Goal: Information Seeking & Learning: Learn about a topic

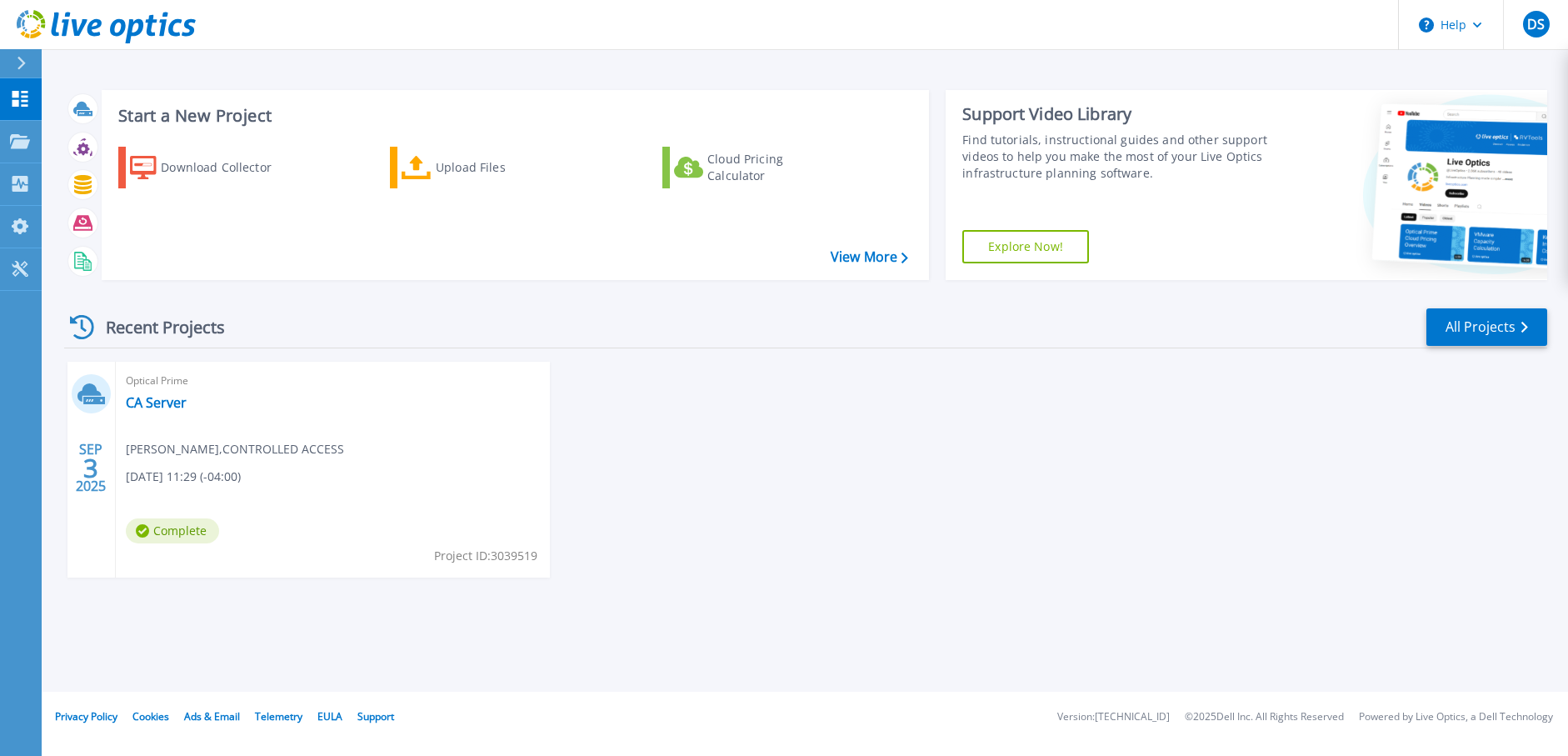
drag, startPoint x: 539, startPoint y: 560, endPoint x: 543, endPoint y: 567, distance: 8.1
click at [544, 568] on div "Optical Prime CA Server Derek Sherba , CONTROLLED ACCESS 09/03/2025, 11:29 (-04…" at bounding box center [333, 470] width 434 height 215
click at [540, 565] on div "Optical Prime CA Server Derek Sherba , CONTROLLED ACCESS 09/03/2025, 11:29 (-04…" at bounding box center [333, 470] width 434 height 215
drag, startPoint x: 125, startPoint y: 474, endPoint x: 354, endPoint y: 446, distance: 230.7
click at [354, 446] on div "Optical Prime CA Server Derek Sherba , CONTROLLED ACCESS 09/03/2025, 11:29 (-04…" at bounding box center [333, 470] width 434 height 215
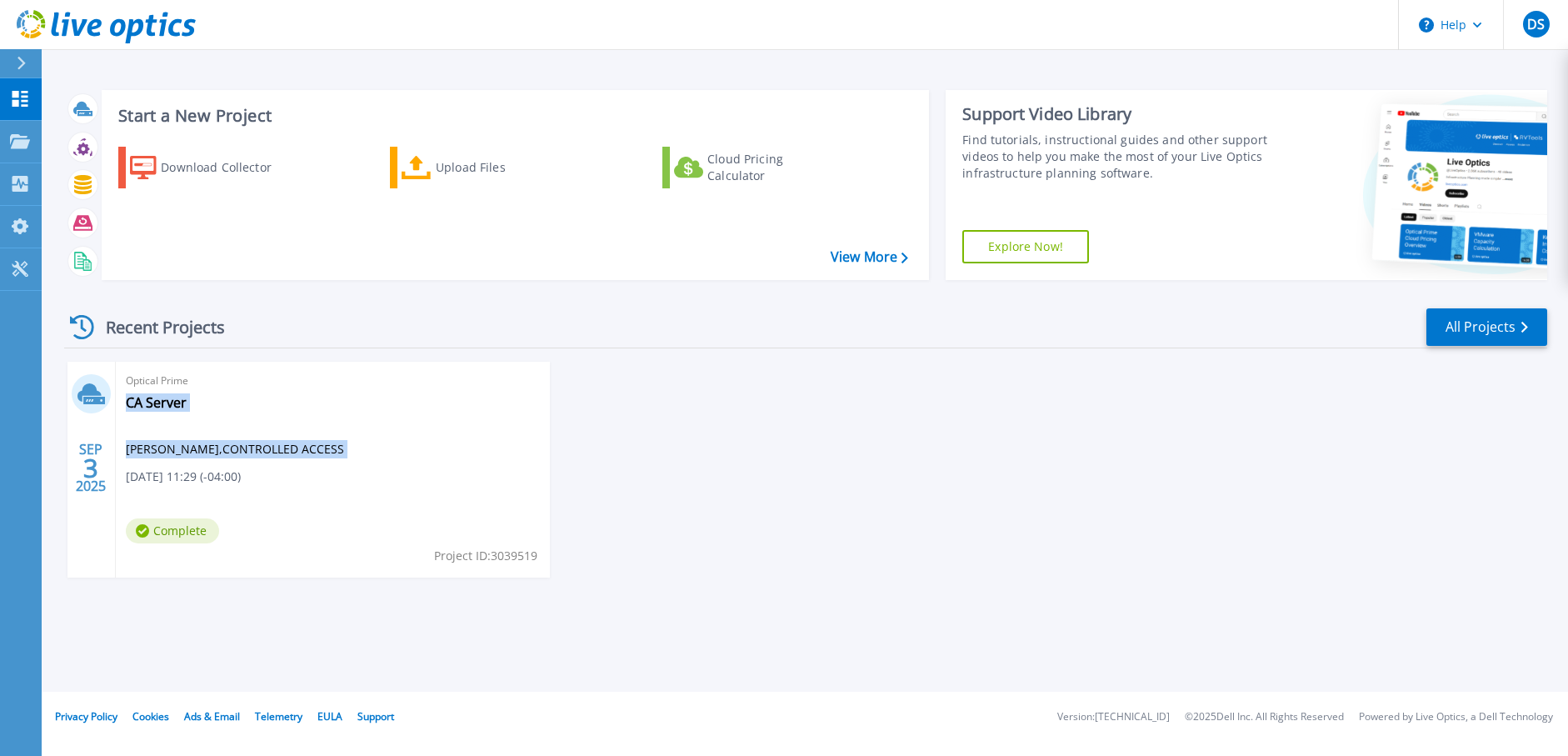
drag, startPoint x: 354, startPoint y: 446, endPoint x: 337, endPoint y: 526, distance: 81.8
click at [337, 526] on div "Optical Prime CA Server Derek Sherba , CONTROLLED ACCESS 09/03/2025, 11:29 (-04…" at bounding box center [333, 470] width 434 height 215
drag, startPoint x: 438, startPoint y: 558, endPoint x: 541, endPoint y: 560, distance: 103.0
click at [541, 560] on div "Optical Prime CA Server Derek Sherba , CONTROLLED ACCESS 09/03/2025, 11:29 (-04…" at bounding box center [333, 470] width 434 height 215
drag, startPoint x: 541, startPoint y: 560, endPoint x: 521, endPoint y: 567, distance: 21.2
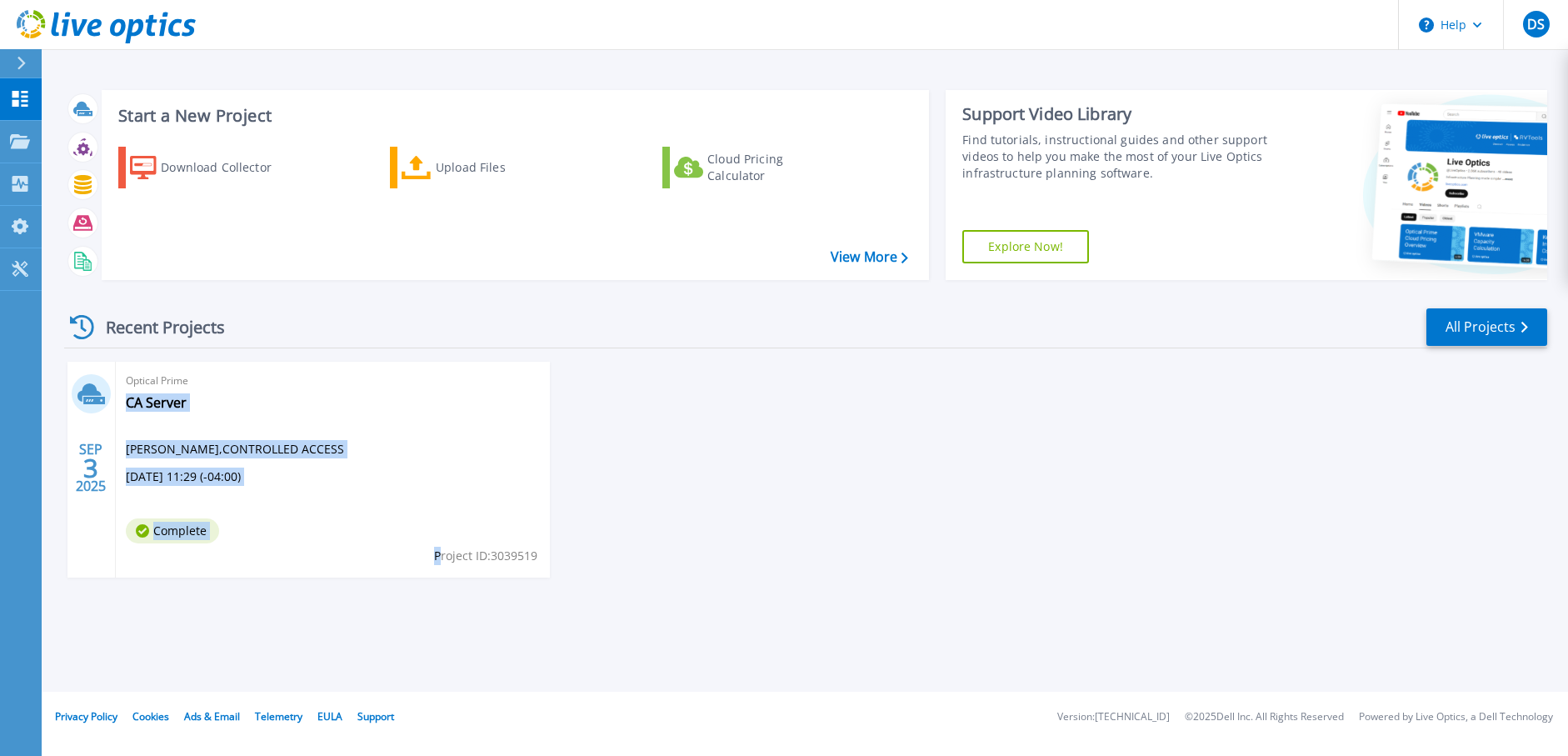
click at [524, 567] on div "Optical Prime CA Server Derek Sherba , CONTROLLED ACCESS 09/03/2025, 11:29 (-04…" at bounding box center [333, 470] width 434 height 215
drag, startPoint x: 423, startPoint y: 557, endPoint x: 536, endPoint y: 564, distance: 113.2
click at [536, 564] on div "Optical Prime CA Server Derek Sherba , CONTROLLED ACCESS 09/03/2025, 11:29 (-04…" at bounding box center [333, 470] width 434 height 215
drag, startPoint x: 536, startPoint y: 564, endPoint x: 302, endPoint y: 588, distance: 235.2
click at [302, 588] on div "SEP 3 2025 Optical Prime CA Server Derek Sherba , CONTROLLED ACCESS 09/03/2025,…" at bounding box center [799, 486] width 1496 height 249
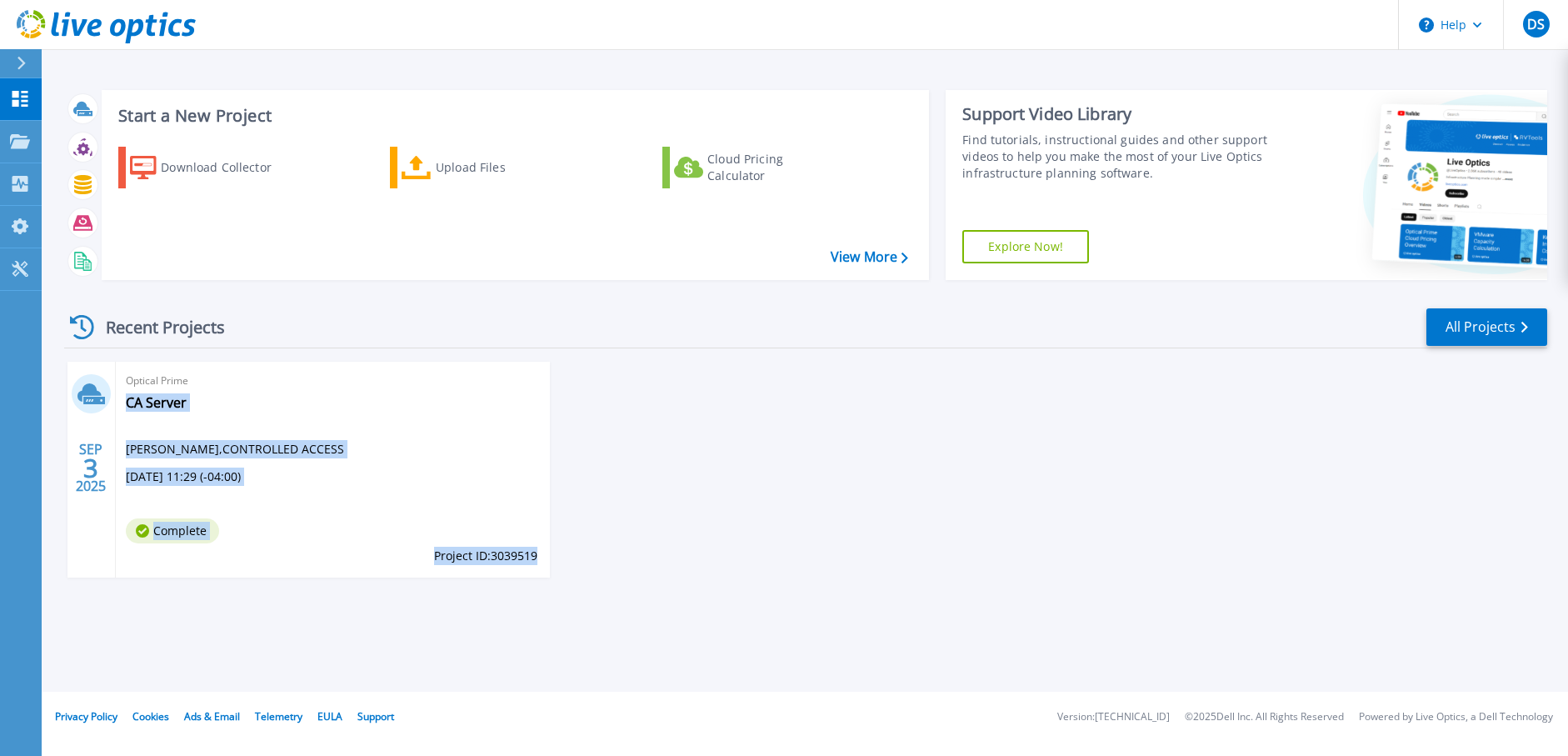
click at [302, 587] on div "SEP 3 2025 Optical Prime CA Server Derek Sherba , CONTROLLED ACCESS 09/03/2025,…" at bounding box center [799, 486] width 1496 height 249
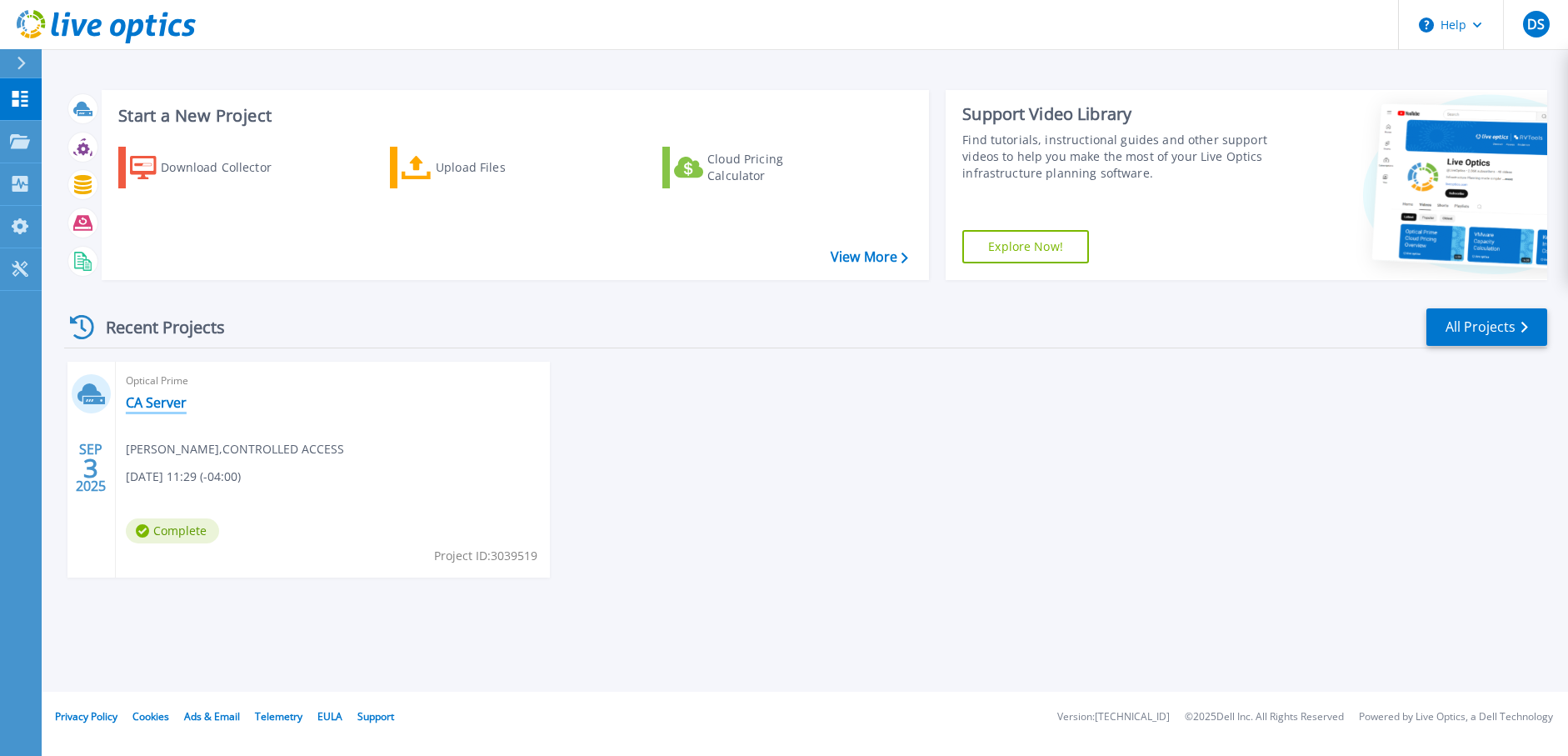
click at [146, 410] on link "CA Server" at bounding box center [156, 402] width 61 height 17
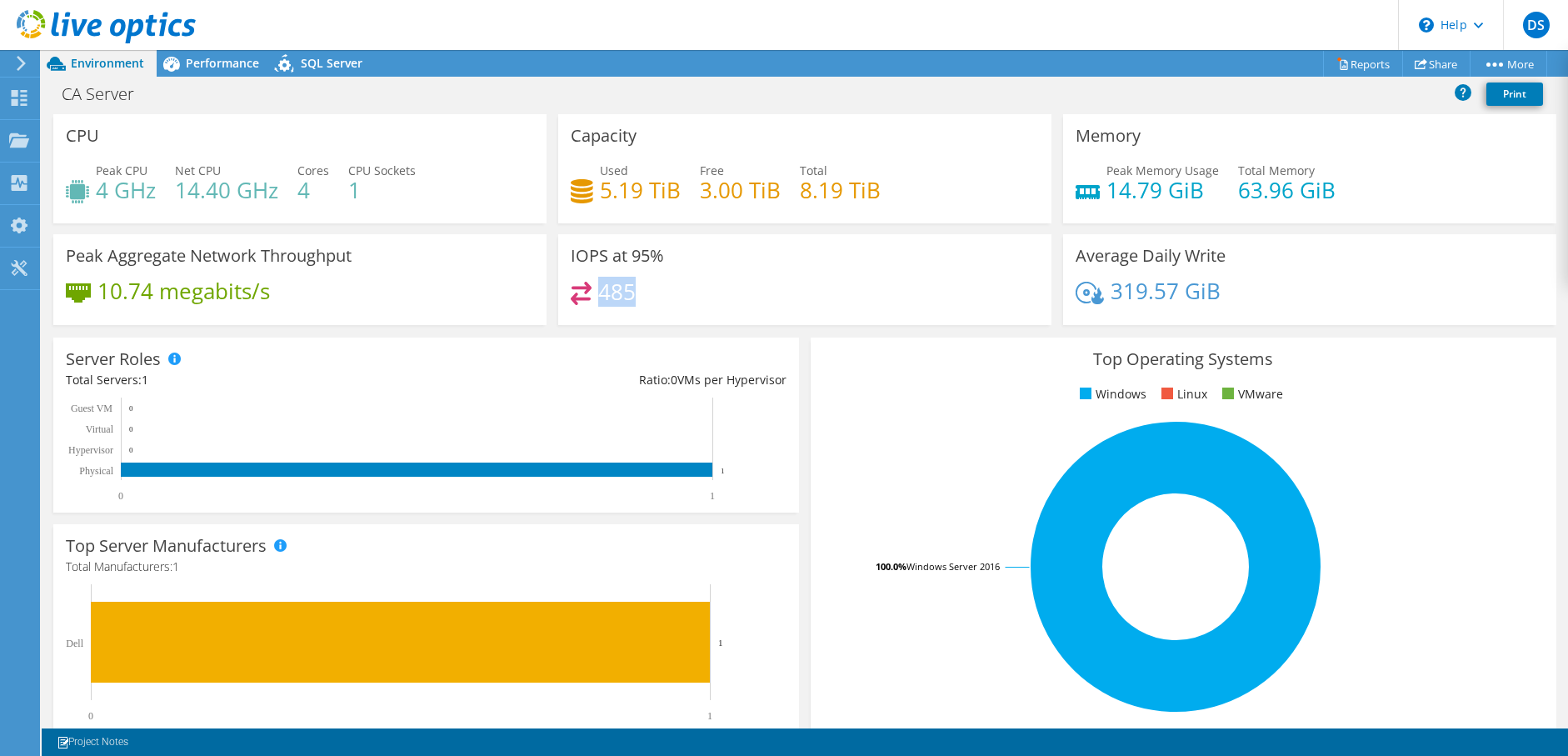
drag, startPoint x: 605, startPoint y: 297, endPoint x: 648, endPoint y: 302, distance: 43.3
click at [648, 302] on div "485" at bounding box center [805, 300] width 469 height 36
click at [648, 303] on div "485" at bounding box center [805, 300] width 469 height 36
drag, startPoint x: 637, startPoint y: 296, endPoint x: 676, endPoint y: 298, distance: 39.1
click at [676, 298] on div "485" at bounding box center [805, 300] width 469 height 36
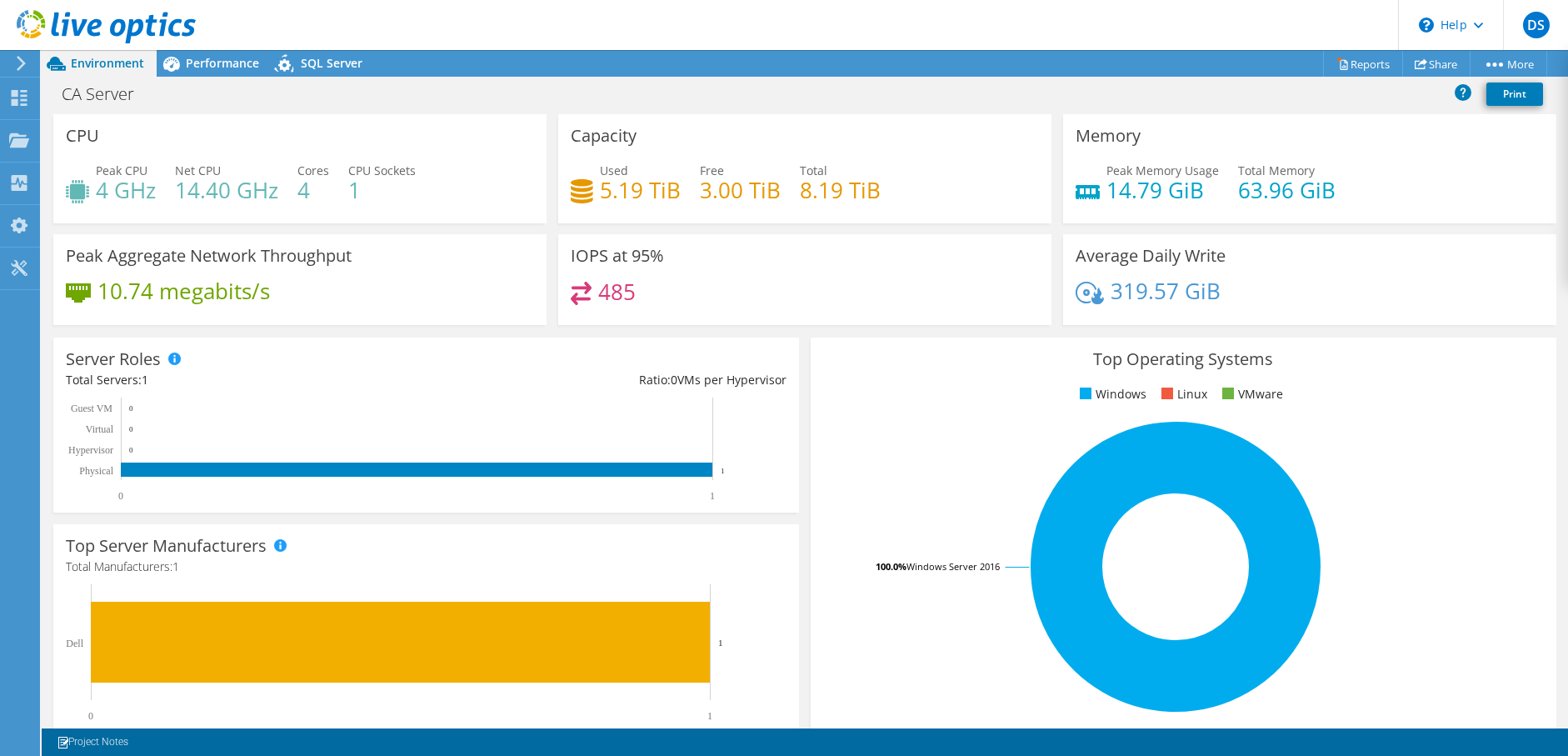
drag, startPoint x: 658, startPoint y: 381, endPoint x: 791, endPoint y: 376, distance: 133.1
click at [791, 376] on div "Server Roles Physical Servers represent bare metal servers that were targets of…" at bounding box center [425, 425] width 746 height 175
drag, startPoint x: 791, startPoint y: 376, endPoint x: 807, endPoint y: 401, distance: 29.7
click at [810, 401] on div "Top Operating Systems Windows Linux VMware 100.0% Windows Server 2016" at bounding box center [1183, 537] width 746 height 400
drag, startPoint x: 581, startPoint y: 192, endPoint x: 909, endPoint y: 227, distance: 329.9
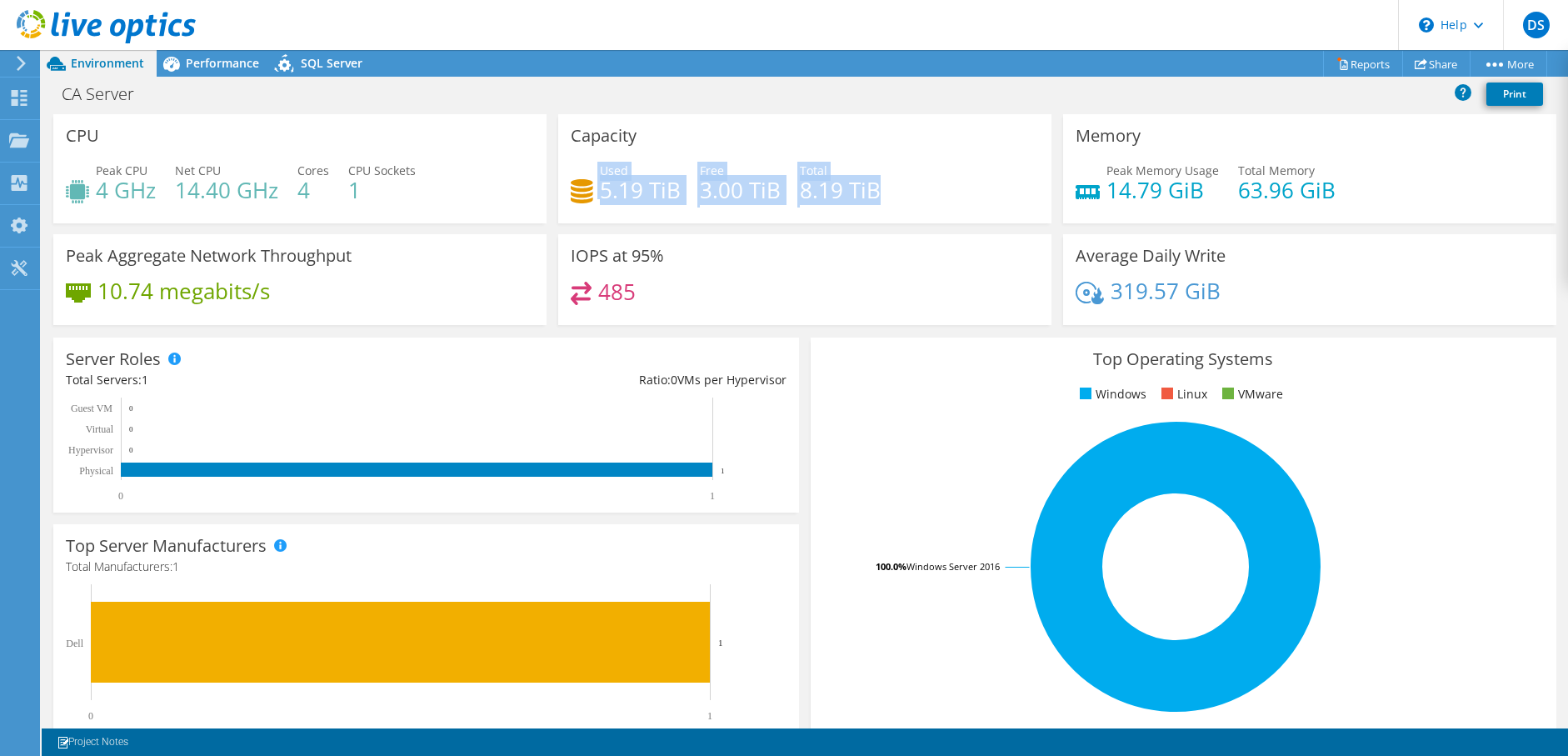
click at [909, 227] on div "Capacity Used 5.19 TiB Free 3.00 TiB Total 8.19 TiB" at bounding box center [804, 174] width 504 height 120
drag, startPoint x: 909, startPoint y: 227, endPoint x: 829, endPoint y: 338, distance: 136.8
click at [829, 338] on div "Top Operating Systems Windows Linux VMware 100.0% Windows Server 2016" at bounding box center [1183, 537] width 746 height 400
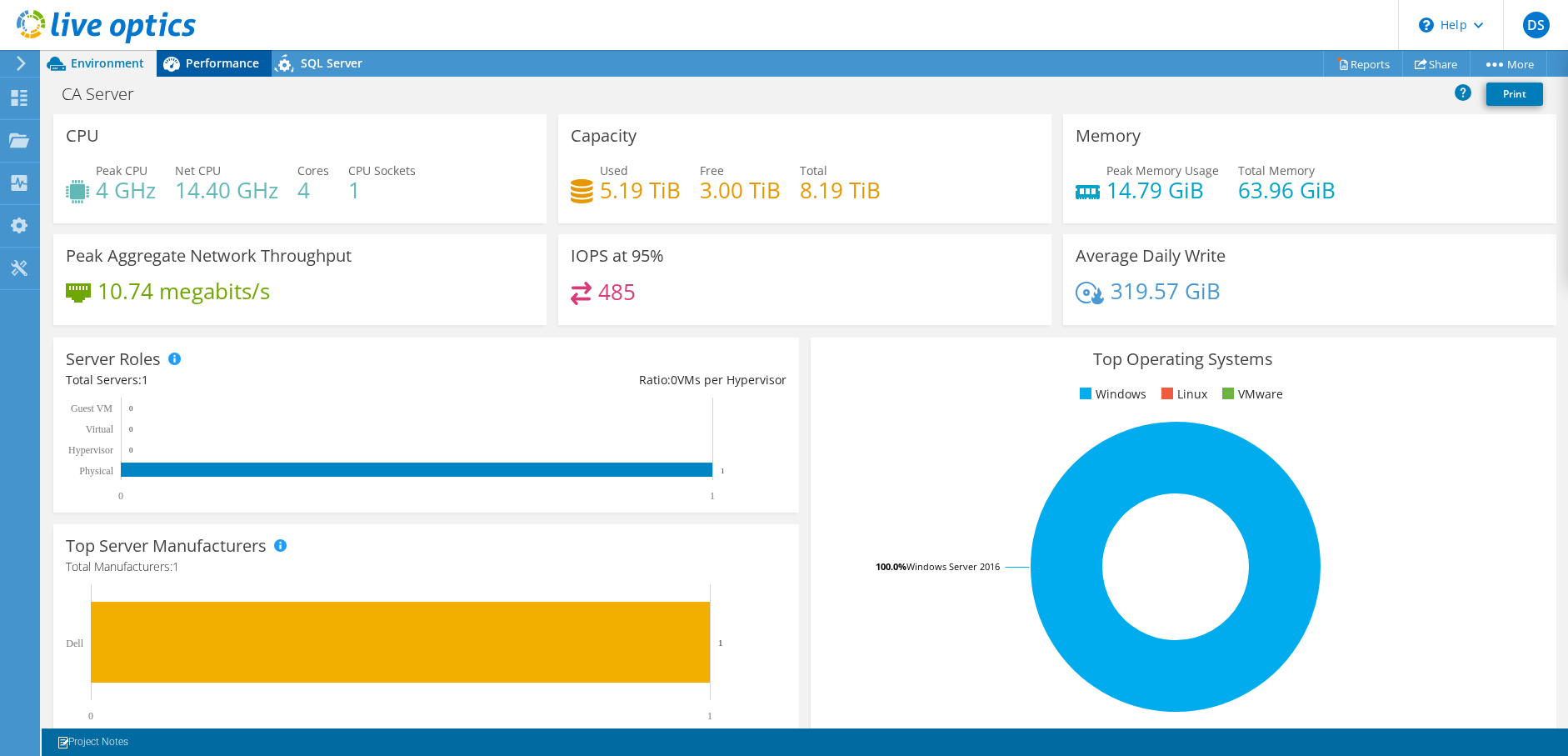
click at [201, 66] on span "Performance" at bounding box center [223, 63] width 74 height 16
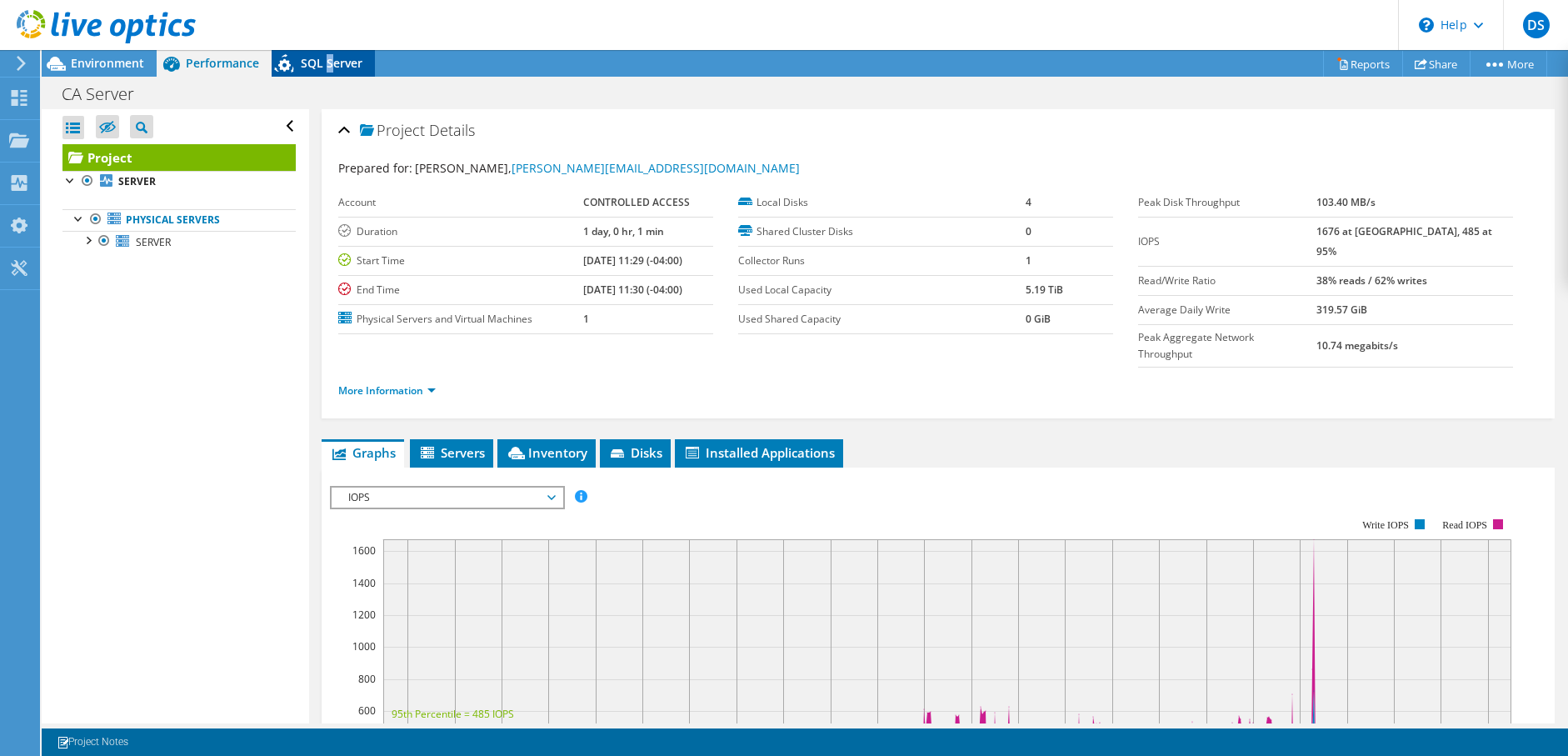
click at [328, 66] on span "SQL Server" at bounding box center [331, 63] width 62 height 16
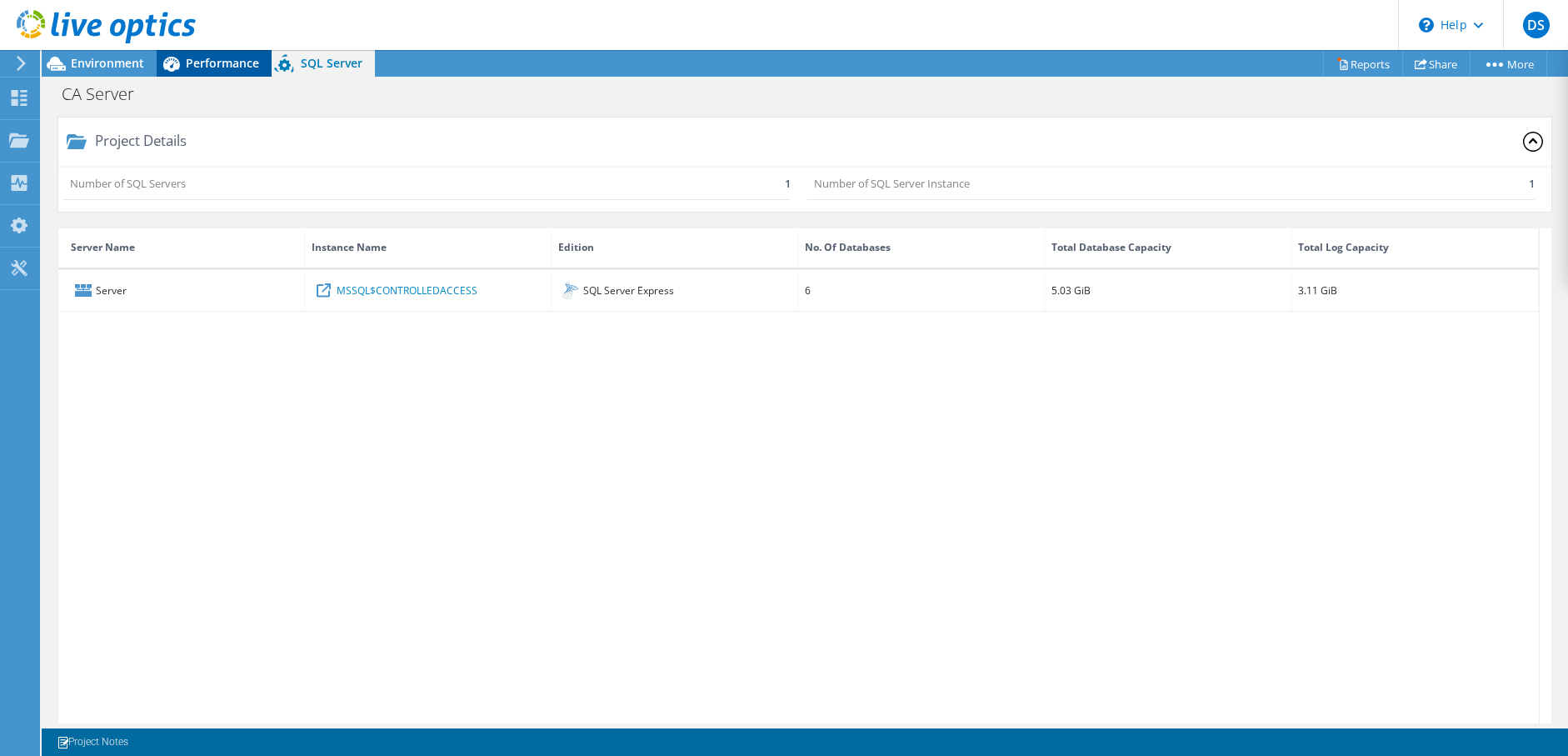
click at [197, 65] on span "Performance" at bounding box center [223, 63] width 74 height 16
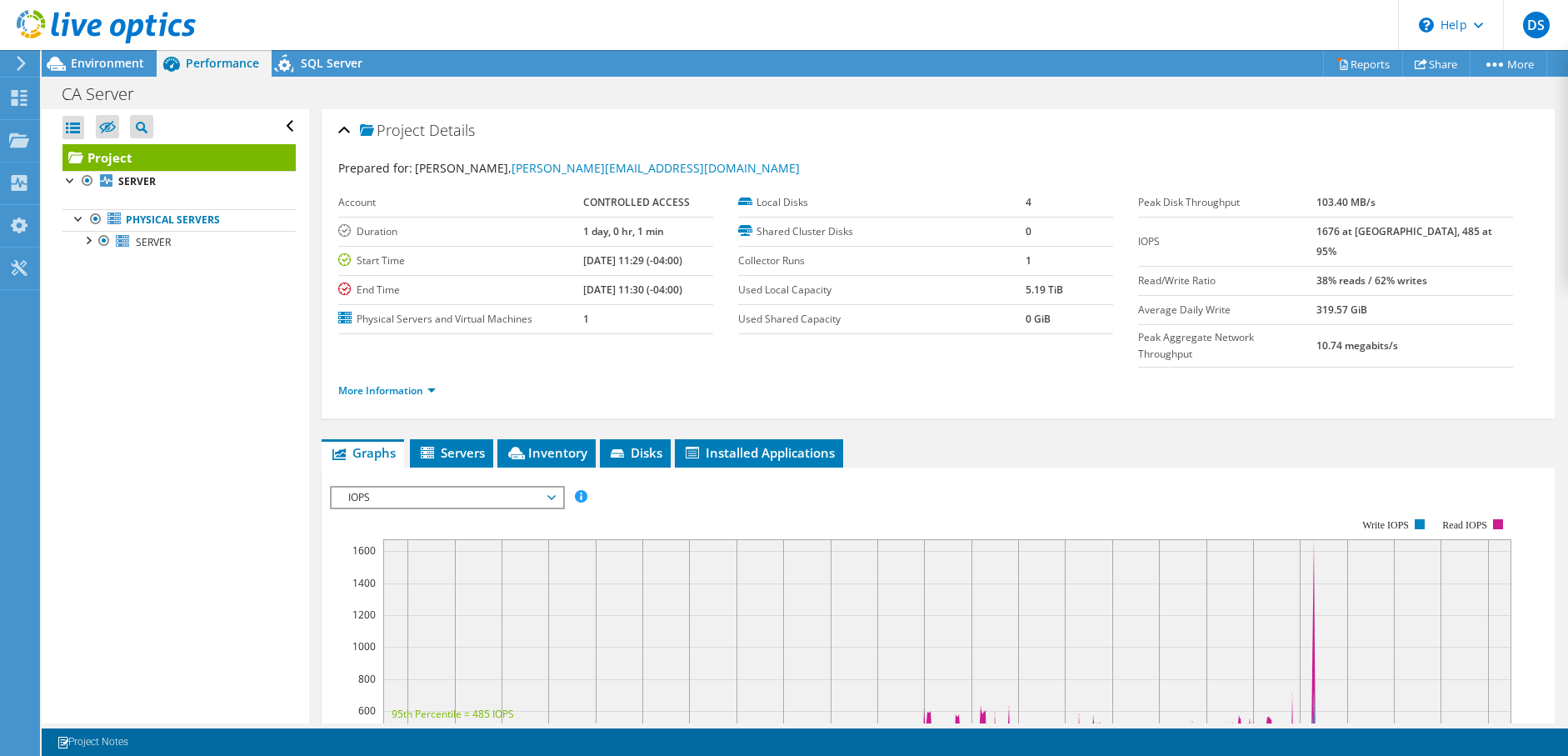
click at [83, 52] on div at bounding box center [98, 28] width 196 height 56
click at [78, 65] on span "Environment" at bounding box center [108, 63] width 74 height 16
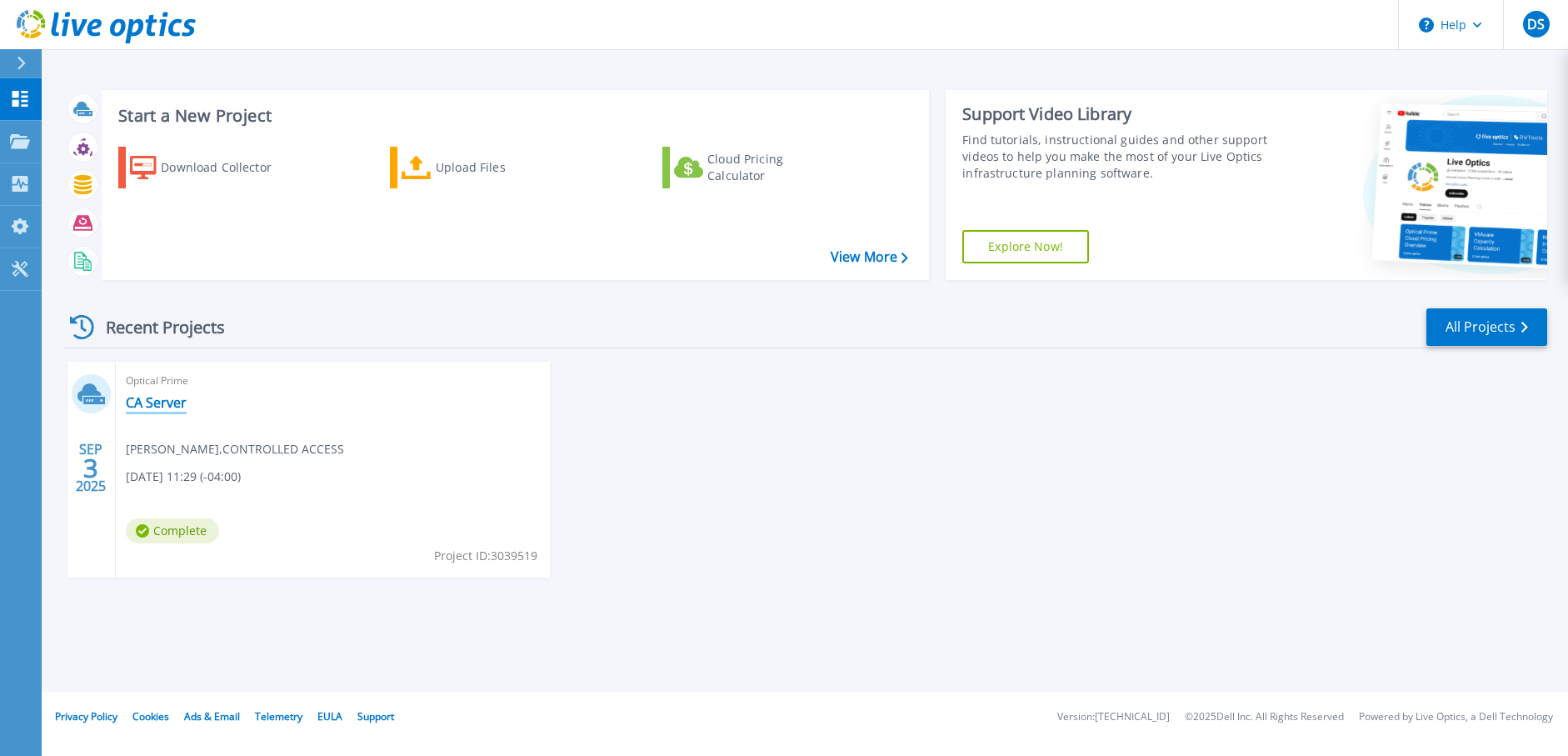
click at [150, 409] on link "CA Server" at bounding box center [156, 402] width 61 height 17
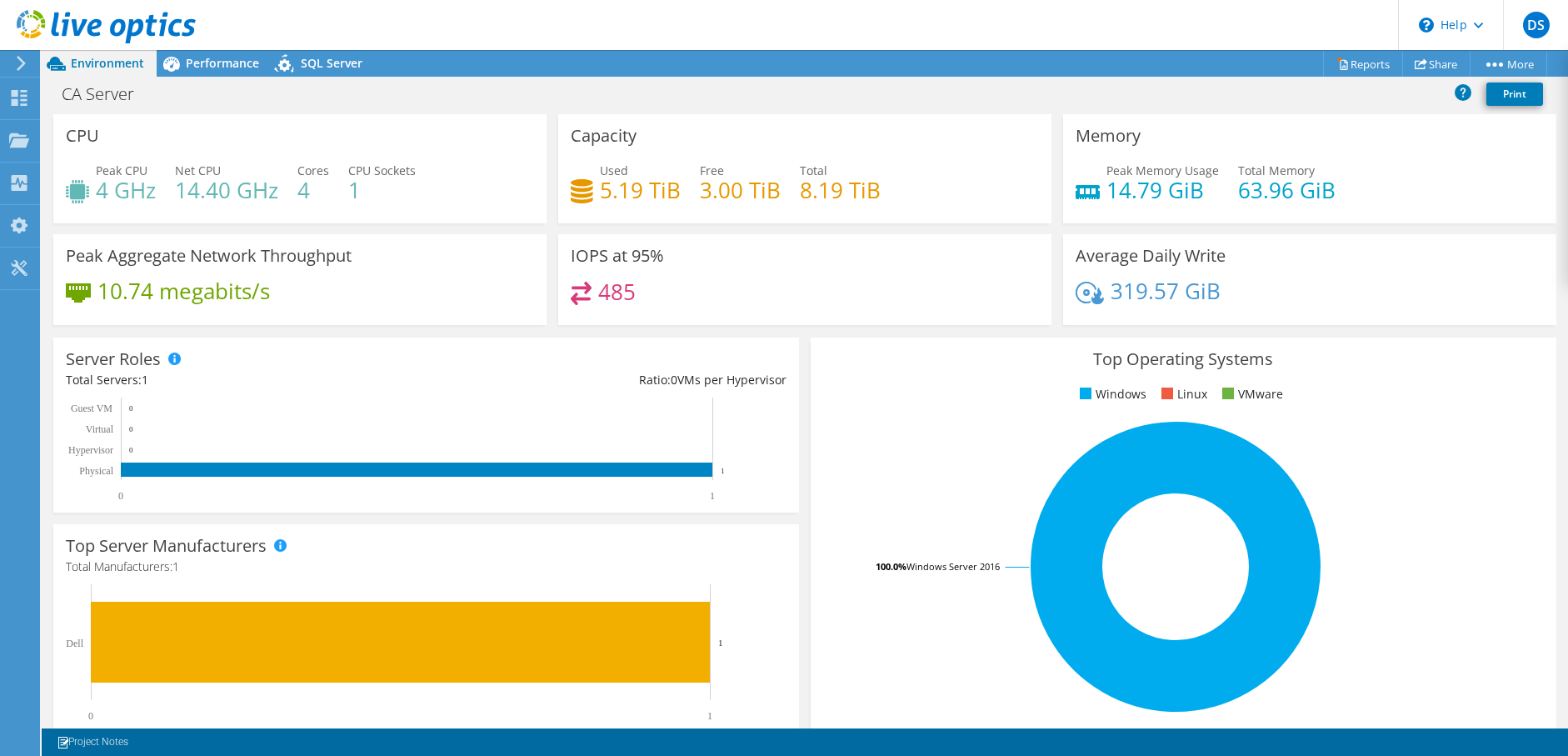
drag, startPoint x: 1193, startPoint y: 191, endPoint x: 1210, endPoint y: 203, distance: 20.8
click at [1210, 203] on div "Peak Memory Usage 14.79 GiB Total Memory 63.96 GiB" at bounding box center [1310, 189] width 469 height 54
click at [1106, 195] on h4 "14.79 GiB" at bounding box center [1161, 189] width 112 height 18
click at [1107, 215] on div "Memory Peak Memory Usage 14.79 GiB Total Memory 63.96 GiB" at bounding box center [1309, 169] width 493 height 110
drag, startPoint x: 1128, startPoint y: 289, endPoint x: 1230, endPoint y: 295, distance: 102.2
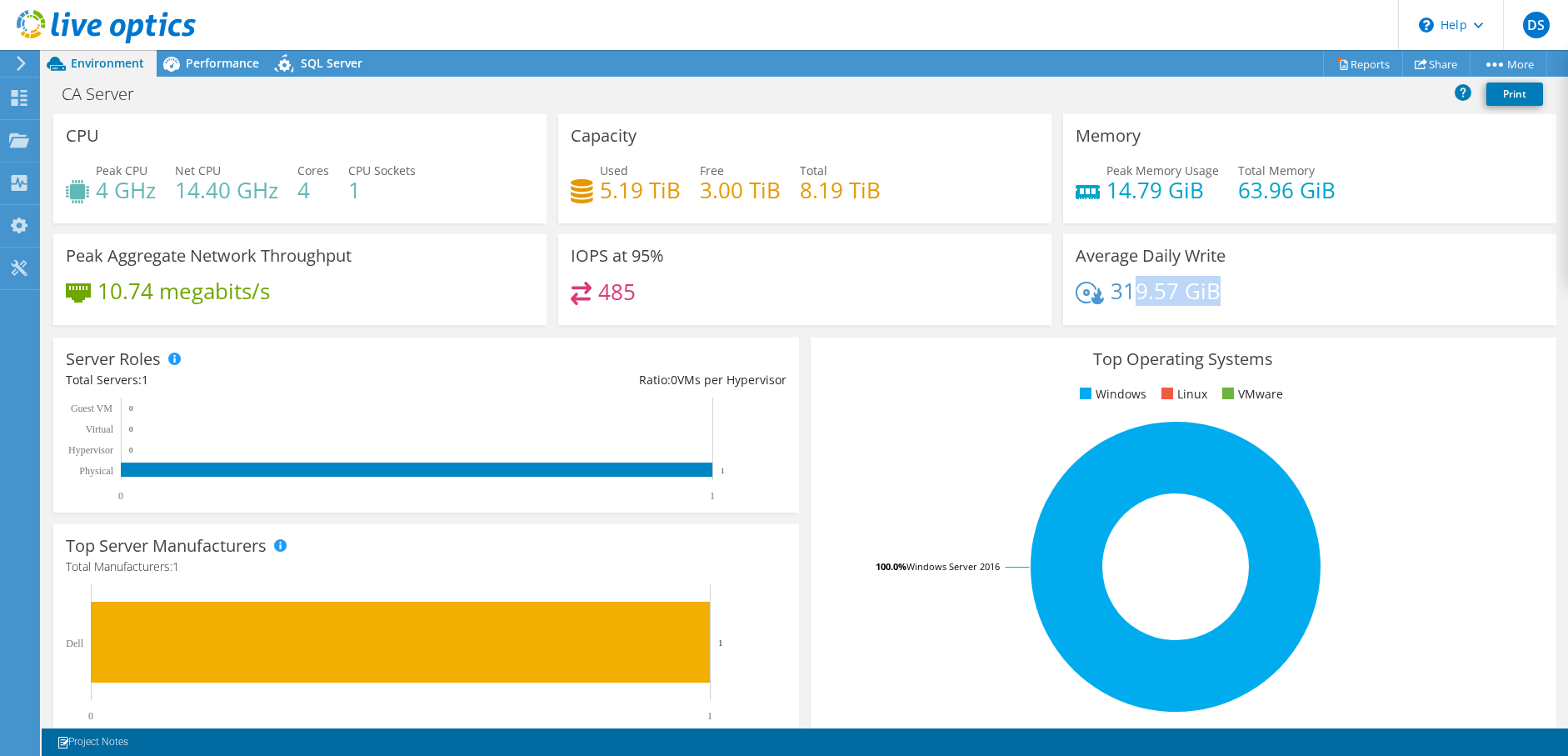
click at [1230, 295] on div "319.57 GiB" at bounding box center [1310, 299] width 469 height 35
click at [1225, 299] on div "319.57 GiB" at bounding box center [1310, 299] width 469 height 35
drag, startPoint x: 1210, startPoint y: 295, endPoint x: 1103, endPoint y: 295, distance: 107.0
click at [1103, 295] on div "319.57 GiB" at bounding box center [1310, 299] width 469 height 35
drag, startPoint x: 1103, startPoint y: 295, endPoint x: 1060, endPoint y: 259, distance: 56.1
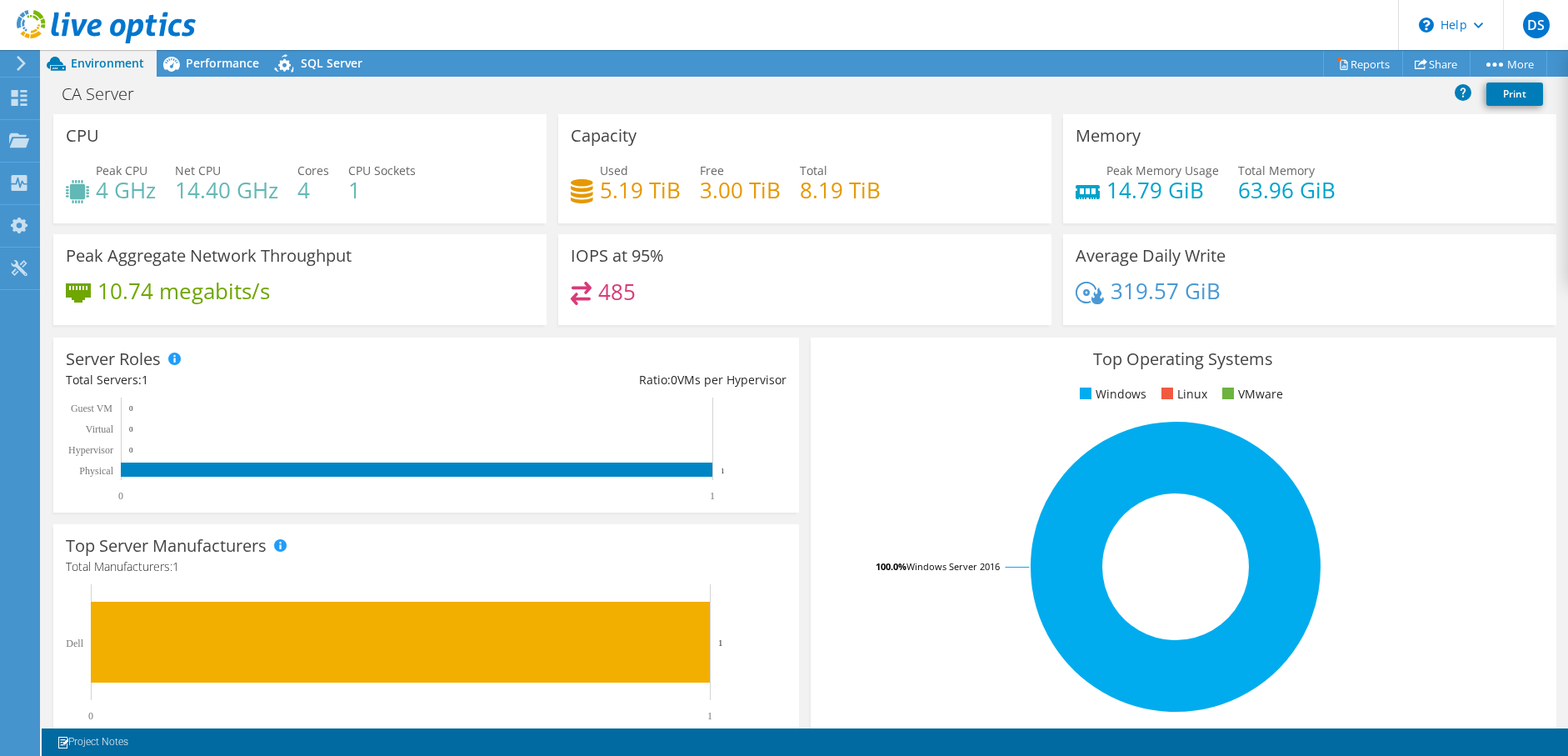
click at [1063, 259] on div "Average Daily Write 319.57 GiB" at bounding box center [1309, 279] width 493 height 91
drag, startPoint x: 1118, startPoint y: 297, endPoint x: 1106, endPoint y: 296, distance: 12.0
click at [1110, 296] on h4 "319.57 GiB" at bounding box center [1165, 291] width 110 height 18
click at [1101, 298] on div "319.57 GiB" at bounding box center [1147, 291] width 145 height 18
drag, startPoint x: 1099, startPoint y: 290, endPoint x: 1088, endPoint y: 282, distance: 13.6
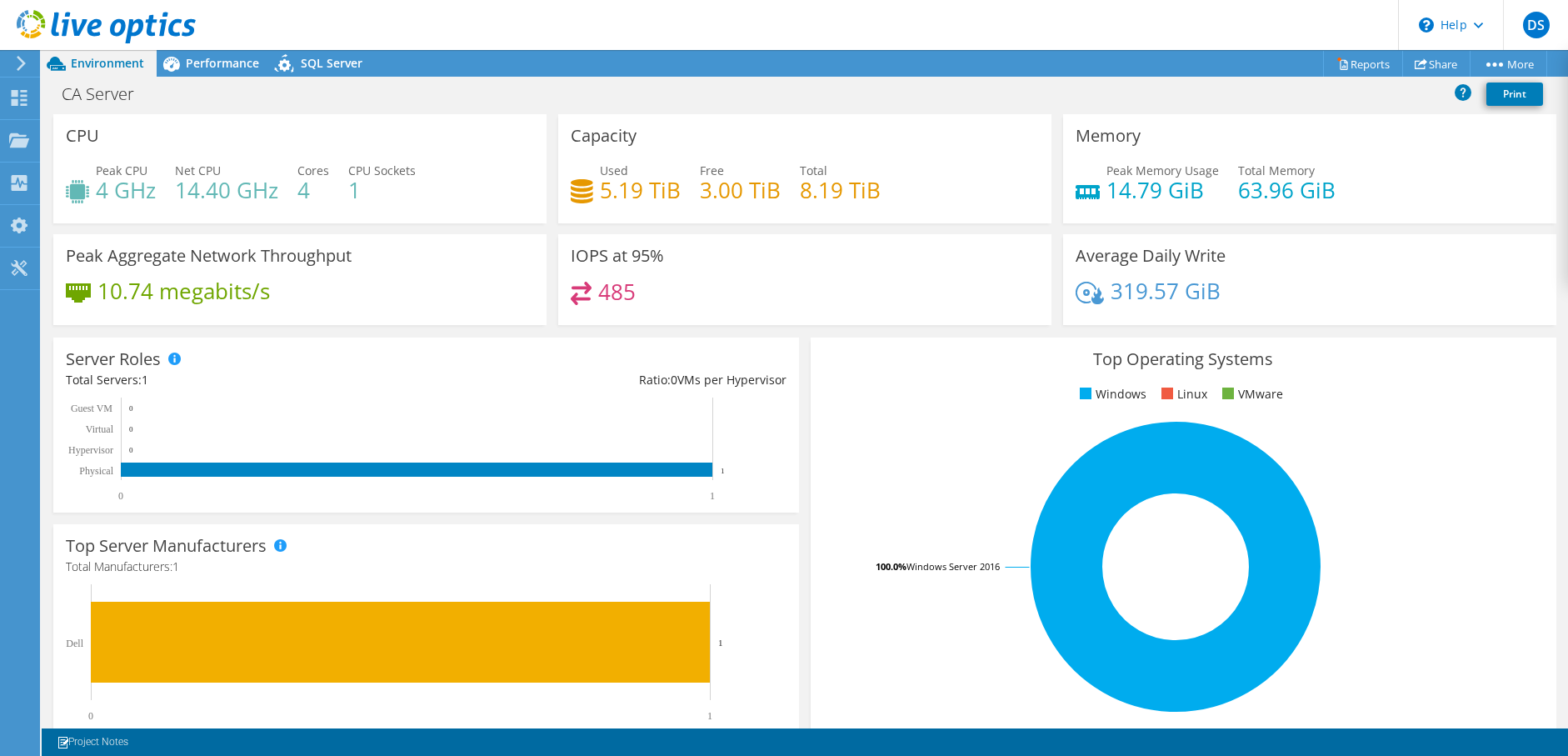
click at [1086, 280] on div "Average Daily Write 319.57 GiB" at bounding box center [1309, 279] width 493 height 91
click at [1110, 300] on h4 "319.57 GiB" at bounding box center [1165, 291] width 110 height 18
drag, startPoint x: 1117, startPoint y: 294, endPoint x: 1106, endPoint y: 294, distance: 11.0
click at [1110, 294] on h4 "319.57 GiB" at bounding box center [1165, 291] width 110 height 18
drag, startPoint x: 1082, startPoint y: 357, endPoint x: 1277, endPoint y: 409, distance: 201.8
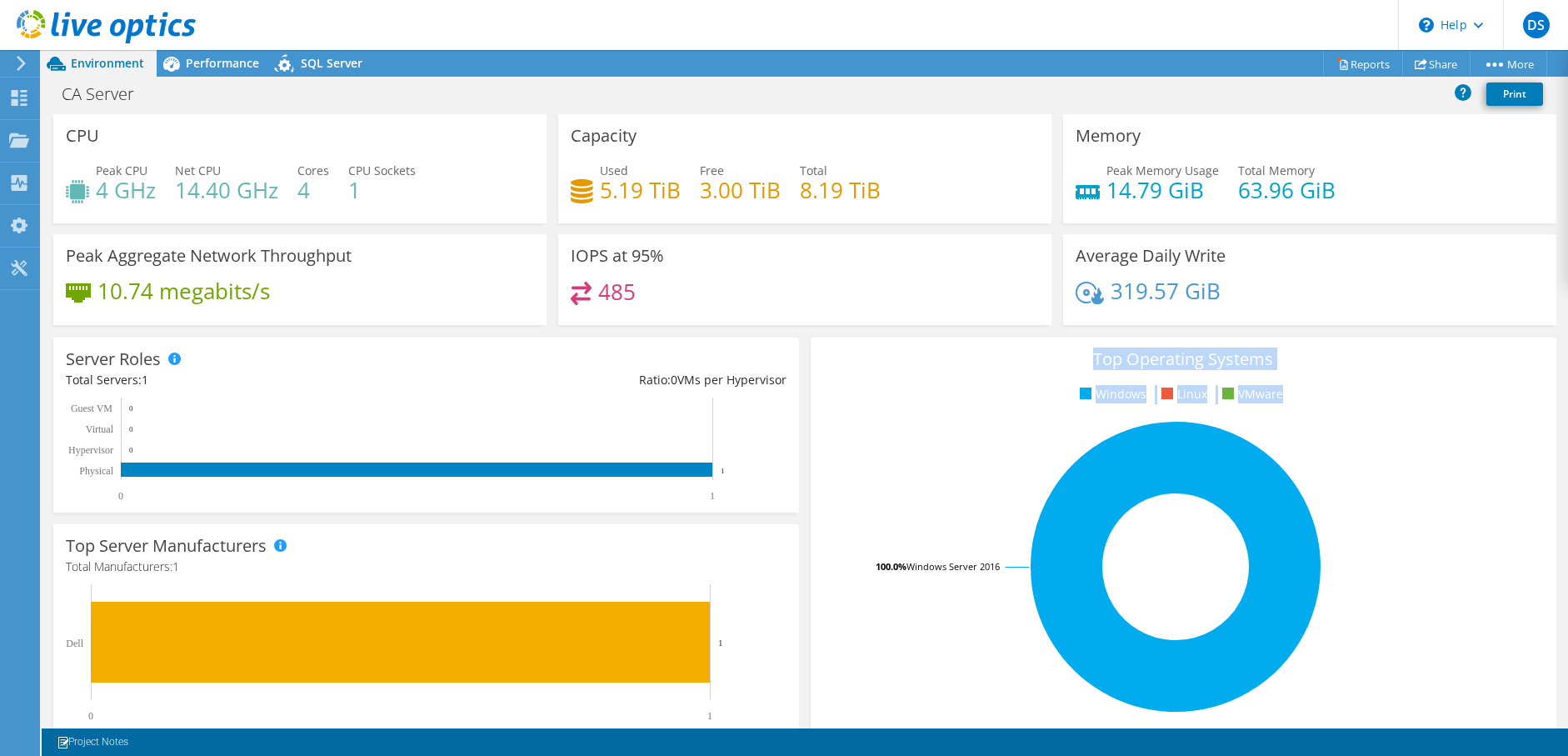
click at [1277, 409] on div "Top Operating Systems Windows Linux VMware 100.0% Windows Server 2016" at bounding box center [1183, 537] width 746 height 400
drag, startPoint x: 1277, startPoint y: 409, endPoint x: 1279, endPoint y: 423, distance: 14.1
click at [1279, 423] on rect at bounding box center [1176, 567] width 705 height 292
click at [1283, 389] on ul "Windows Linux VMware" at bounding box center [1183, 394] width 721 height 19
click at [1289, 405] on div "Top Operating Systems Windows Linux VMware 100.0% Windows Server 2016" at bounding box center [1183, 537] width 746 height 400
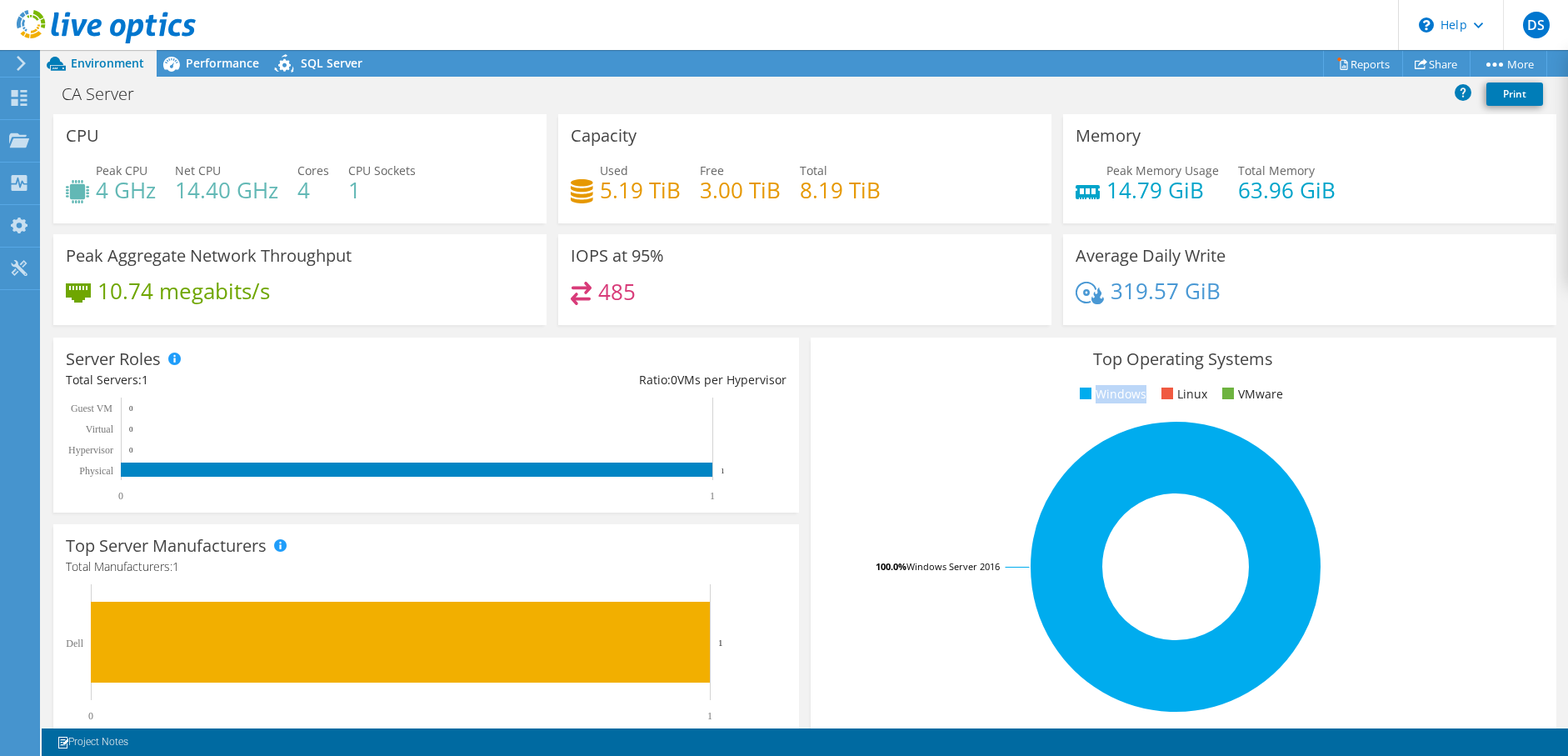
drag, startPoint x: 1088, startPoint y: 392, endPoint x: 1136, endPoint y: 395, distance: 48.1
click at [1136, 395] on li "Windows" at bounding box center [1110, 394] width 71 height 18
click at [1086, 397] on li "Windows" at bounding box center [1110, 394] width 71 height 18
click at [1137, 396] on ul "Windows Linux VMware" at bounding box center [1183, 394] width 721 height 19
drag, startPoint x: 1119, startPoint y: 397, endPoint x: 1140, endPoint y: 398, distance: 21.0
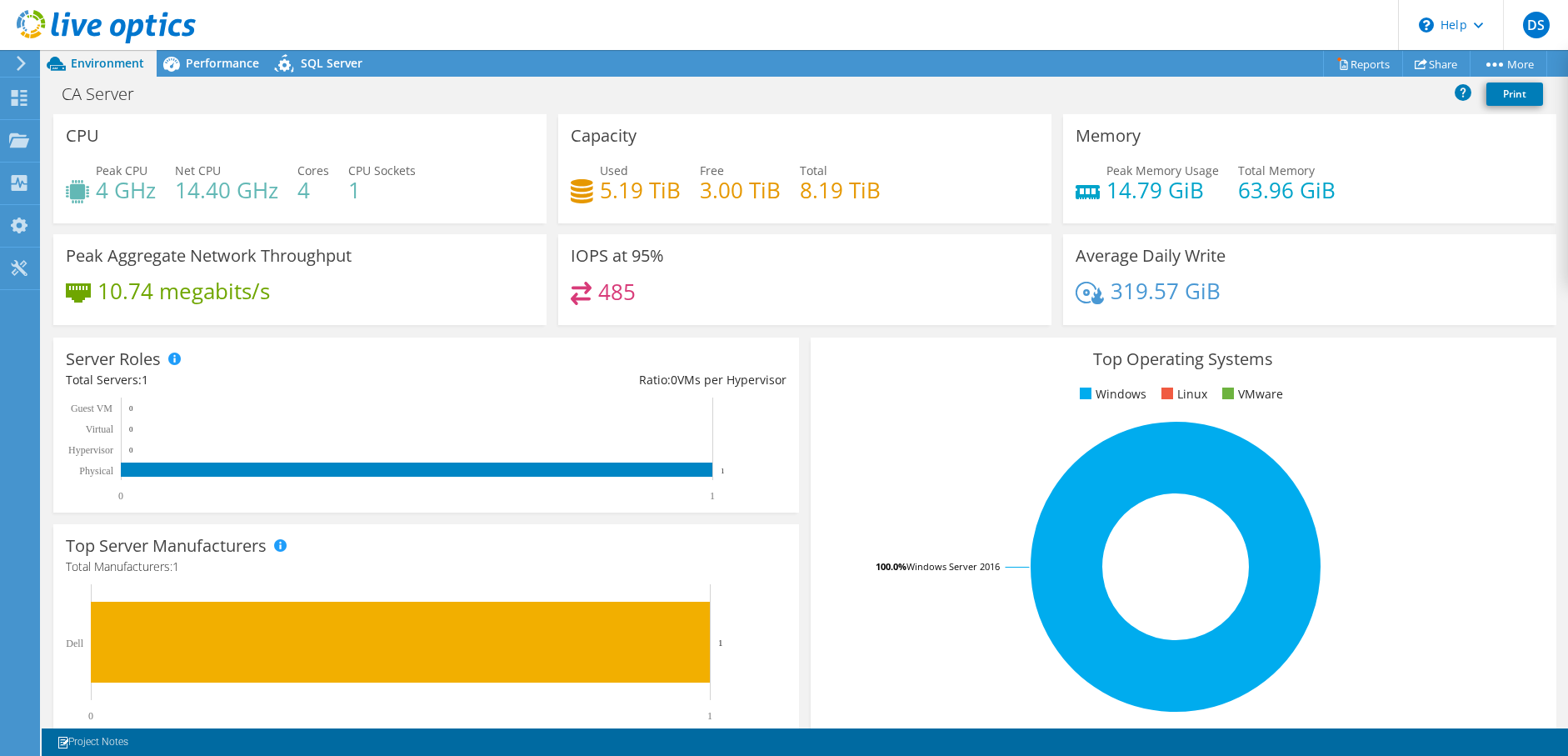
click at [1140, 398] on ul "Windows Linux VMware" at bounding box center [1183, 394] width 721 height 19
drag, startPoint x: 1088, startPoint y: 393, endPoint x: 1275, endPoint y: 412, distance: 188.0
click at [1275, 412] on div "Top Operating Systems Windows Linux VMware 100.0% Windows Server 2016" at bounding box center [1183, 537] width 746 height 400
drag, startPoint x: 1275, startPoint y: 412, endPoint x: 1283, endPoint y: 429, distance: 18.8
click at [1283, 429] on rect at bounding box center [1176, 567] width 705 height 292
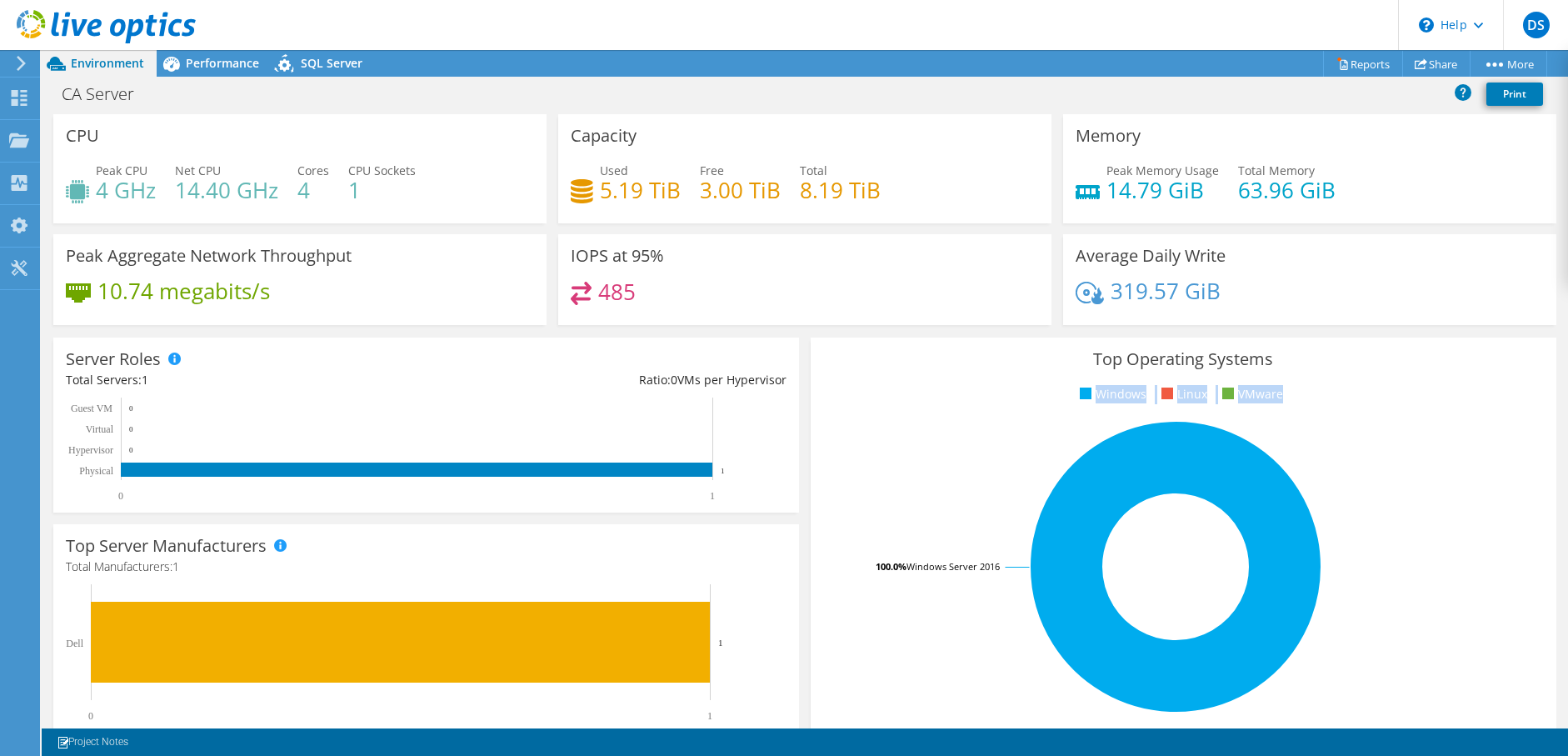
click at [1277, 392] on ul "Windows Linux VMware" at bounding box center [1183, 394] width 721 height 19
click at [1276, 392] on ul "Windows Linux VMware" at bounding box center [1183, 394] width 721 height 19
click at [1276, 395] on ul "Windows Linux VMware" at bounding box center [1183, 394] width 721 height 19
drag, startPoint x: 1276, startPoint y: 395, endPoint x: 1256, endPoint y: 400, distance: 20.6
click at [1256, 400] on li "VMware" at bounding box center [1250, 394] width 65 height 18
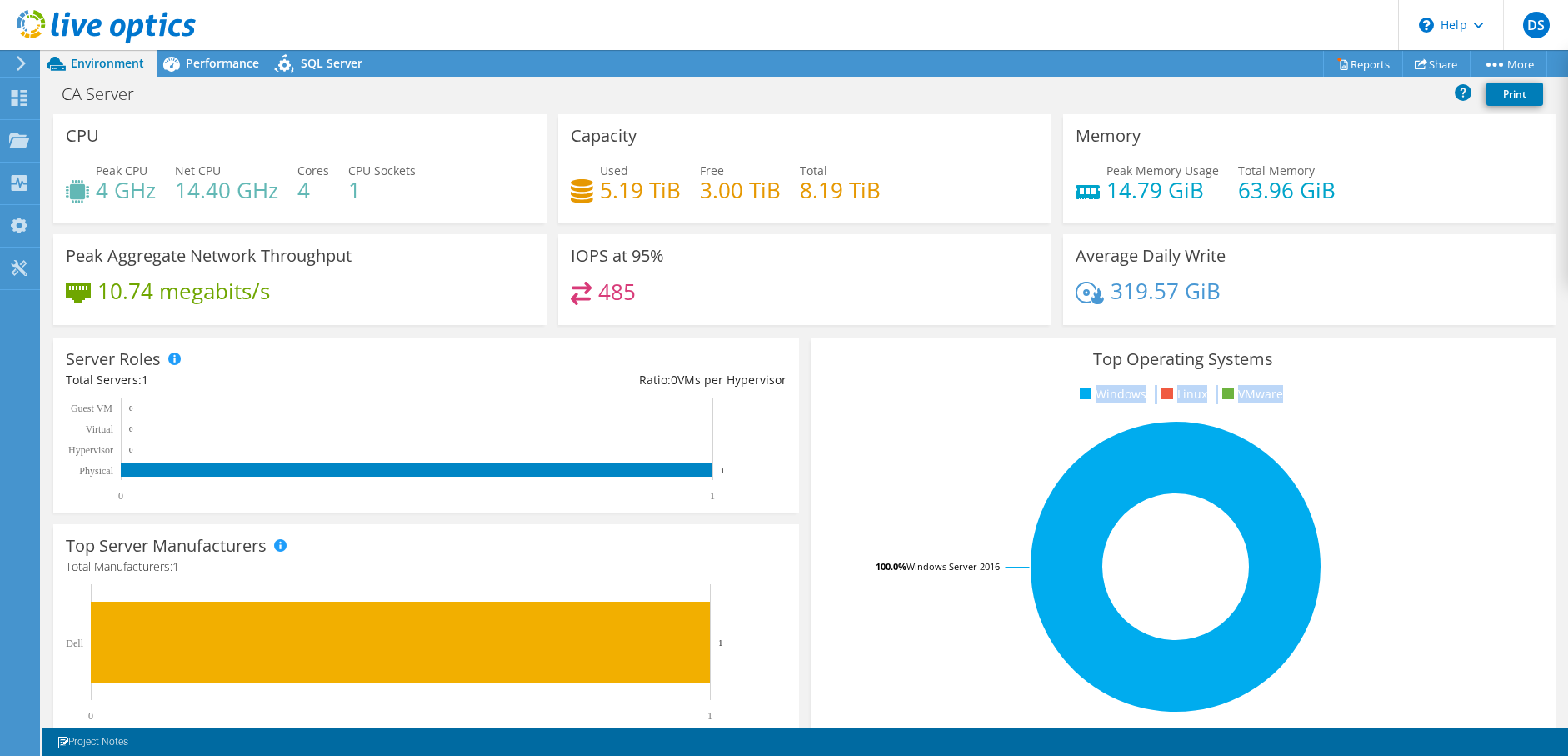
click at [1180, 395] on li "Linux" at bounding box center [1182, 394] width 50 height 18
drag, startPoint x: 1112, startPoint y: 291, endPoint x: 1246, endPoint y: 305, distance: 134.7
click at [1246, 305] on div "319.57 GiB" at bounding box center [1310, 299] width 469 height 35
drag, startPoint x: 1246, startPoint y: 305, endPoint x: 1214, endPoint y: 323, distance: 36.7
click at [1214, 323] on div "Average Daily Write 319.57 GiB" at bounding box center [1309, 279] width 493 height 91
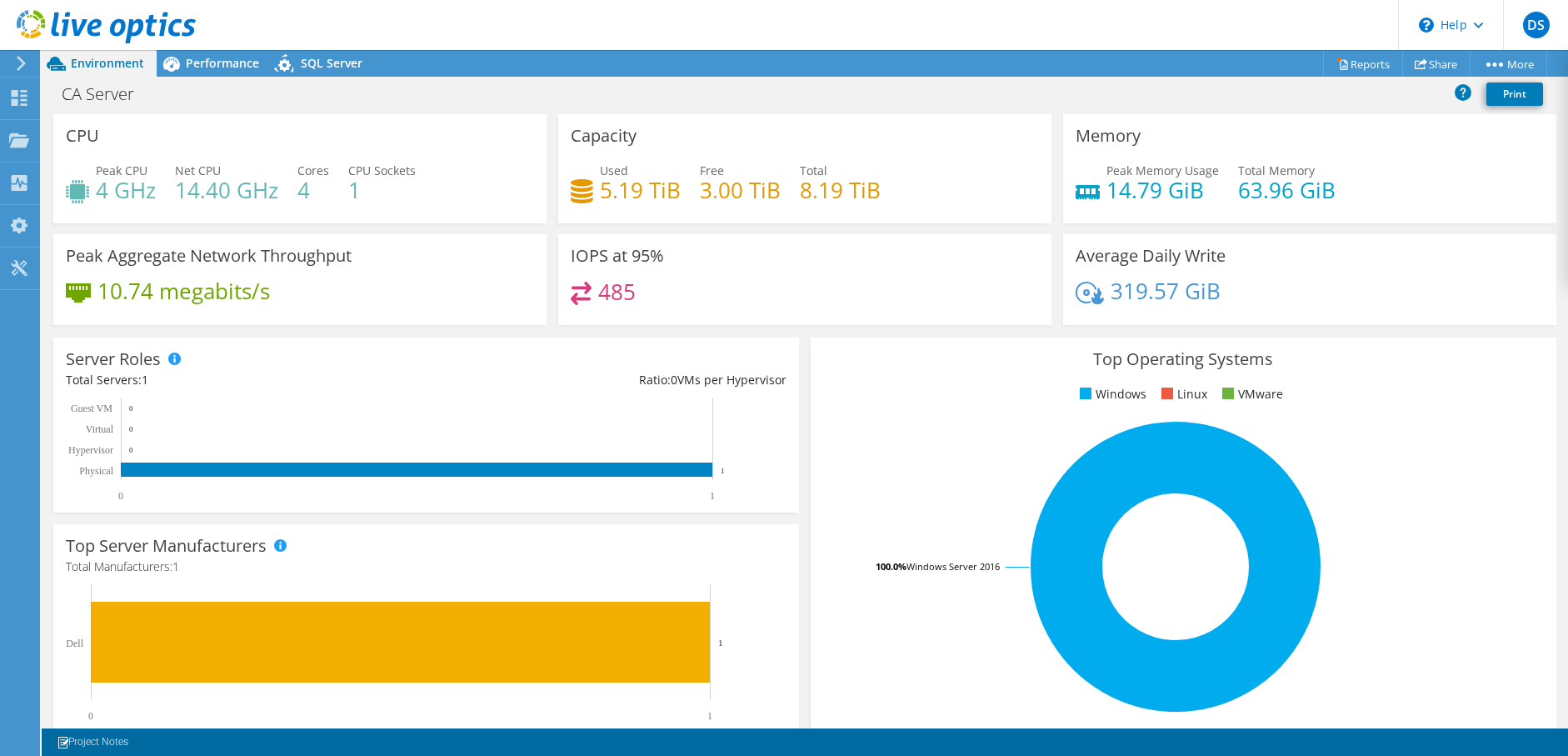
click at [1219, 284] on div "319.57 GiB" at bounding box center [1310, 299] width 469 height 35
click at [1242, 314] on div "319.57 GiB" at bounding box center [1310, 299] width 469 height 35
drag, startPoint x: 635, startPoint y: 294, endPoint x: 702, endPoint y: 307, distance: 68.2
click at [702, 306] on div "485" at bounding box center [805, 300] width 469 height 36
drag, startPoint x: 661, startPoint y: 259, endPoint x: 696, endPoint y: 266, distance: 35.7
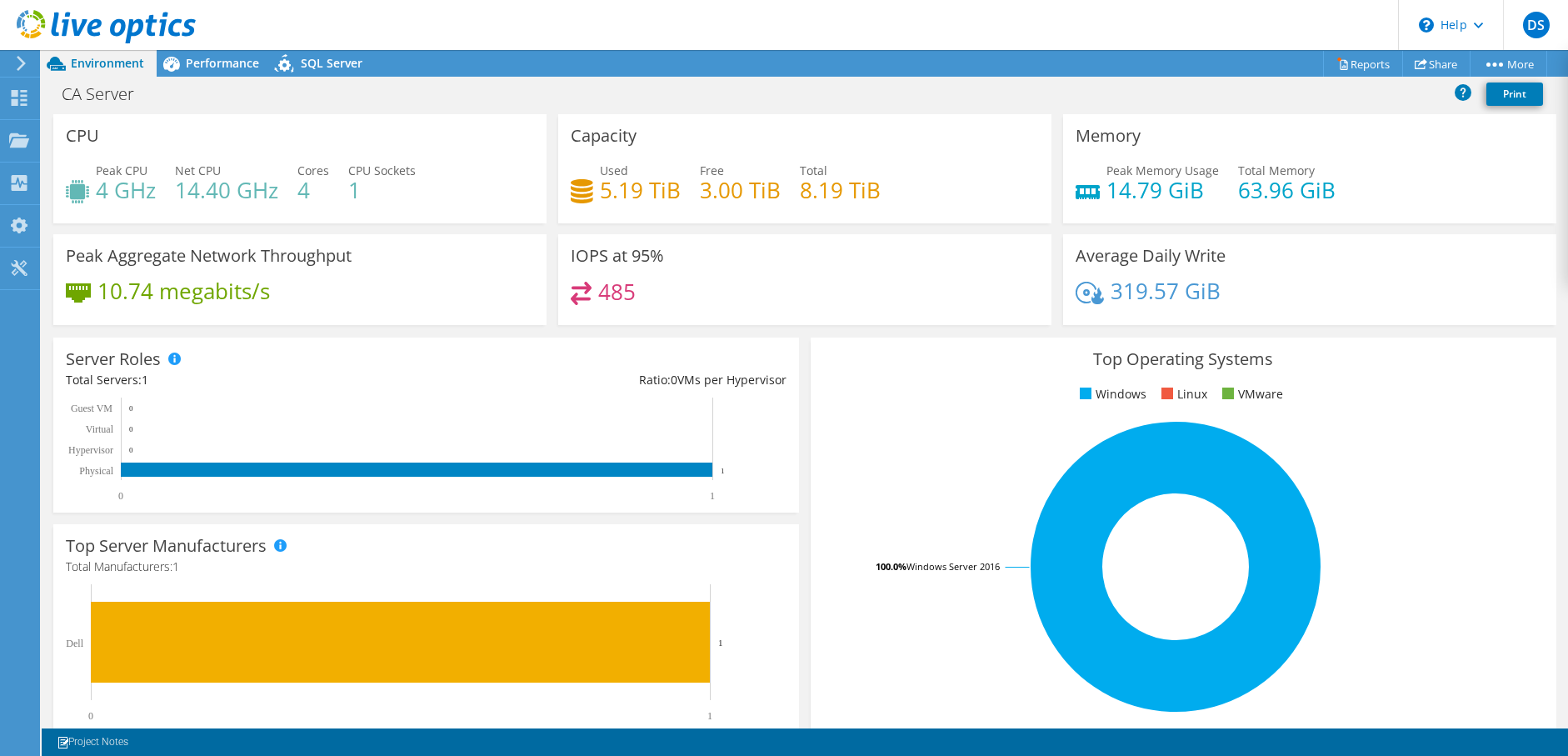
click at [696, 265] on div "IOPS at 95% 485" at bounding box center [804, 279] width 493 height 91
click at [1110, 290] on h4 "319.57 GiB" at bounding box center [1165, 291] width 110 height 18
click at [687, 196] on div "Used 5.19 TiB Free 3.00 TiB Total 8.19 TiB" at bounding box center [805, 189] width 469 height 54
drag, startPoint x: 793, startPoint y: 191, endPoint x: 884, endPoint y: 194, distance: 91.0
click at [884, 194] on div "Used 5.19 TiB Free 3.00 TiB Total 8.19 TiB" at bounding box center [805, 189] width 469 height 54
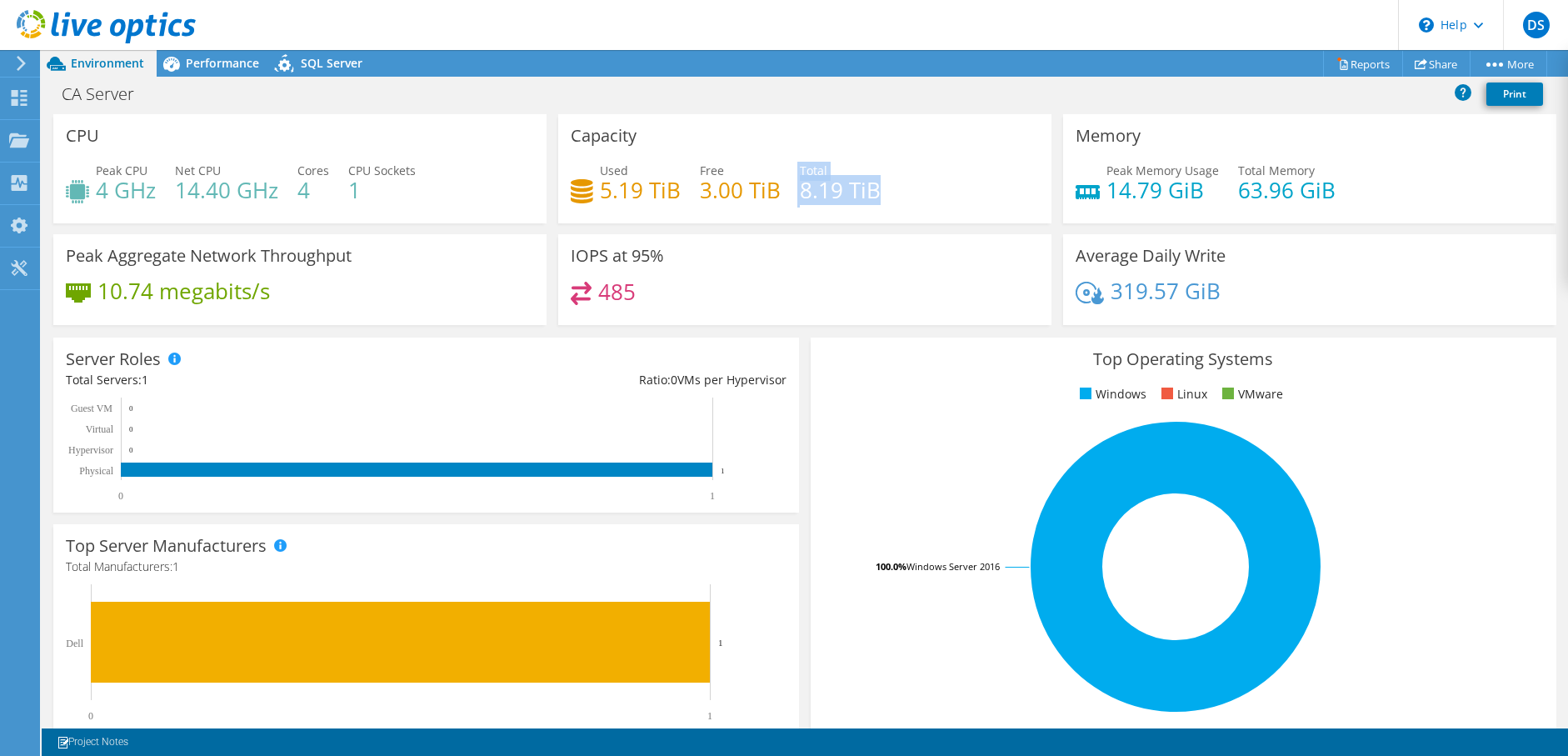
drag, startPoint x: 884, startPoint y: 195, endPoint x: 872, endPoint y: 197, distance: 12.2
click at [872, 197] on h4 "8.19 TiB" at bounding box center [840, 189] width 81 height 18
drag, startPoint x: 798, startPoint y: 195, endPoint x: 880, endPoint y: 203, distance: 82.4
click at [880, 203] on div "Used 5.19 TiB Free 3.00 TiB Total 8.19 TiB" at bounding box center [805, 189] width 469 height 54
drag, startPoint x: 880, startPoint y: 203, endPoint x: 840, endPoint y: 234, distance: 50.6
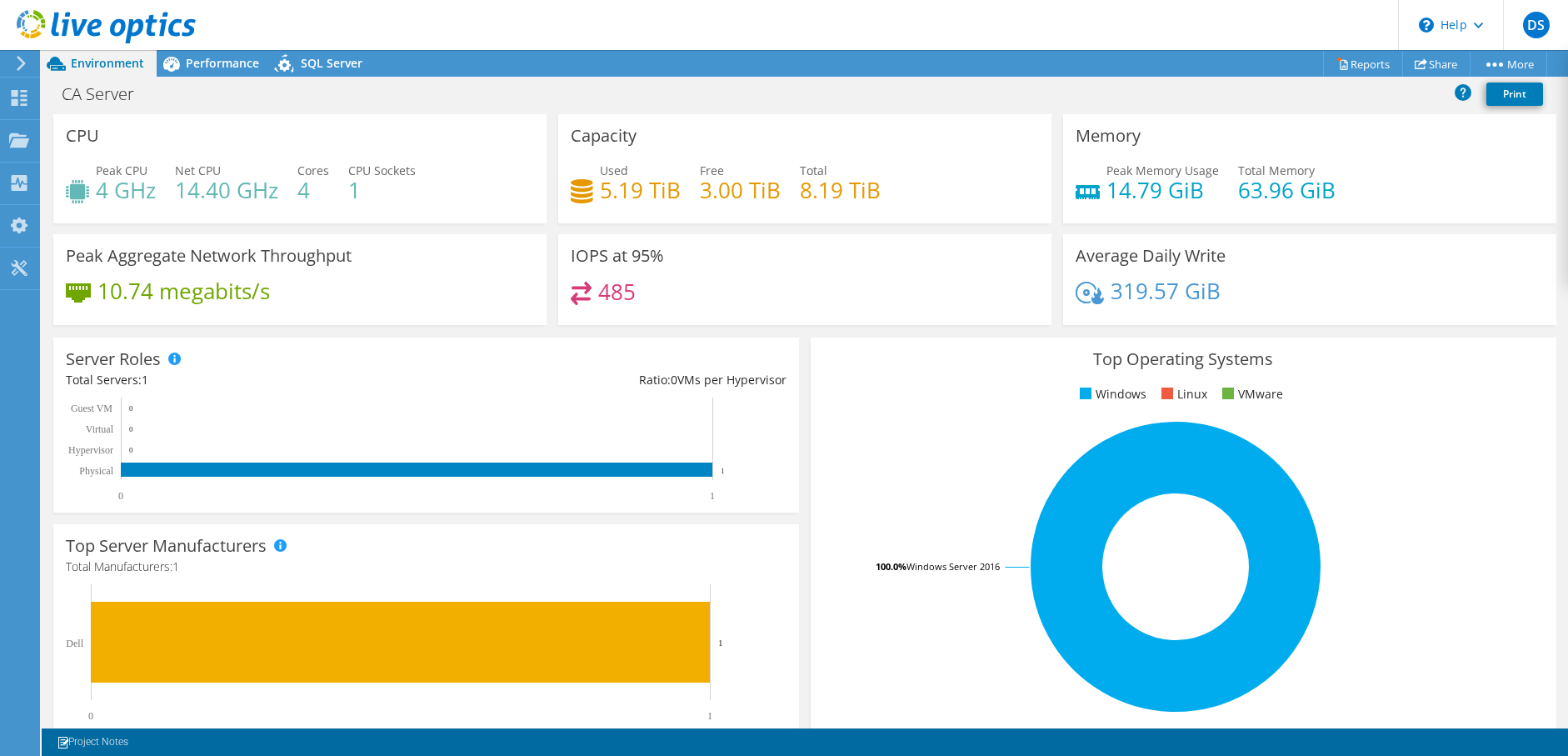
click at [840, 234] on div "IOPS at 95% 485" at bounding box center [804, 279] width 493 height 91
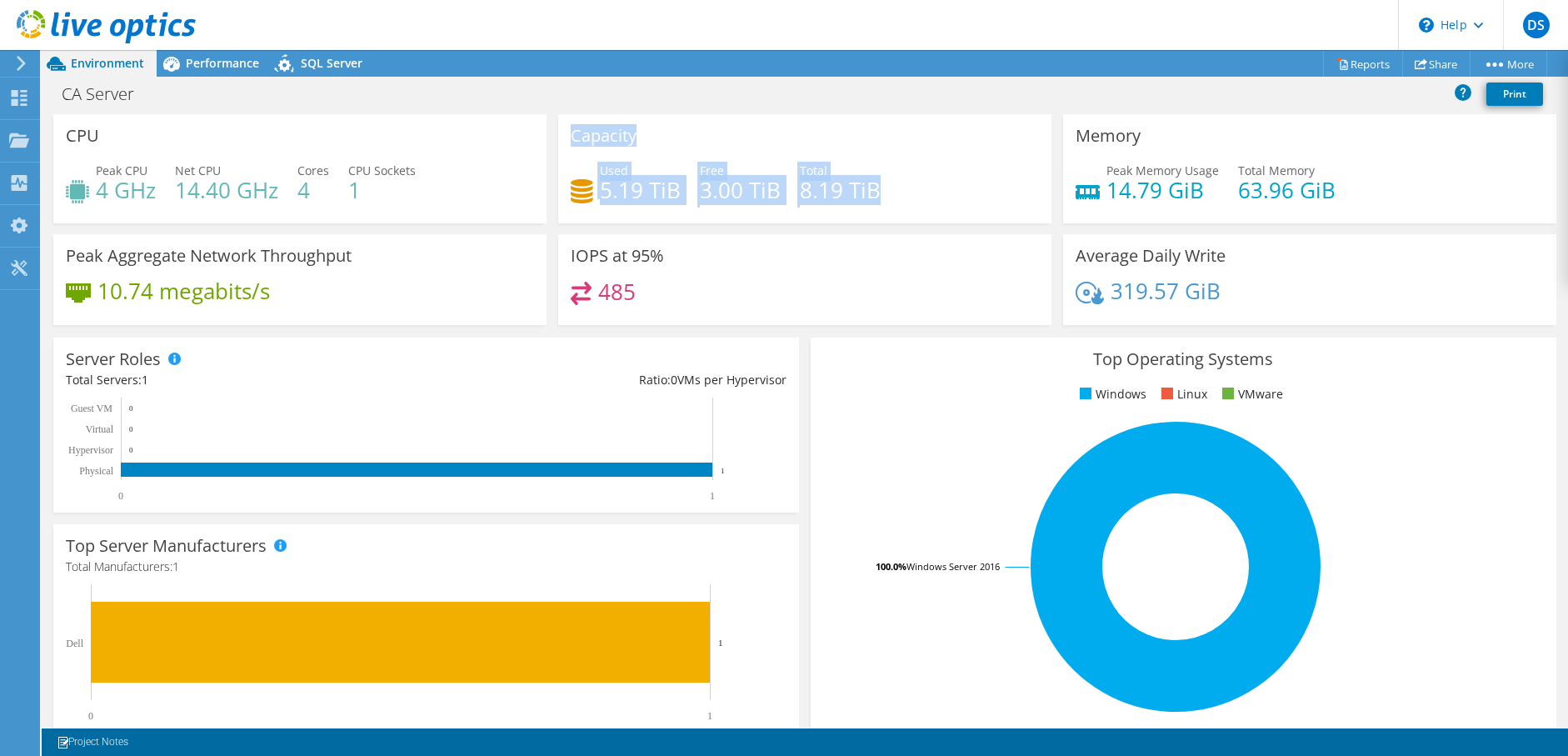
drag, startPoint x: 872, startPoint y: 198, endPoint x: 531, endPoint y: 207, distance: 341.1
click at [531, 207] on div "CPU Peak CPU 4 GHz Net CPU 14.40 GHz Cores 4 CPU Sockets 1 Capacity Used 5.19 T…" at bounding box center [804, 224] width 1514 height 222
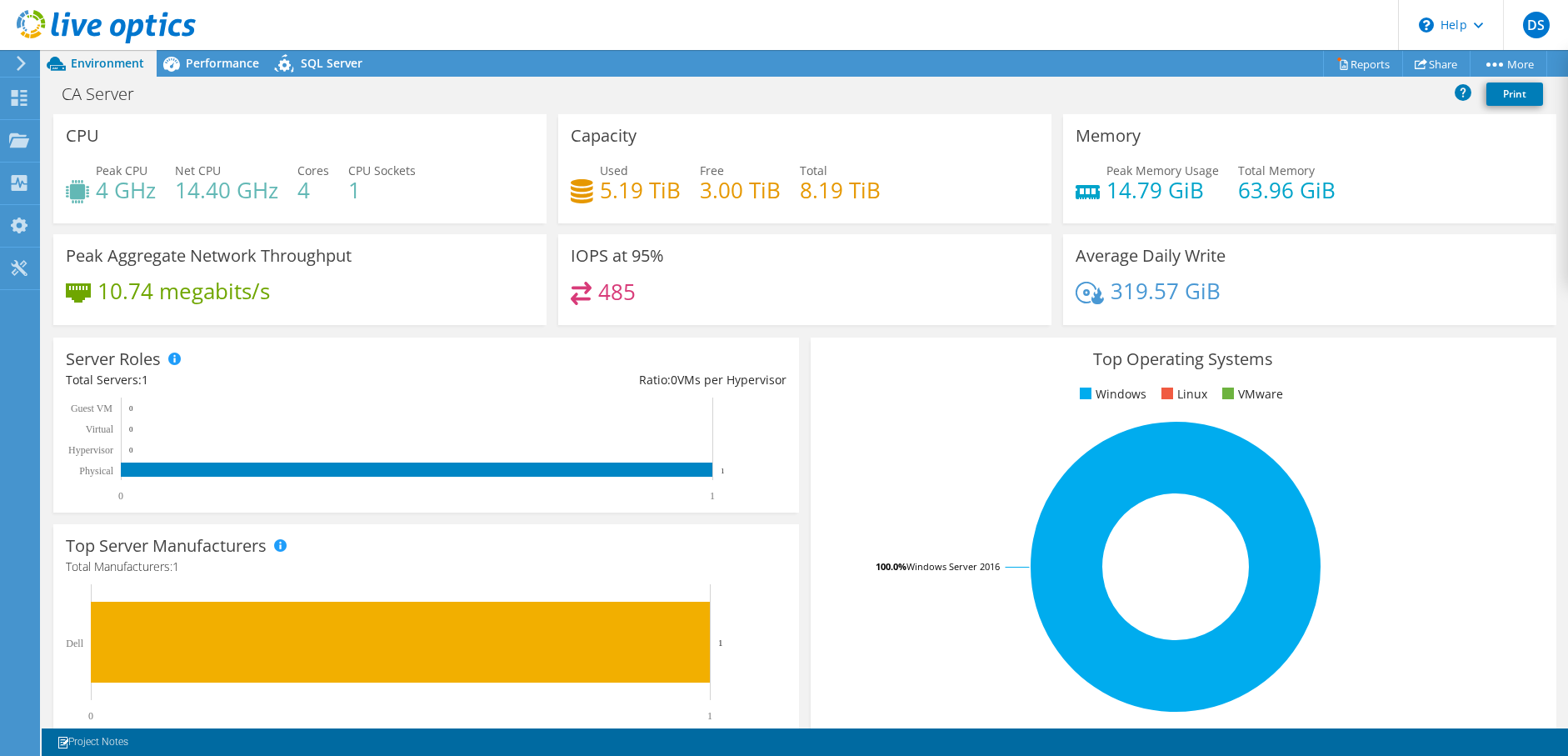
drag, startPoint x: 531, startPoint y: 207, endPoint x: 772, endPoint y: 277, distance: 251.0
click at [772, 277] on div "IOPS at 95% 485" at bounding box center [804, 279] width 493 height 91
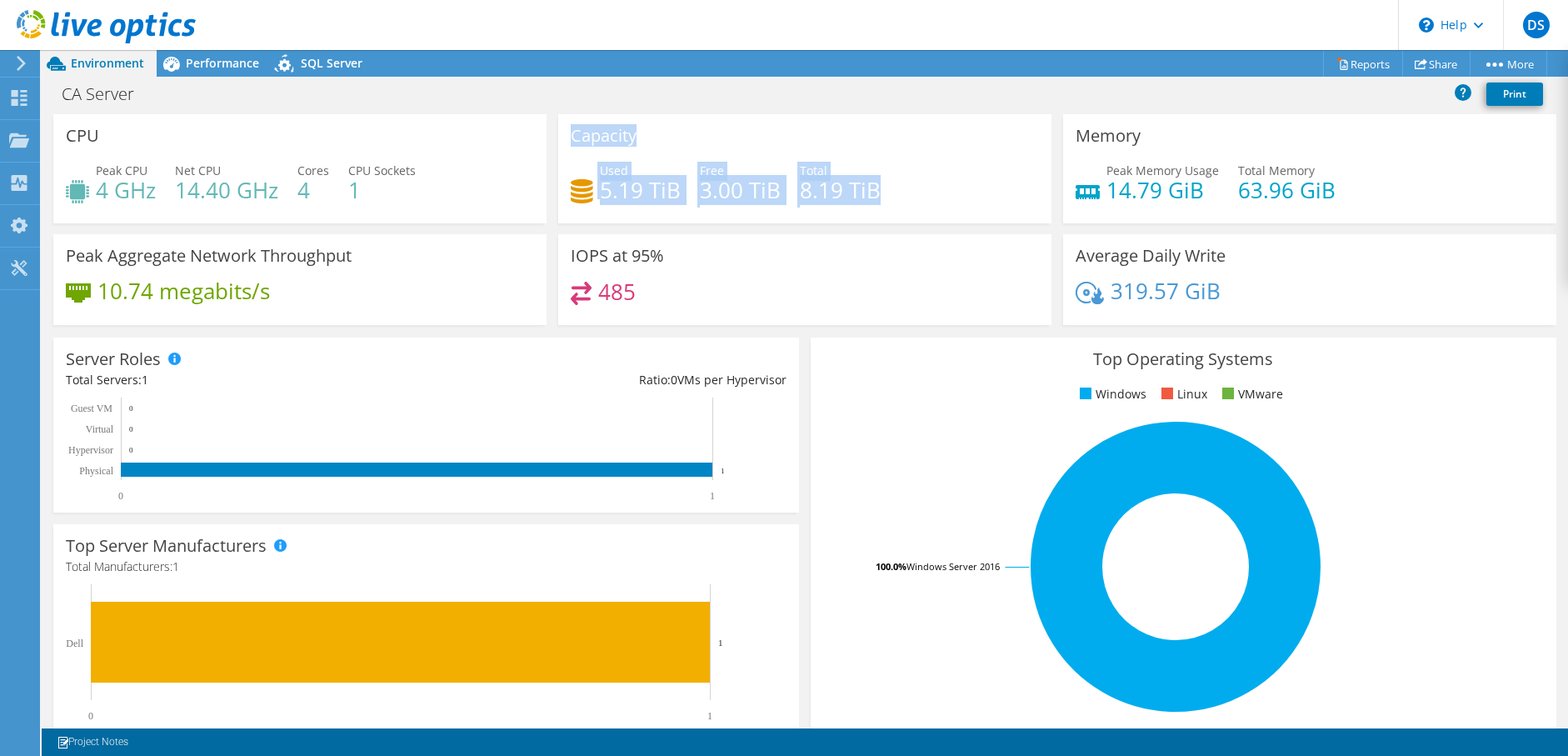
drag, startPoint x: 886, startPoint y: 189, endPoint x: 542, endPoint y: 203, distance: 344.3
click at [542, 203] on div "CPU Peak CPU 4 GHz Net CPU 14.40 GHz Cores 4 CPU Sockets 1 Capacity Used 5.19 T…" at bounding box center [804, 224] width 1514 height 222
drag, startPoint x: 542, startPoint y: 203, endPoint x: 793, endPoint y: 219, distance: 251.5
click at [793, 219] on div "Capacity Used 5.19 TiB Free 3.00 TiB Total 8.19 TiB" at bounding box center [804, 169] width 493 height 110
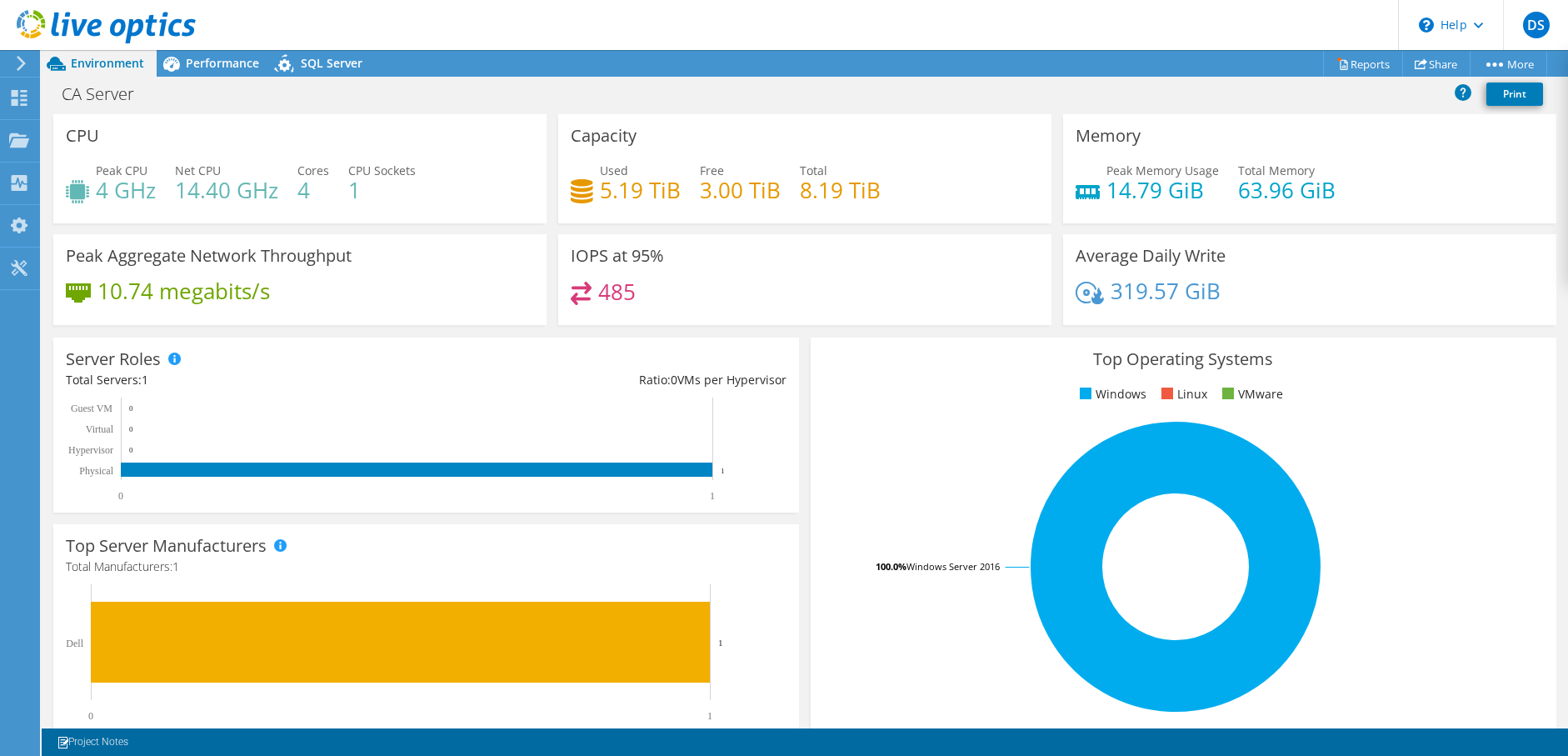
click at [883, 192] on div "Used 5.19 TiB Free 3.00 TiB Total 8.19 TiB" at bounding box center [805, 189] width 469 height 54
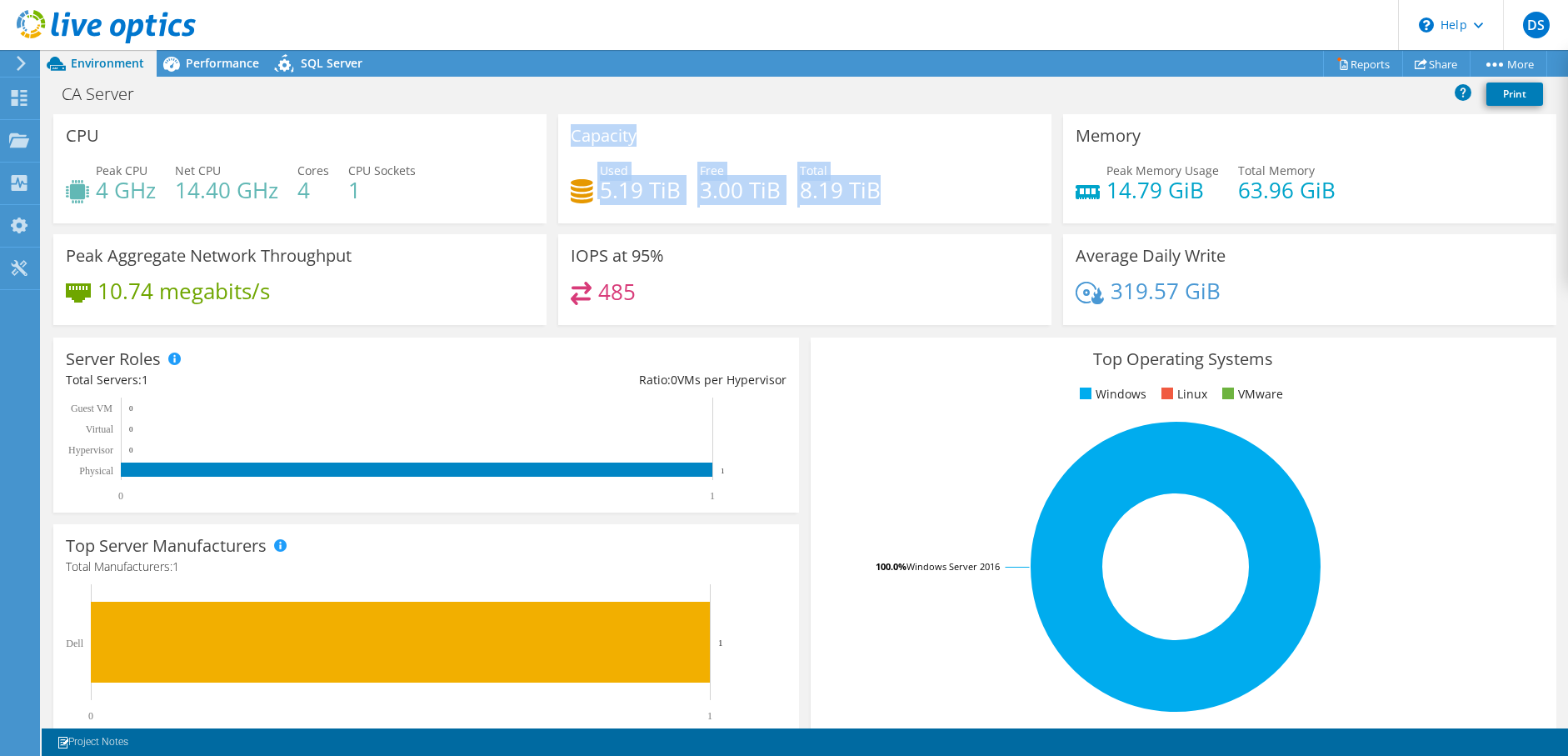
drag, startPoint x: 874, startPoint y: 194, endPoint x: 550, endPoint y: 142, distance: 328.1
click at [552, 142] on div "Capacity Used 5.19 TiB Free 3.00 TiB Total 8.19 TiB" at bounding box center [804, 169] width 504 height 110
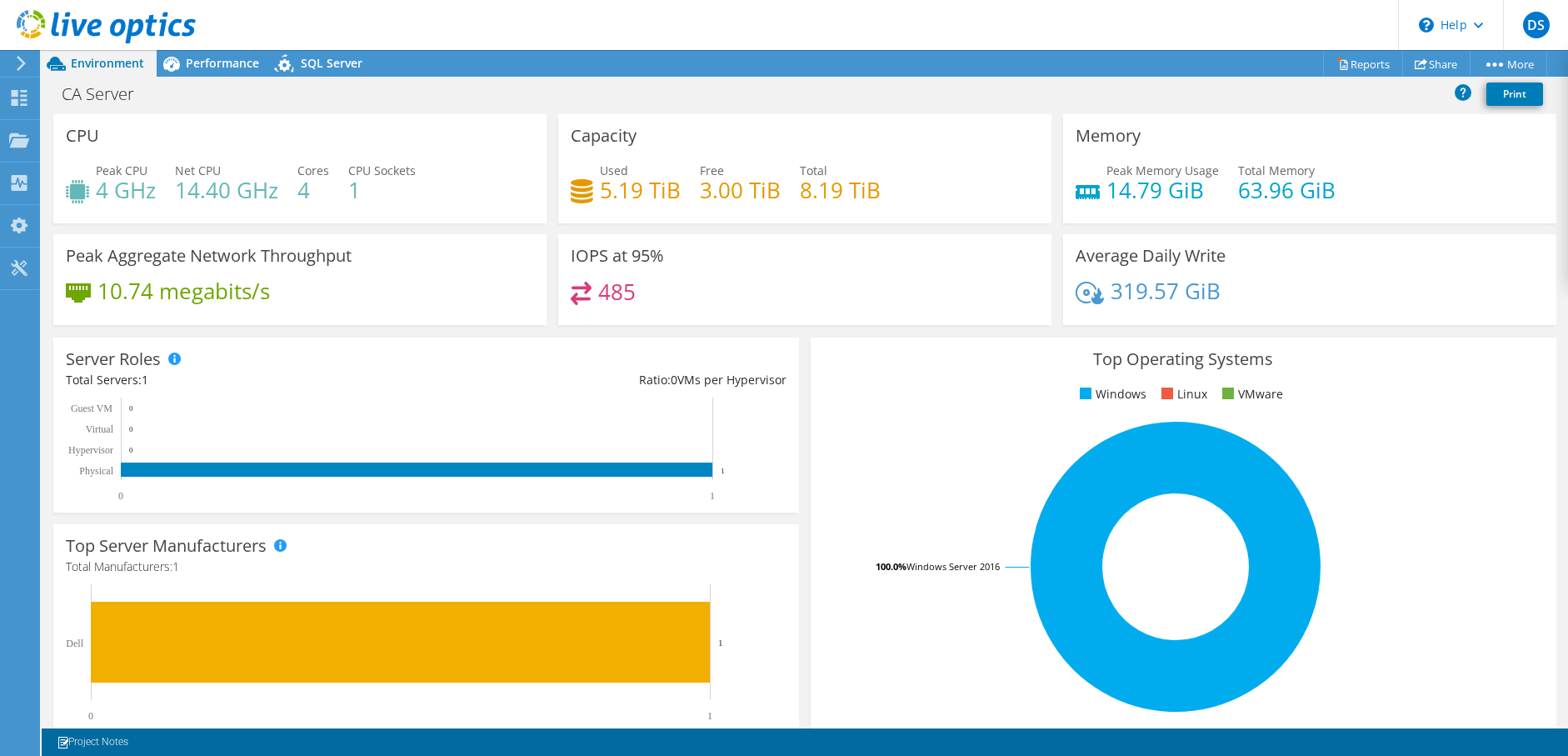
click at [880, 197] on div "Used 5.19 TiB Free 3.00 TiB Total 8.19 TiB" at bounding box center [805, 189] width 469 height 54
drag, startPoint x: 874, startPoint y: 193, endPoint x: 567, endPoint y: 203, distance: 307.2
click at [571, 203] on div "Used 5.19 TiB Free 3.00 TiB Total 8.19 TiB" at bounding box center [805, 189] width 469 height 54
click at [1020, 379] on div "Top Operating Systems Windows Linux VMware 100.0% Windows Server 2016" at bounding box center [1183, 537] width 746 height 400
drag, startPoint x: 771, startPoint y: 189, endPoint x: 788, endPoint y: 191, distance: 17.1
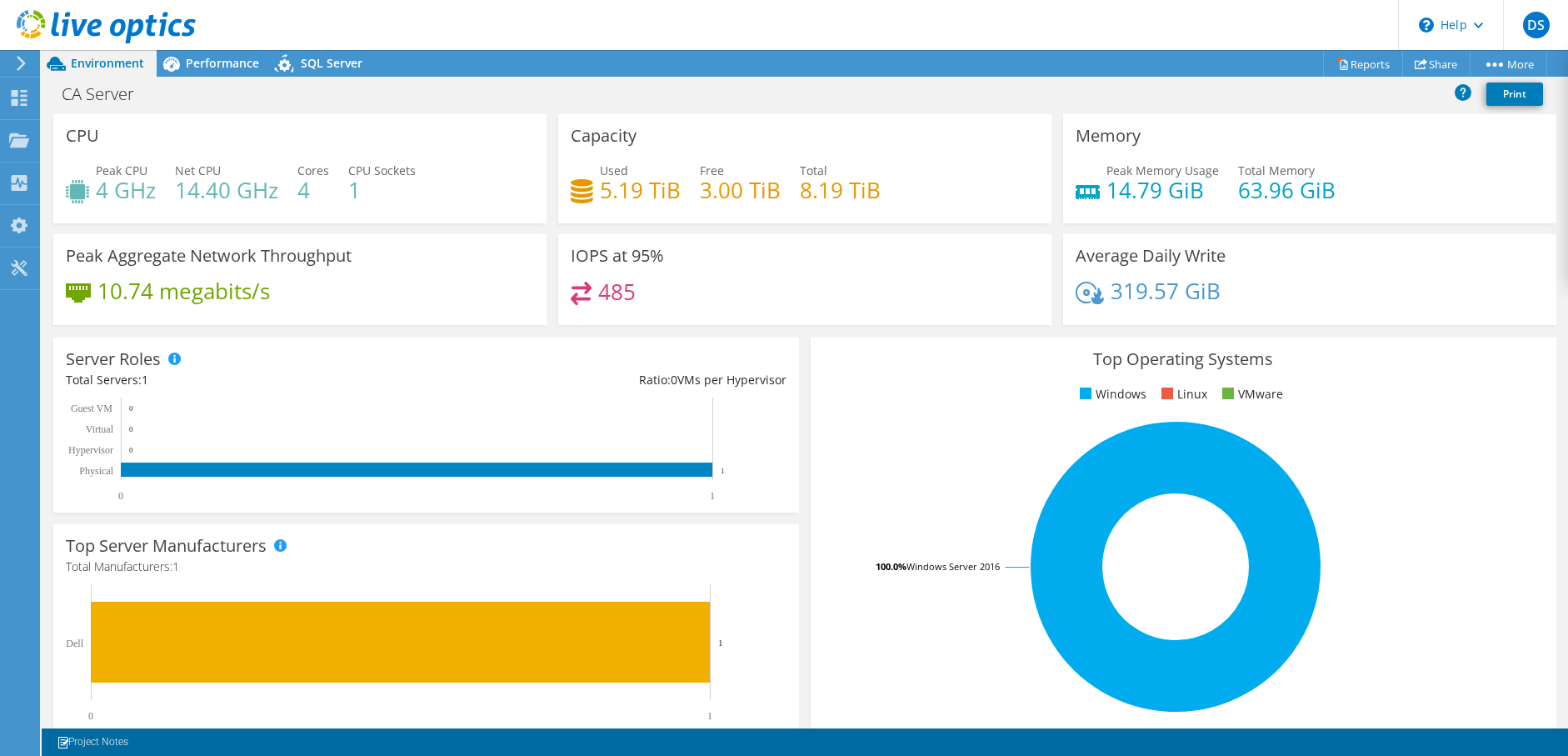
click at [788, 191] on div "Used 5.19 TiB Free 3.00 TiB Total 8.19 TiB" at bounding box center [805, 189] width 469 height 54
click at [675, 381] on div "Ratio: 0 VMs per Hypervisor" at bounding box center [605, 380] width 360 height 18
click at [673, 382] on div "Ratio: 0 VMs per Hypervisor" at bounding box center [605, 380] width 360 height 18
click at [789, 374] on div "Server Roles Physical Servers represent bare metal servers that were targets of…" at bounding box center [425, 425] width 746 height 175
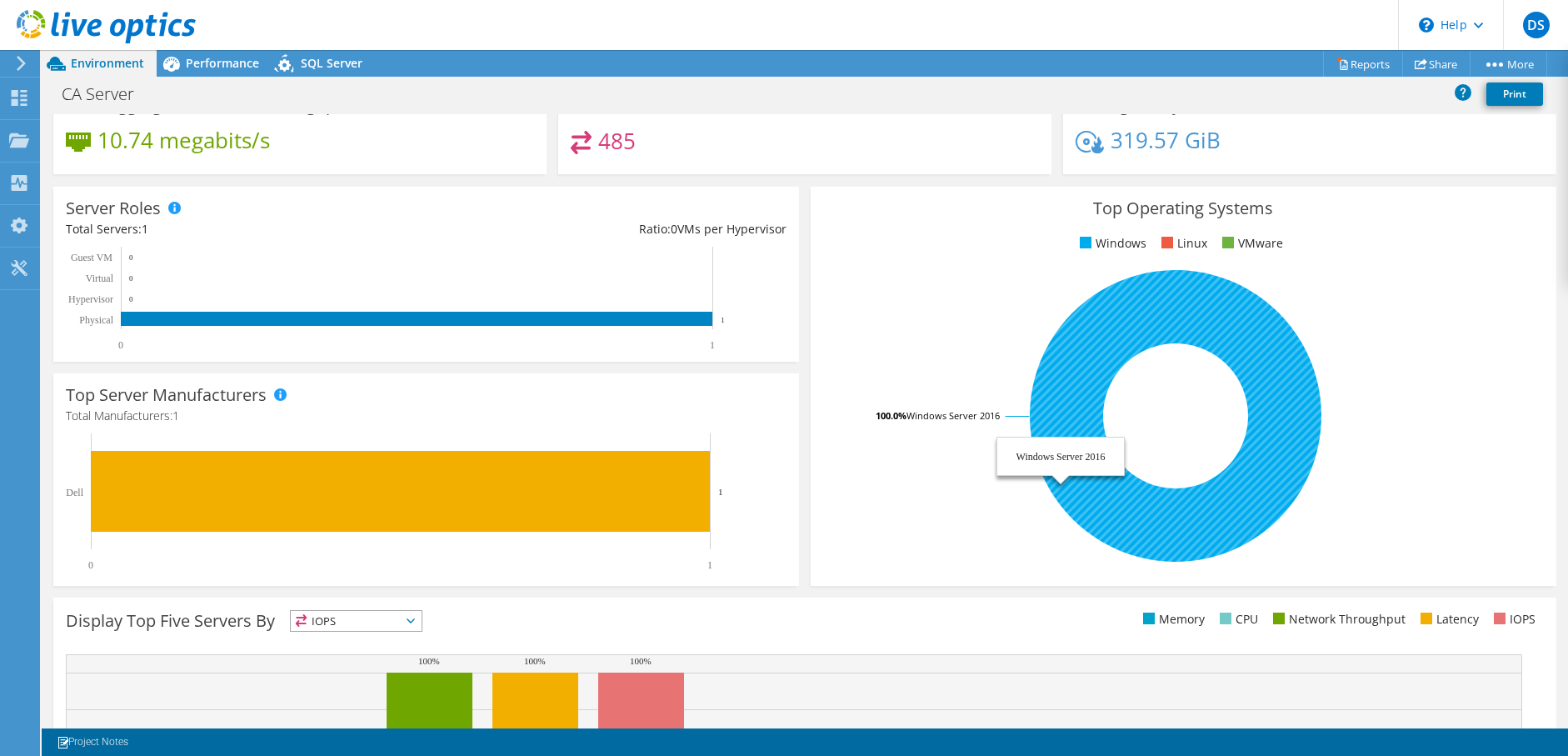
scroll to position [356, 0]
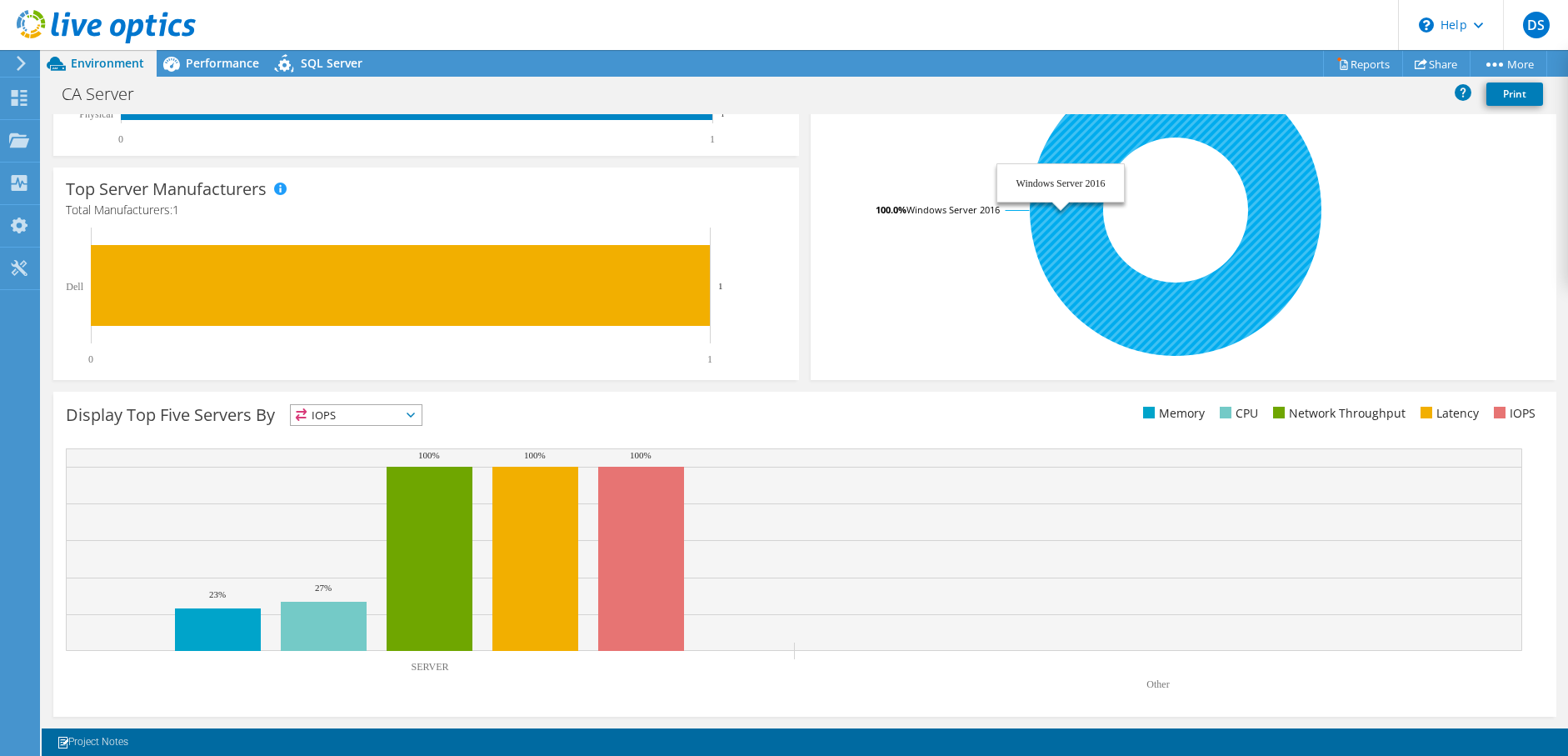
click at [1122, 294] on icon at bounding box center [1175, 209] width 292 height 292
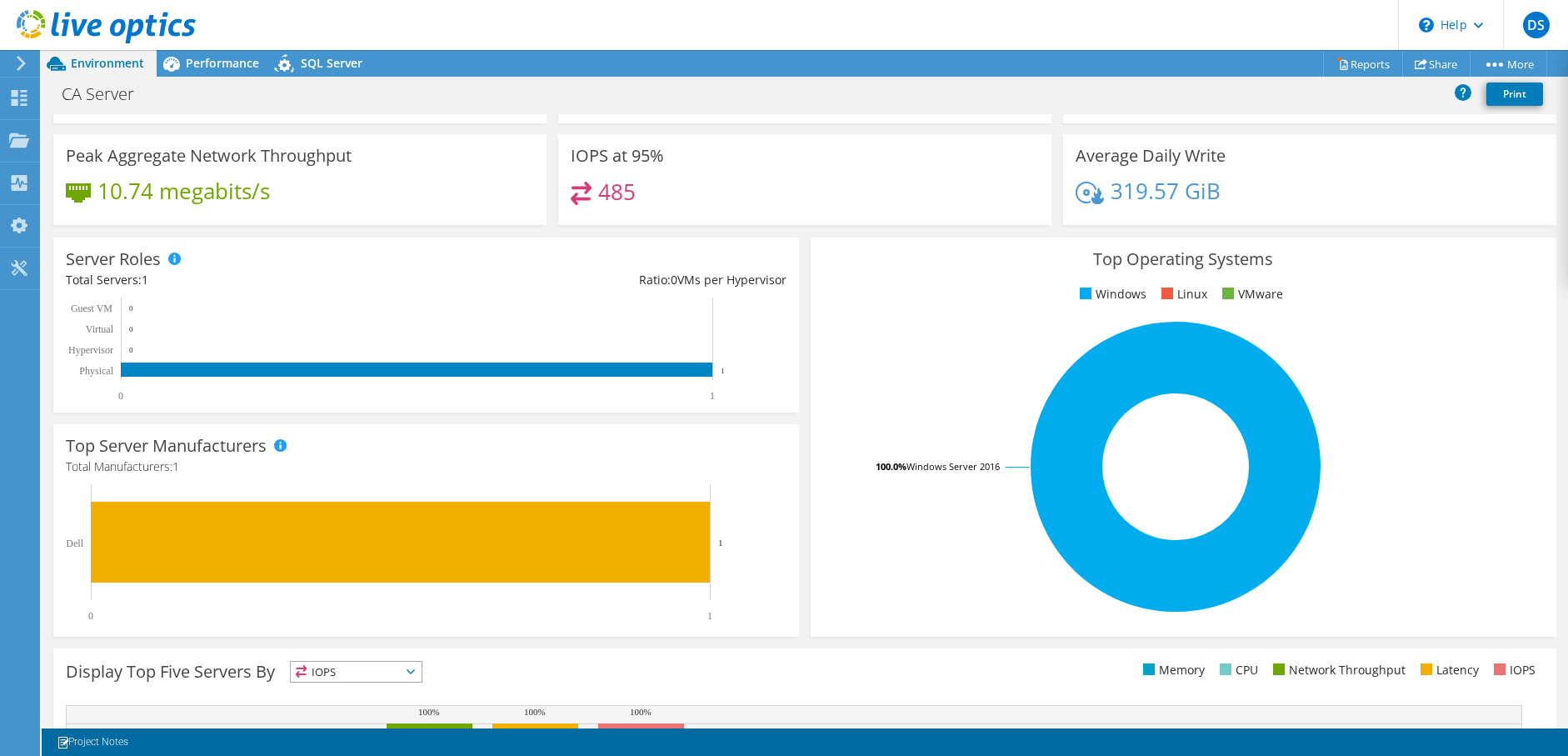
scroll to position [0, 0]
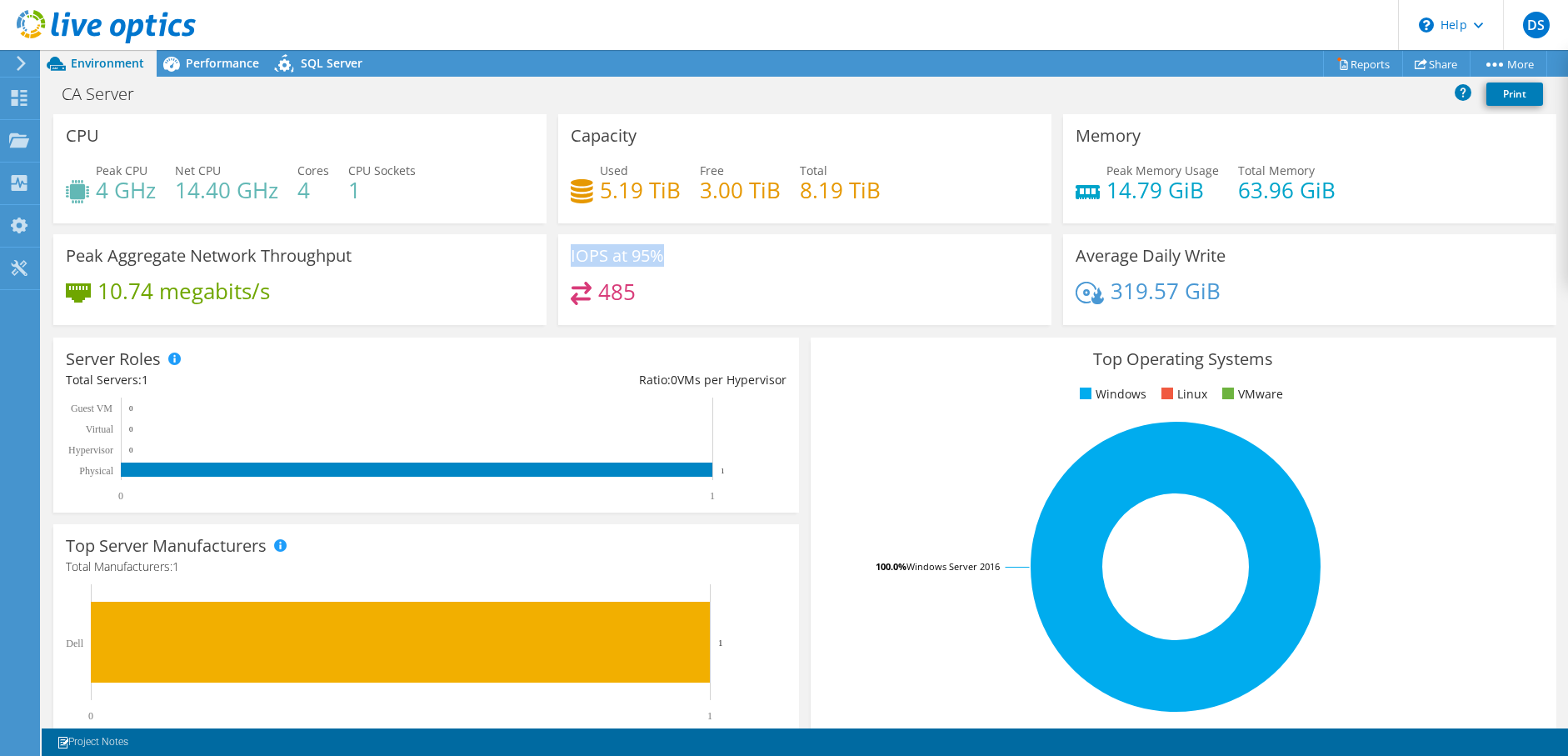
drag, startPoint x: 565, startPoint y: 252, endPoint x: 668, endPoint y: 259, distance: 103.2
click at [668, 259] on div "IOPS at 95% 485" at bounding box center [804, 279] width 493 height 91
drag, startPoint x: 668, startPoint y: 259, endPoint x: 697, endPoint y: 266, distance: 29.8
click at [697, 266] on div "IOPS at 95% 485" at bounding box center [804, 279] width 493 height 91
click at [790, 379] on div "Server Roles Physical Servers represent bare metal servers that were targets of…" at bounding box center [425, 425] width 746 height 175
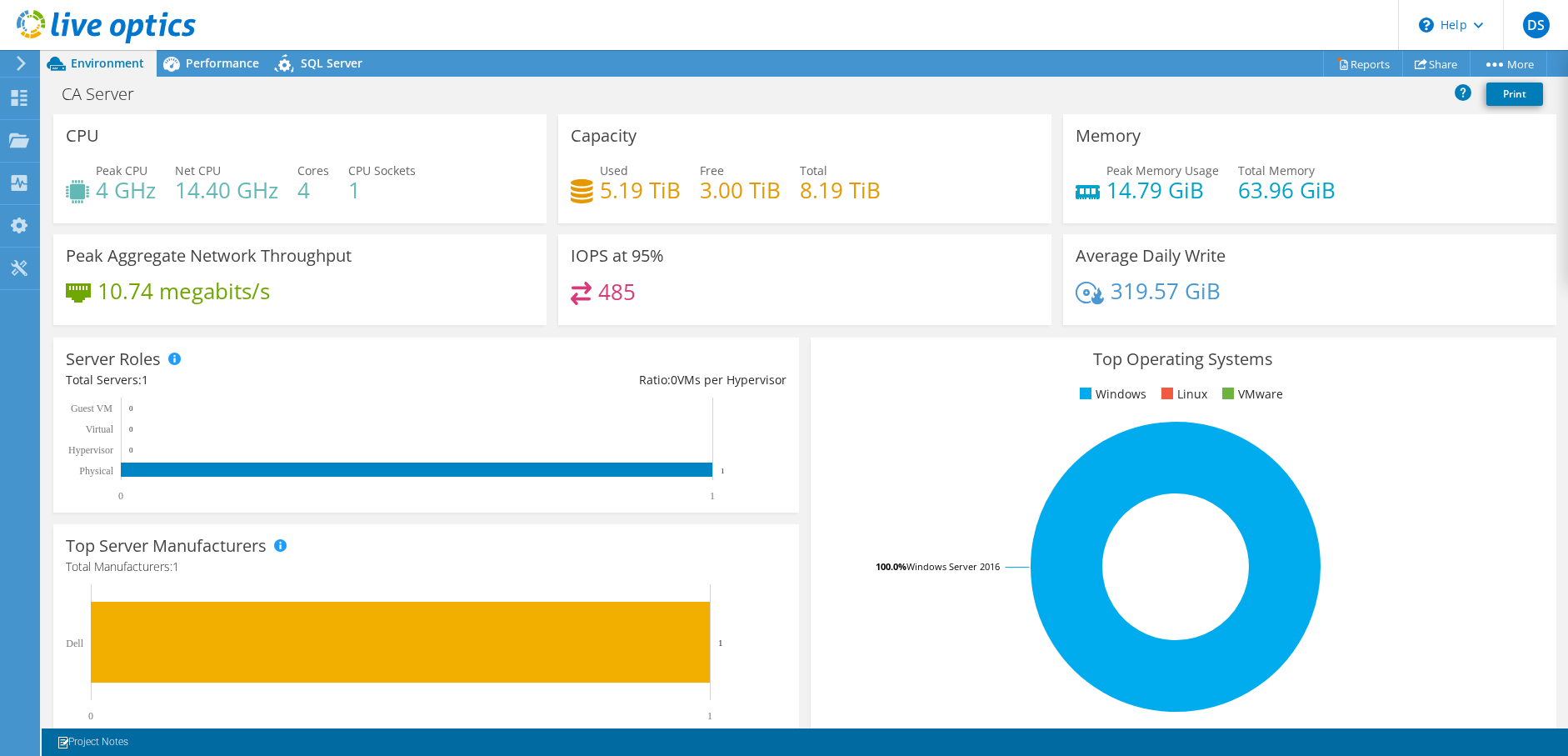
drag, startPoint x: 661, startPoint y: 378, endPoint x: 797, endPoint y: 374, distance: 136.1
click at [797, 374] on div "Server Roles Physical Servers represent bare metal servers that were targets of…" at bounding box center [426, 425] width 758 height 187
drag, startPoint x: 797, startPoint y: 374, endPoint x: 788, endPoint y: 379, distance: 10.3
click at [788, 379] on div "Server Roles Physical Servers represent bare metal servers that were targets of…" at bounding box center [425, 425] width 746 height 175
drag, startPoint x: 786, startPoint y: 380, endPoint x: 857, endPoint y: 386, distance: 71.3
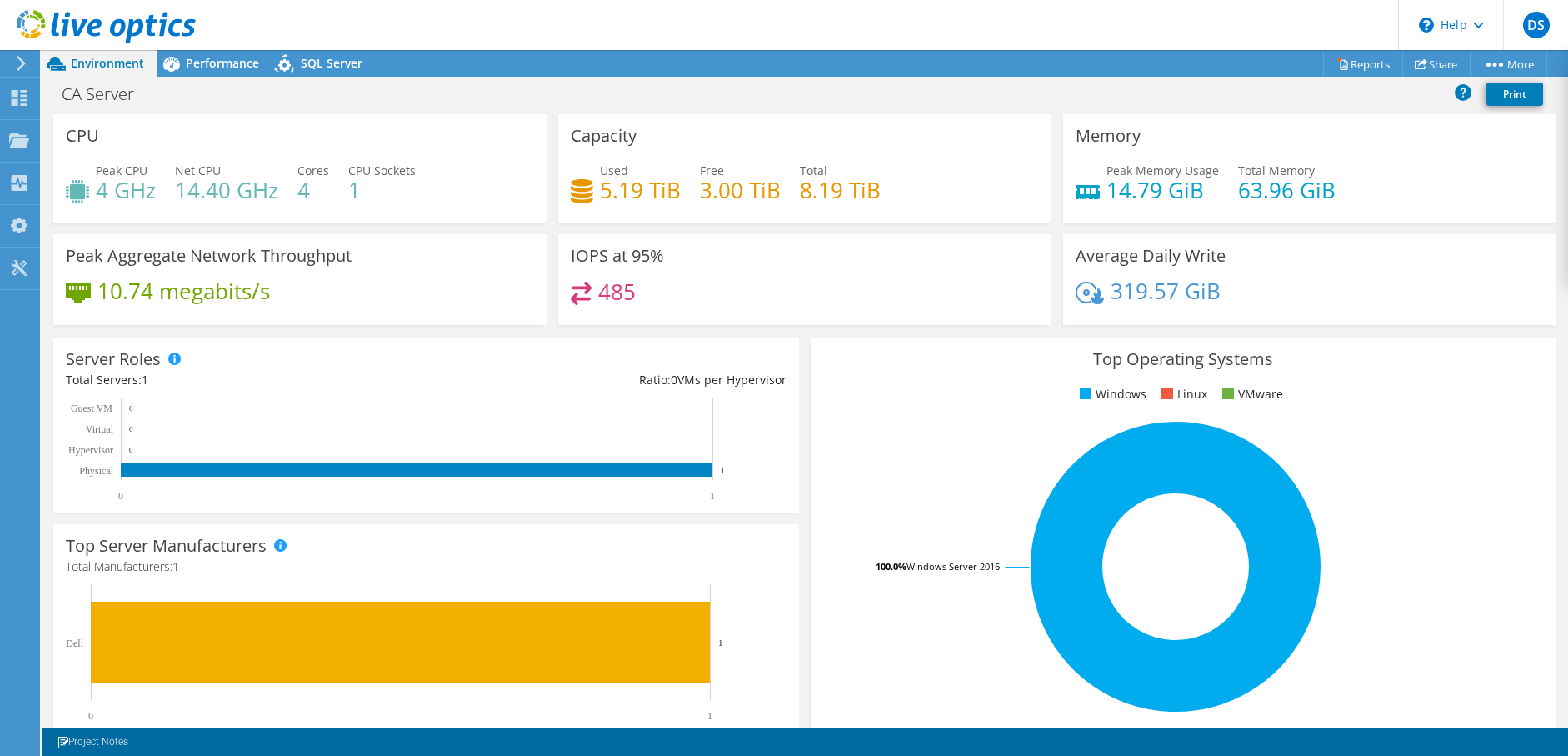
click at [857, 386] on section "CPU Peak CPU 4 GHz Net CPU 14.40 GHz Cores 4 CPU Sockets 1 Capacity Used 5.19 T…" at bounding box center [804, 599] width 1526 height 971
drag, startPoint x: 857, startPoint y: 386, endPoint x: 829, endPoint y: 425, distance: 48.0
click at [829, 425] on rect at bounding box center [1176, 567] width 705 height 292
click at [766, 379] on div "Ratio: 0 VMs per Hypervisor" at bounding box center [605, 380] width 360 height 18
click at [208, 61] on span "Performance" at bounding box center [223, 63] width 74 height 16
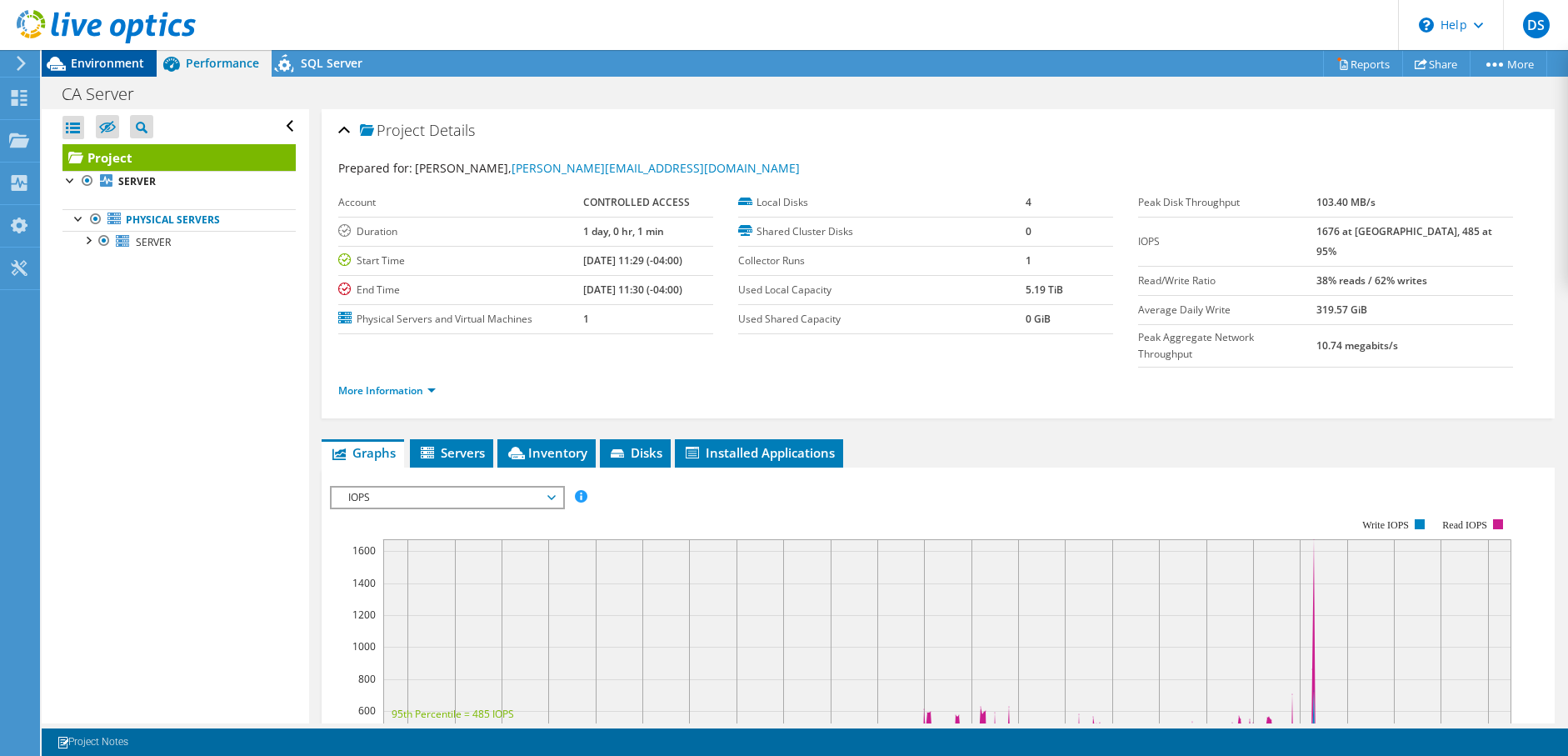
click at [110, 71] on div "Environment" at bounding box center [99, 64] width 115 height 27
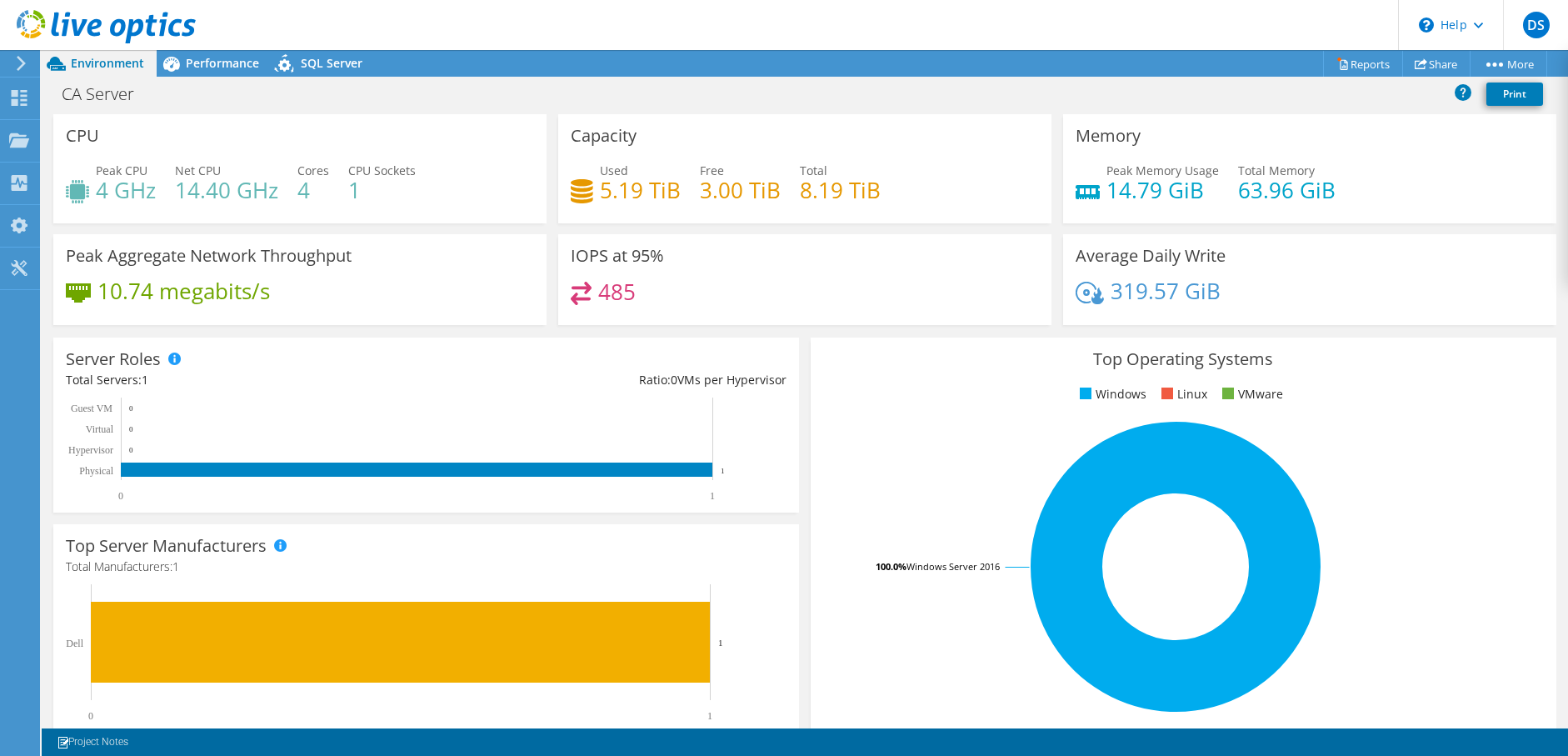
click at [571, 136] on h3 "Capacity" at bounding box center [603, 136] width 66 height 18
drag, startPoint x: 1217, startPoint y: 296, endPoint x: 1363, endPoint y: 318, distance: 147.6
click at [1363, 318] on div "Average Daily Write 319.57 GiB" at bounding box center [1309, 279] width 493 height 91
drag, startPoint x: 1283, startPoint y: 394, endPoint x: 1375, endPoint y: 391, distance: 92.0
click at [1375, 391] on ul "Windows Linux VMware" at bounding box center [1183, 394] width 721 height 19
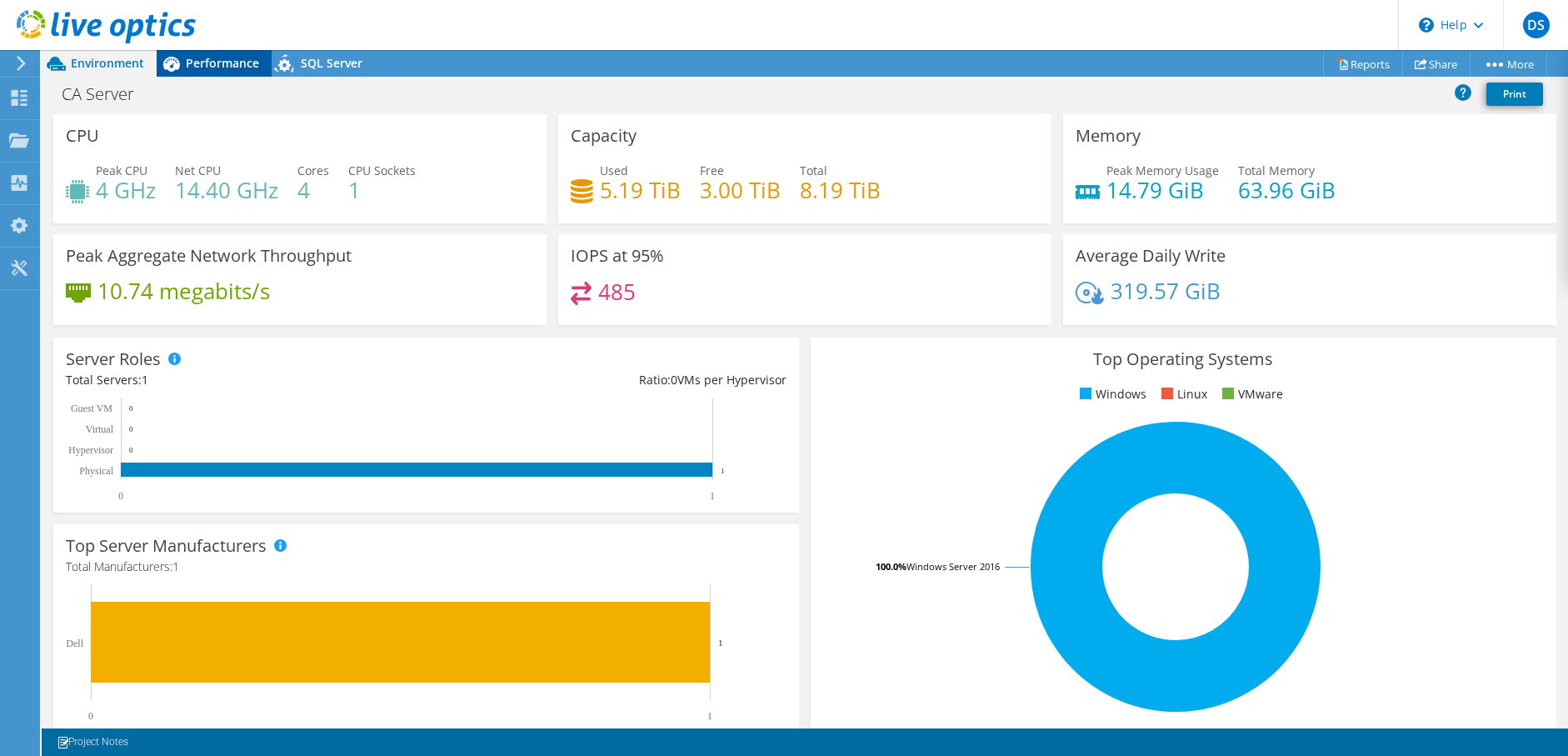
click at [207, 75] on div "Performance" at bounding box center [214, 64] width 115 height 27
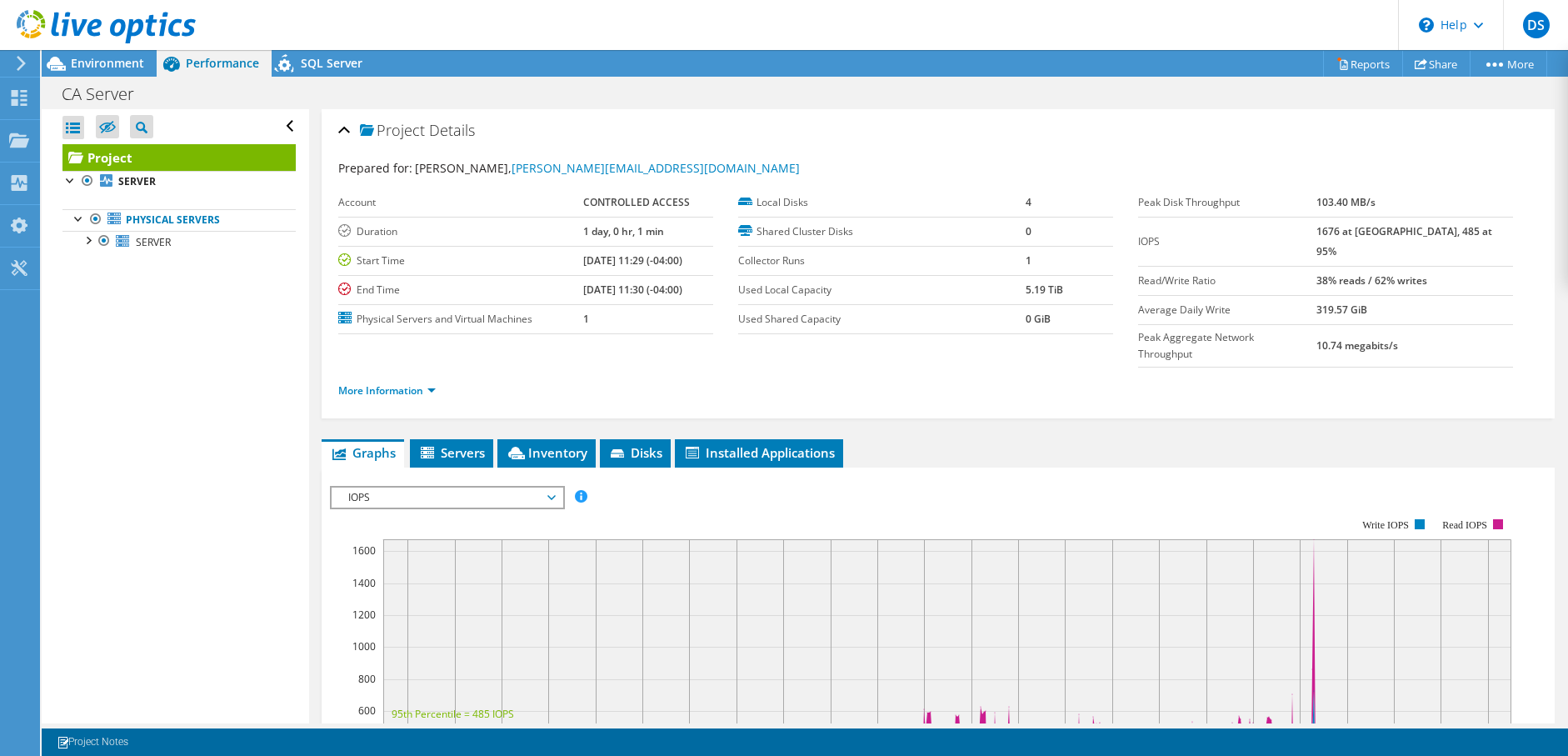
click at [633, 201] on b "CONTROLLED ACCESS" at bounding box center [636, 202] width 107 height 14
click at [635, 201] on b "CONTROLLED ACCESS" at bounding box center [636, 202] width 107 height 14
drag, startPoint x: 631, startPoint y: 201, endPoint x: 644, endPoint y: 203, distance: 13.2
click at [644, 203] on b "CONTROLLED ACCESS" at bounding box center [636, 202] width 107 height 14
drag, startPoint x: 644, startPoint y: 203, endPoint x: 676, endPoint y: 206, distance: 32.1
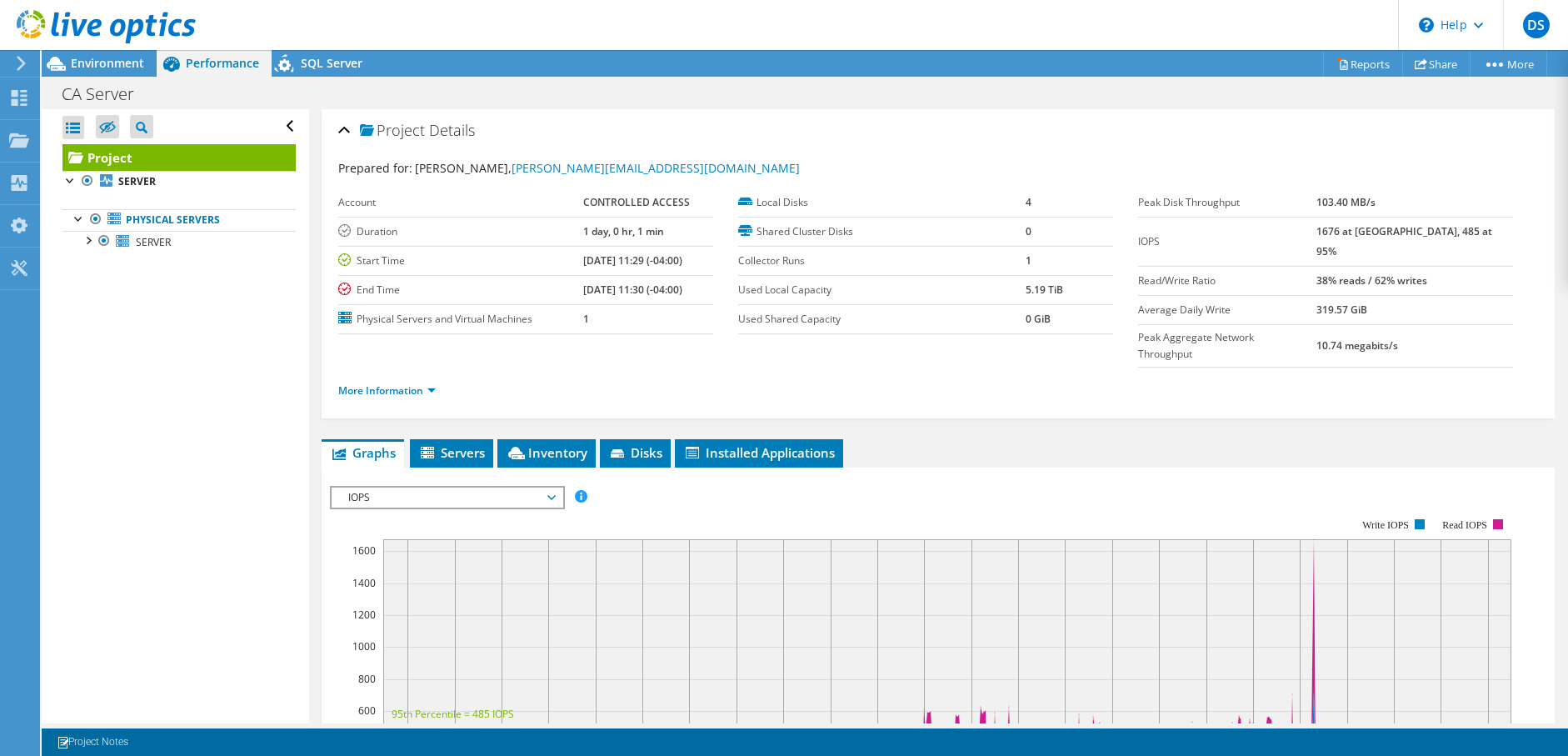
click at [676, 207] on td "CONTROLLED ACCESS" at bounding box center [648, 203] width 129 height 29
click at [675, 210] on td "CONTROLLED ACCESS" at bounding box center [648, 203] width 129 height 29
click at [675, 202] on td "CONTROLLED ACCESS" at bounding box center [648, 203] width 129 height 29
drag, startPoint x: 567, startPoint y: 234, endPoint x: 682, endPoint y: 260, distance: 117.9
click at [680, 259] on tbody "Account CONTROLLED ACCESS Duration 1 day, 0 hr, 1 min Start Time [DATE] 11:29 (…" at bounding box center [526, 261] width 375 height 145
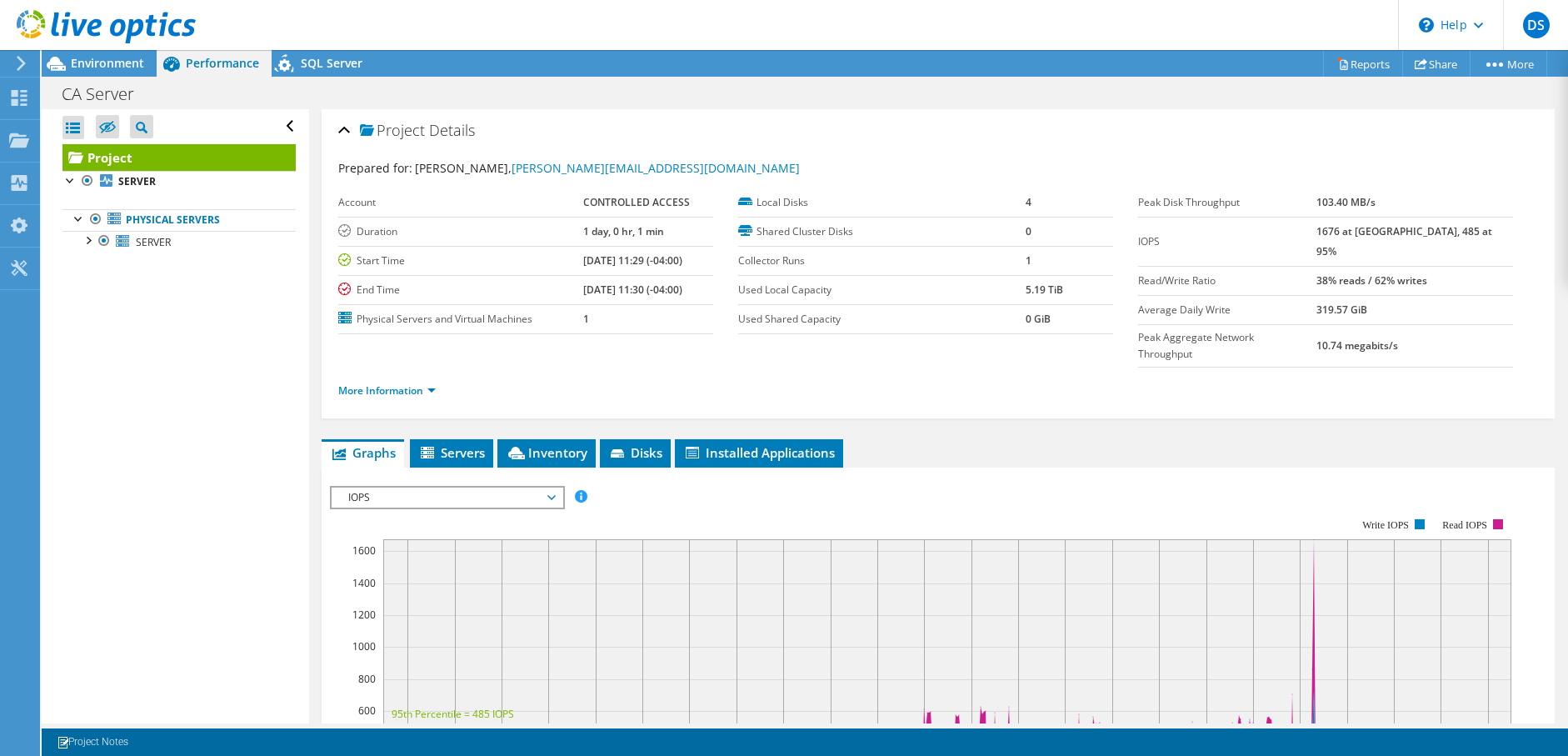
drag, startPoint x: 682, startPoint y: 260, endPoint x: 689, endPoint y: 311, distance: 51.5
click at [689, 311] on td "1" at bounding box center [648, 319] width 129 height 29
drag, startPoint x: 570, startPoint y: 260, endPoint x: 701, endPoint y: 270, distance: 131.4
click at [701, 270] on td "[DATE] 11:29 (-04:00)" at bounding box center [648, 260] width 129 height 29
drag, startPoint x: 701, startPoint y: 270, endPoint x: 688, endPoint y: 291, distance: 24.7
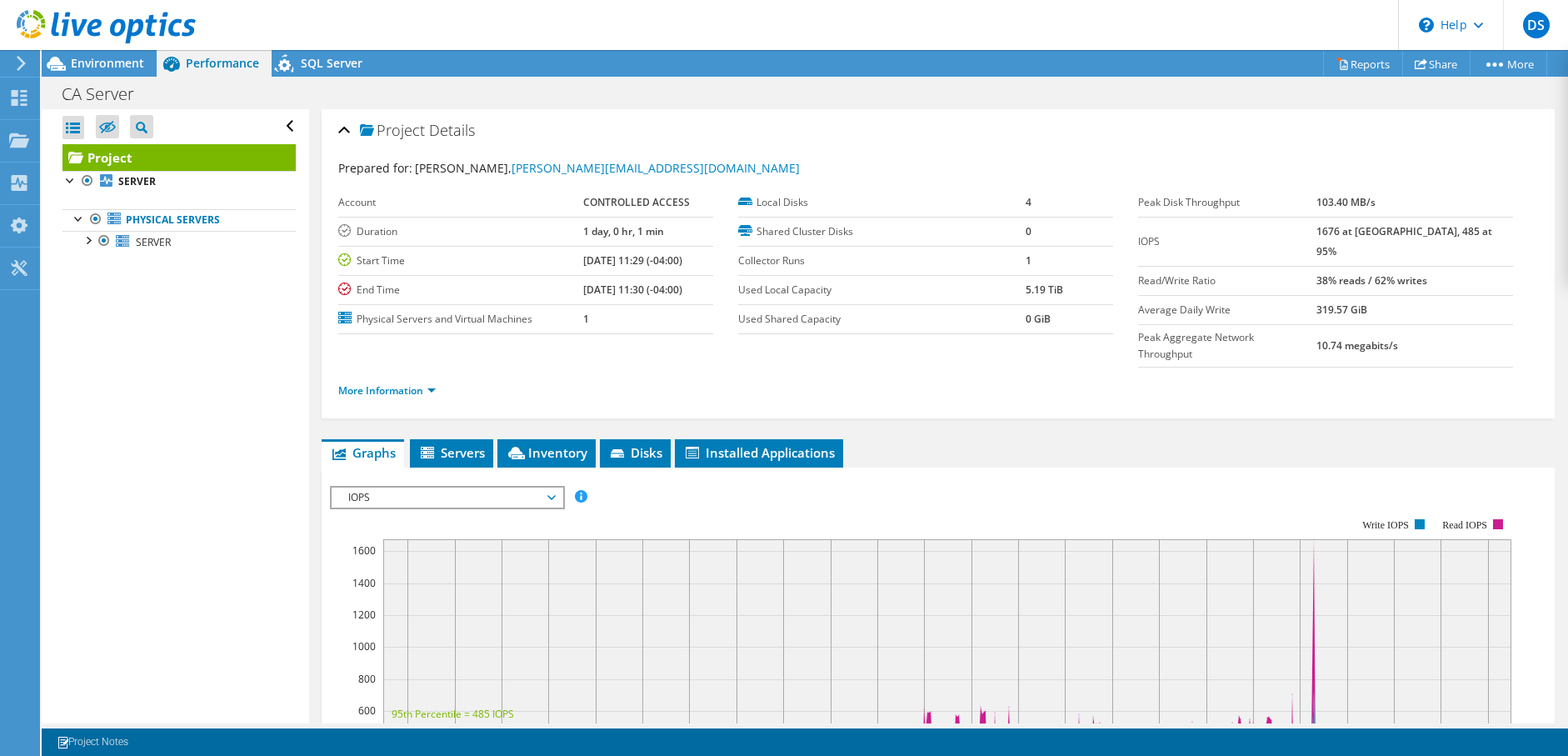
click at [682, 291] on b "[DATE] 11:30 (-04:00)" at bounding box center [633, 290] width 99 height 14
drag, startPoint x: 692, startPoint y: 292, endPoint x: 512, endPoint y: 288, distance: 180.0
click at [512, 289] on tr "End Time [DATE] 11:30 (-04:00)" at bounding box center [526, 289] width 375 height 29
drag, startPoint x: 512, startPoint y: 288, endPoint x: 719, endPoint y: 279, distance: 207.2
click at [719, 279] on div "Account CONTROLLED ACCESS Duration 1 day, 0 hr, 1 min Start Time [DATE] 11:29 (…" at bounding box center [538, 261] width 399 height 145
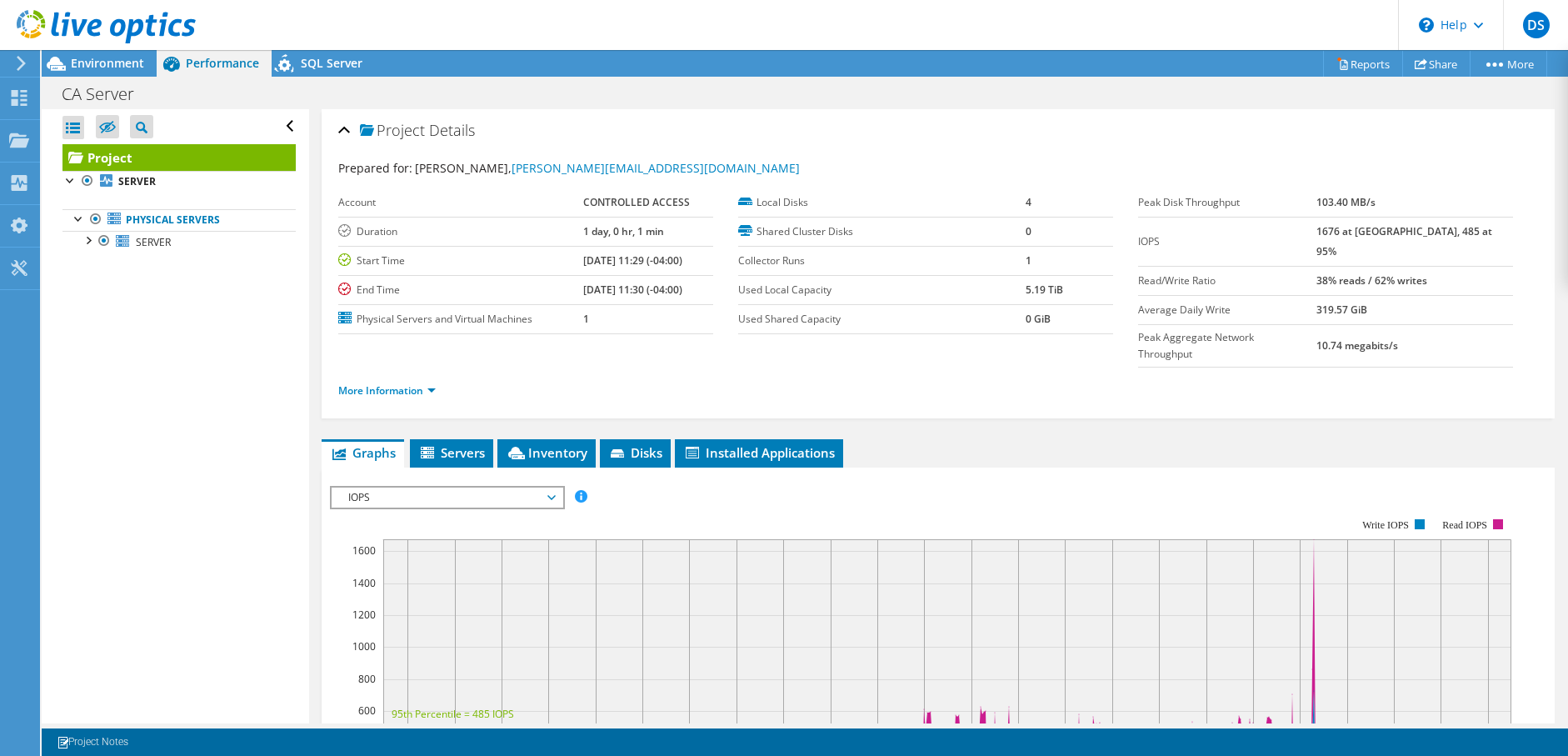
drag, startPoint x: 698, startPoint y: 260, endPoint x: 540, endPoint y: 264, distance: 158.1
click at [540, 264] on tr "Start Time [DATE] 11:29 (-04:00)" at bounding box center [526, 260] width 375 height 29
click at [699, 270] on td "[DATE] 11:29 (-04:00)" at bounding box center [648, 260] width 129 height 29
click at [701, 298] on td "[DATE] 11:30 (-04:00)" at bounding box center [648, 289] width 129 height 29
drag, startPoint x: 851, startPoint y: 322, endPoint x: 868, endPoint y: 323, distance: 17.0
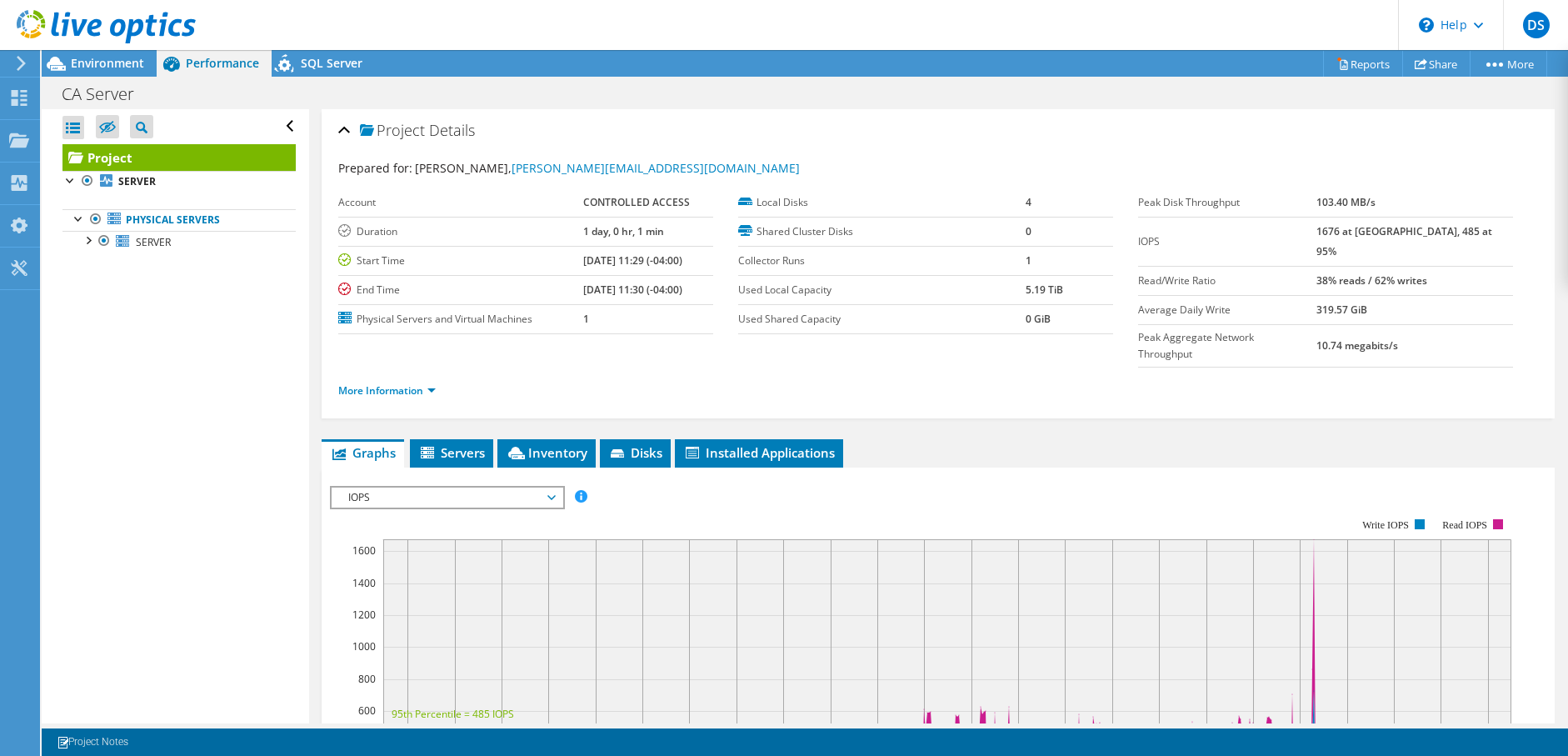
click at [872, 327] on label "Used Shared Capacity" at bounding box center [881, 319] width 287 height 17
drag, startPoint x: 1350, startPoint y: 319, endPoint x: 1450, endPoint y: 330, distance: 100.6
click at [1450, 330] on tr "Peak Aggregate Network Throughput 10.74 megabits/s" at bounding box center [1326, 345] width 375 height 42
drag, startPoint x: 1450, startPoint y: 330, endPoint x: 1382, endPoint y: 389, distance: 90.0
click at [1382, 389] on div "Project Details Prepared for: [PERSON_NAME], [PERSON_NAME][EMAIL_ADDRESS][DOMAI…" at bounding box center [937, 639] width 1257 height 1060
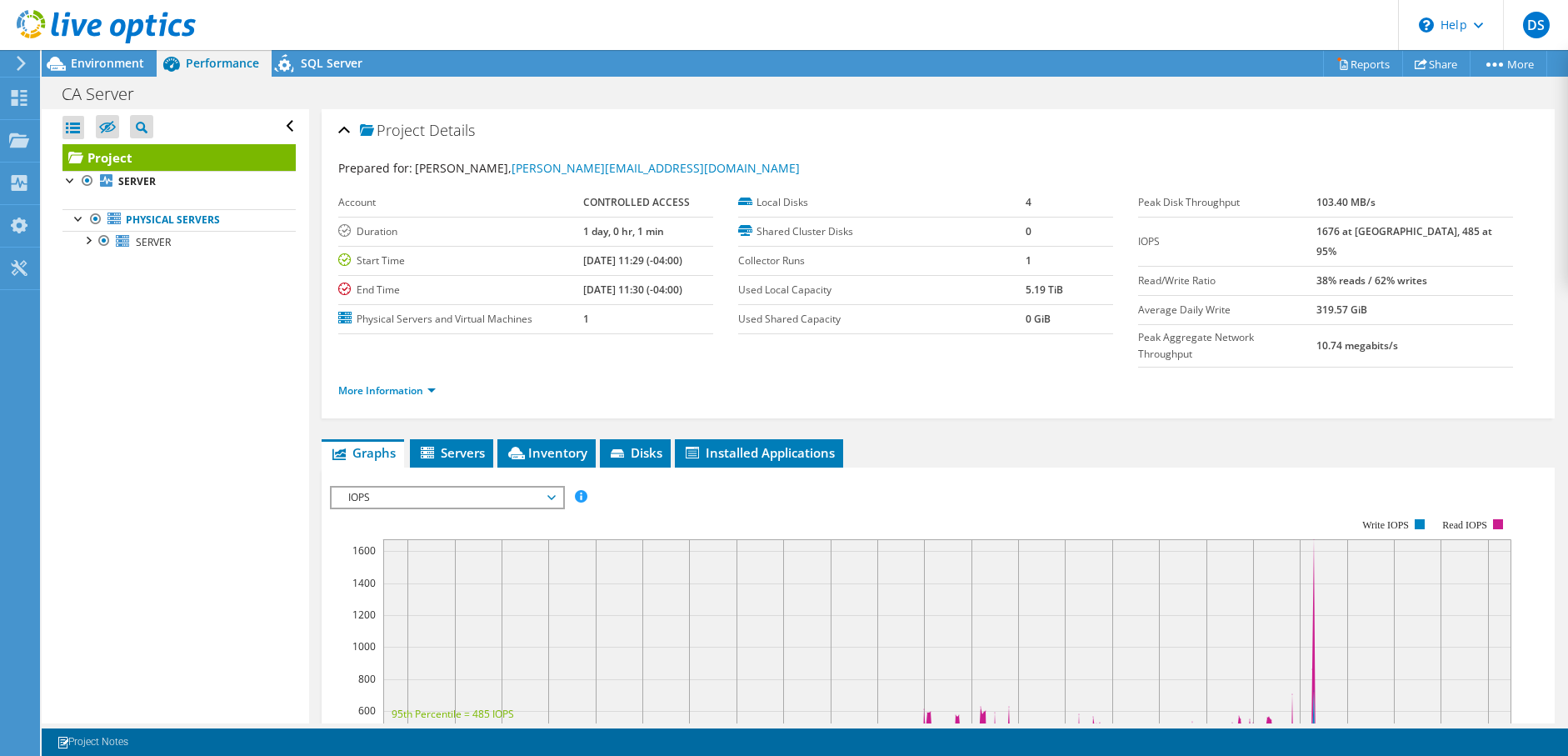
drag, startPoint x: 844, startPoint y: 321, endPoint x: 944, endPoint y: 364, distance: 108.9
click at [944, 364] on section "Prepared for: [PERSON_NAME], [PERSON_NAME][EMAIL_ADDRESS][DOMAIN_NAME] Account …" at bounding box center [938, 286] width 1199 height 255
drag, startPoint x: 944, startPoint y: 364, endPoint x: 1026, endPoint y: 378, distance: 83.2
click at [1026, 380] on div "More Information" at bounding box center [938, 391] width 1199 height 47
click at [434, 383] on link "More Information" at bounding box center [387, 391] width 98 height 14
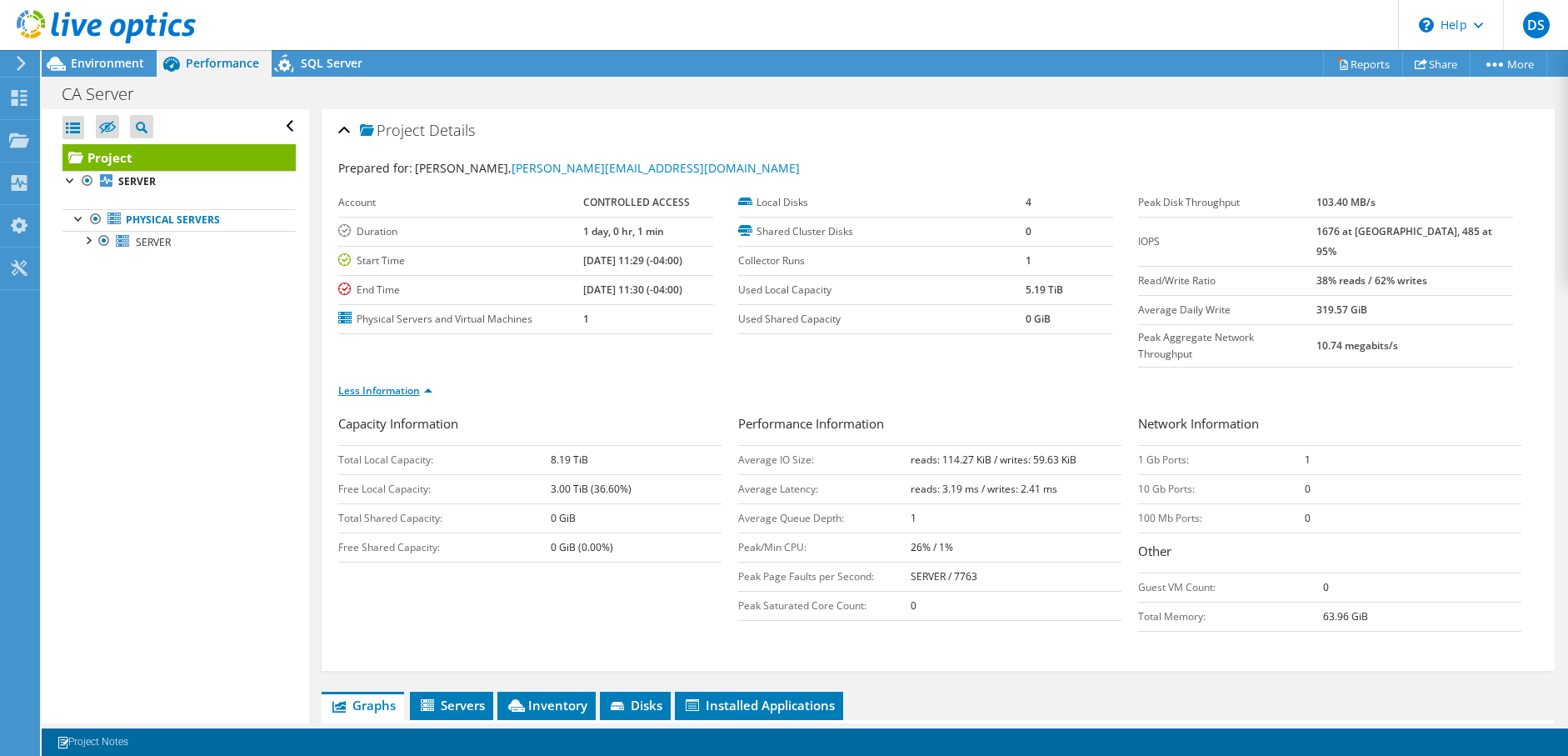
click at [421, 383] on link "Less Information" at bounding box center [385, 391] width 94 height 14
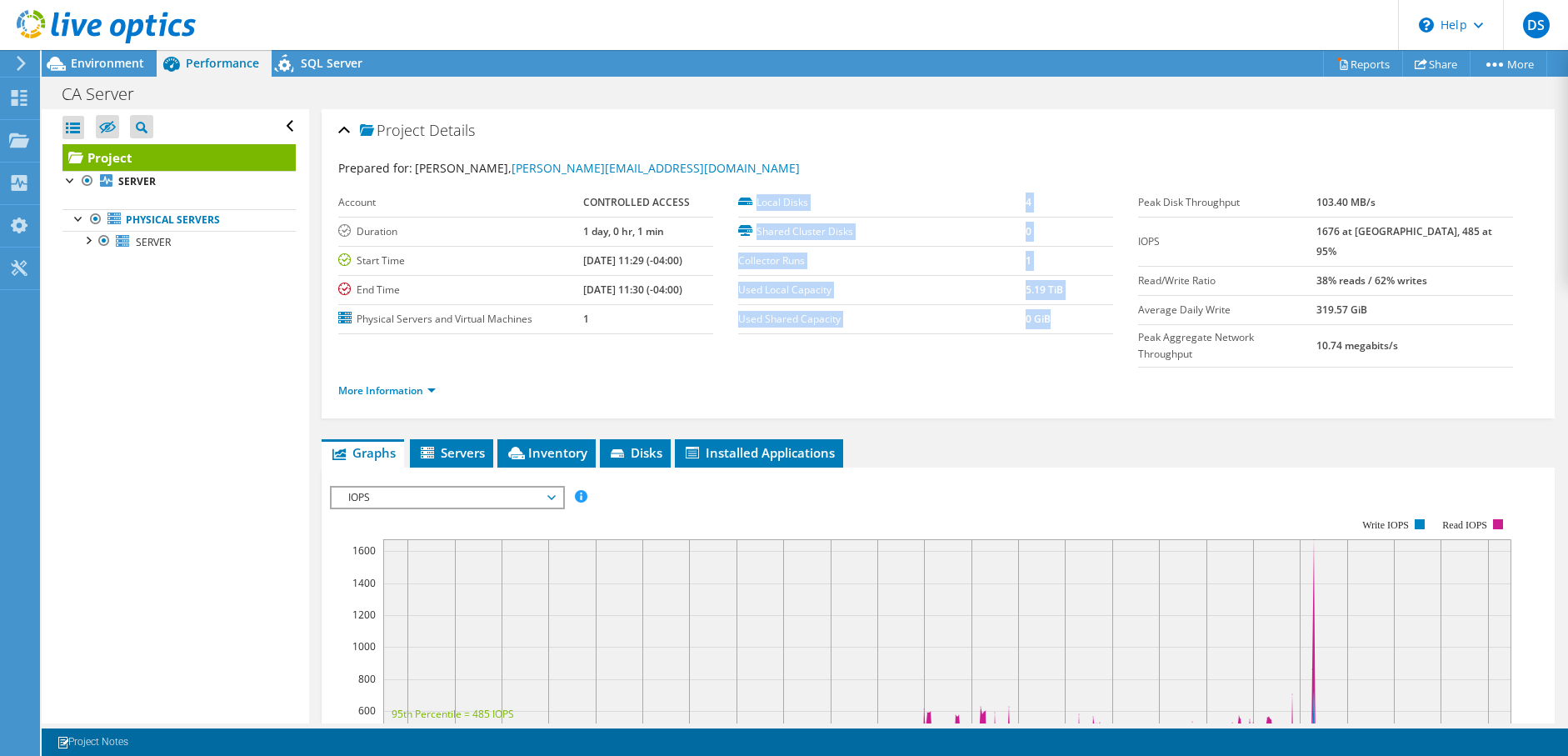
drag, startPoint x: 1072, startPoint y: 321, endPoint x: 1124, endPoint y: 307, distance: 53.9
click at [1124, 307] on div "Local Disks 4 Shared Cluster Disks 0 Collector Runs 1 Used Local Capacity 5.19 …" at bounding box center [937, 261] width 399 height 145
drag, startPoint x: 1467, startPoint y: 315, endPoint x: 1475, endPoint y: 354, distance: 39.8
click at [1475, 354] on section "Prepared for: [PERSON_NAME], [PERSON_NAME][EMAIL_ADDRESS][DOMAIN_NAME] Account …" at bounding box center [938, 286] width 1199 height 255
drag, startPoint x: 1475, startPoint y: 354, endPoint x: 1447, endPoint y: 412, distance: 64.4
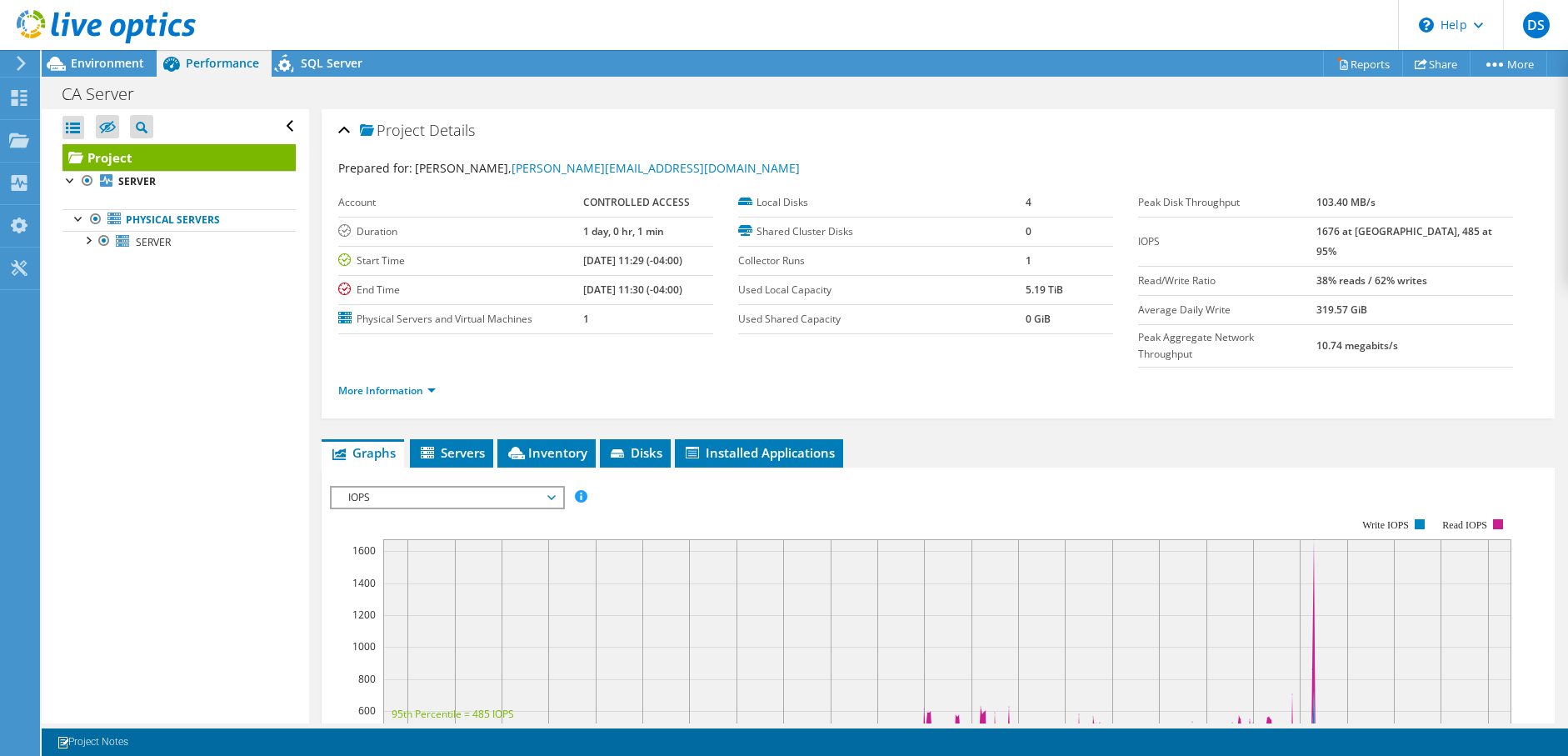
click at [1446, 439] on ul "Graphs Servers Inventory Hypervisor Disks Cluster Disks Installed Applications" at bounding box center [938, 453] width 1233 height 29
click at [470, 444] on span "Servers" at bounding box center [451, 453] width 66 height 17
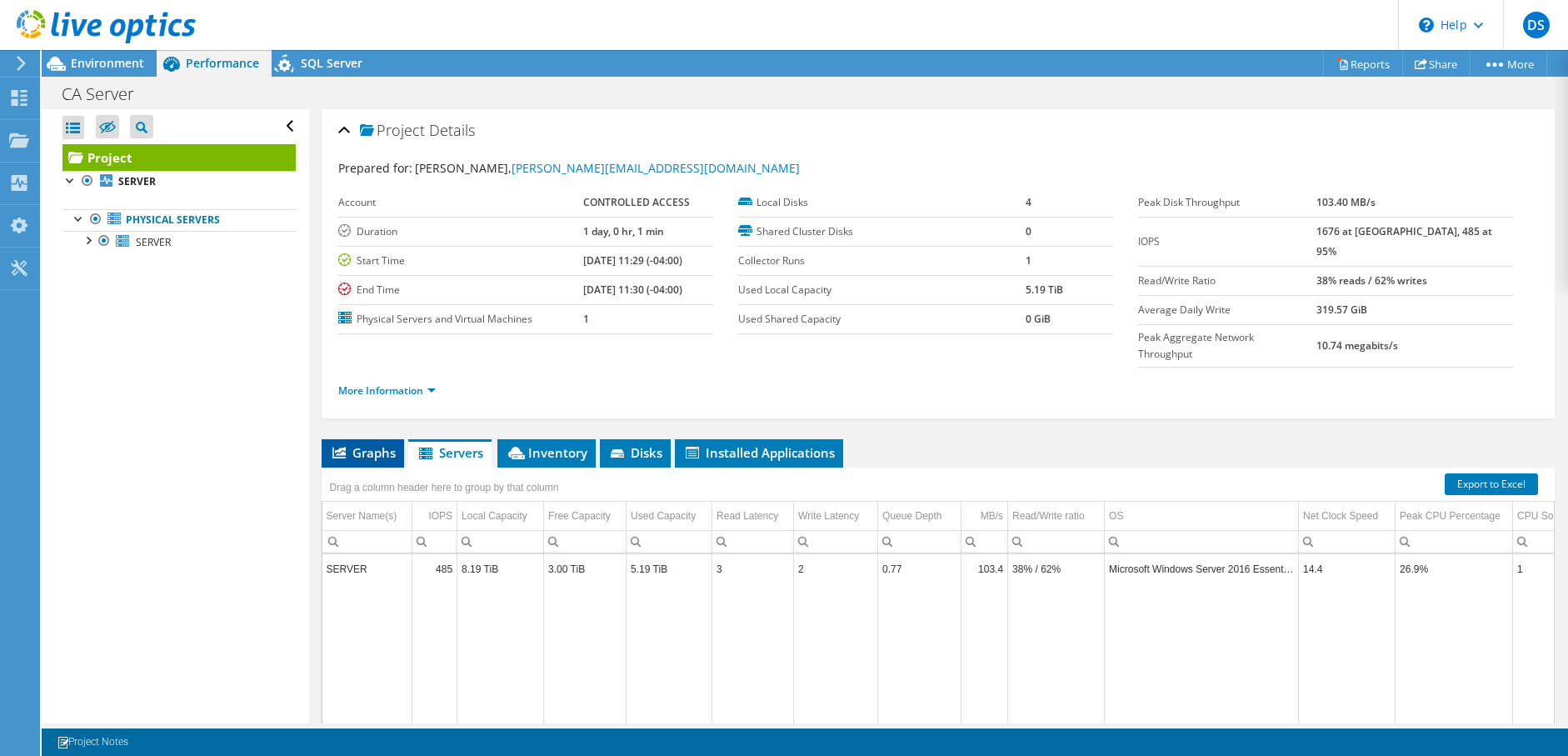
click at [376, 444] on span "Graphs" at bounding box center [363, 453] width 66 height 17
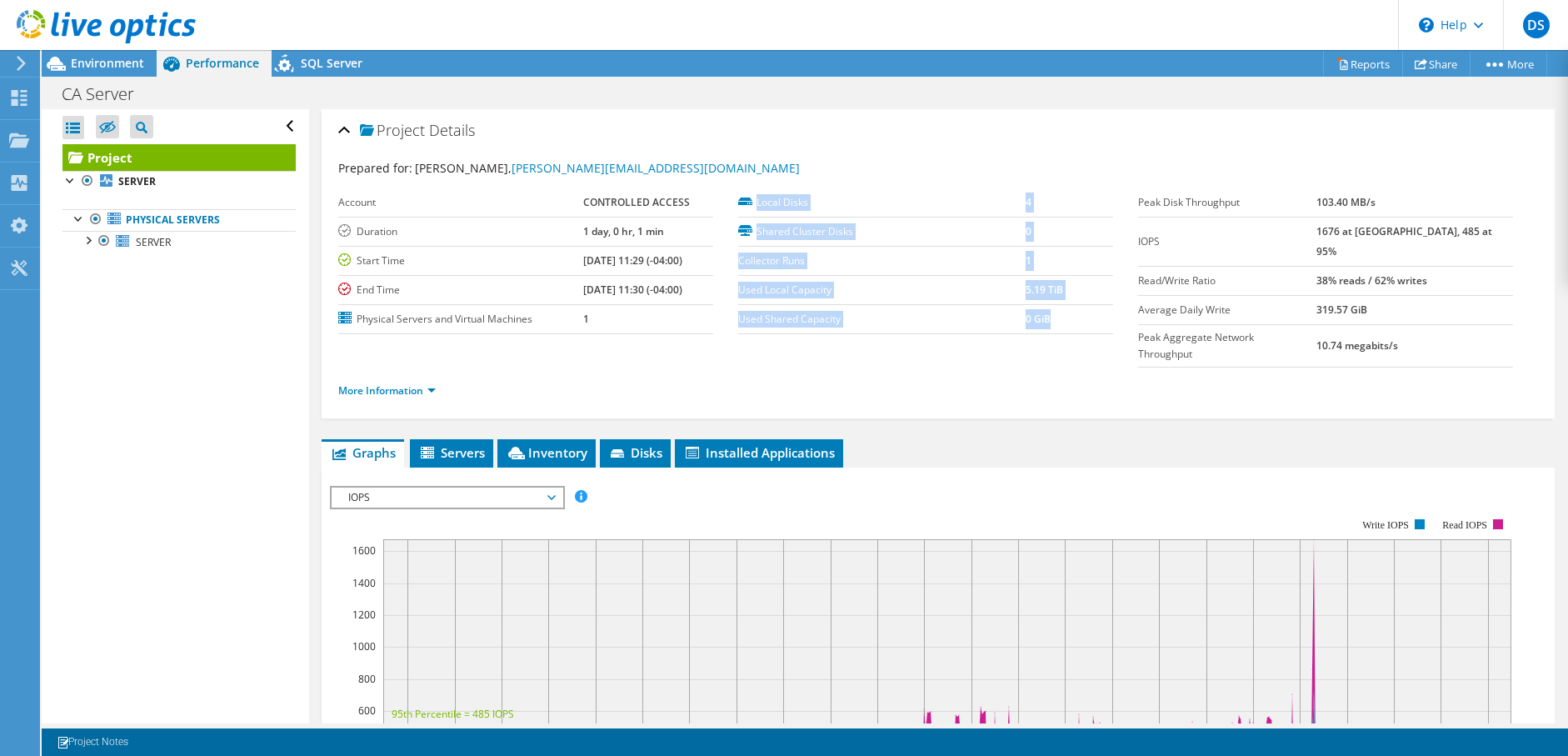
drag, startPoint x: 599, startPoint y: 321, endPoint x: 1071, endPoint y: 316, distance: 472.0
click at [1071, 316] on section "Account CONTROLLED ACCESS Duration 1 day, 0 hr, 1 min Start Time [DATE] 11:29 (…" at bounding box center [738, 261] width 800 height 145
click at [1069, 367] on div "More Information" at bounding box center [938, 391] width 1199 height 47
drag, startPoint x: 1478, startPoint y: 315, endPoint x: 1417, endPoint y: 327, distance: 62.2
click at [1417, 327] on td "10.74 megabits/s" at bounding box center [1414, 345] width 197 height 42
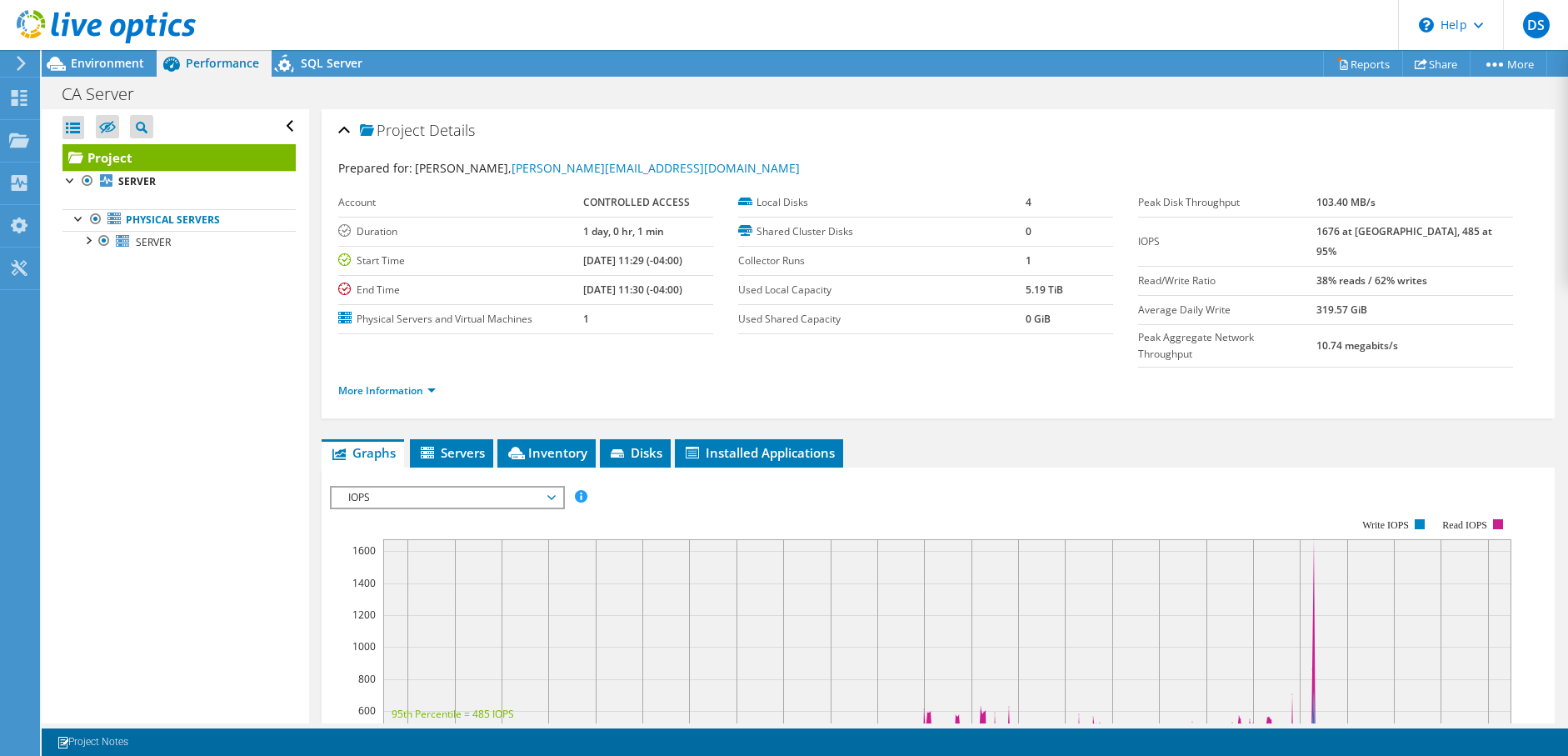
click at [1089, 400] on div "Project Details Prepared for: [PERSON_NAME], [PERSON_NAME][EMAIL_ADDRESS][DOMAI…" at bounding box center [937, 639] width 1257 height 1060
click at [423, 383] on link "More Information" at bounding box center [387, 391] width 98 height 14
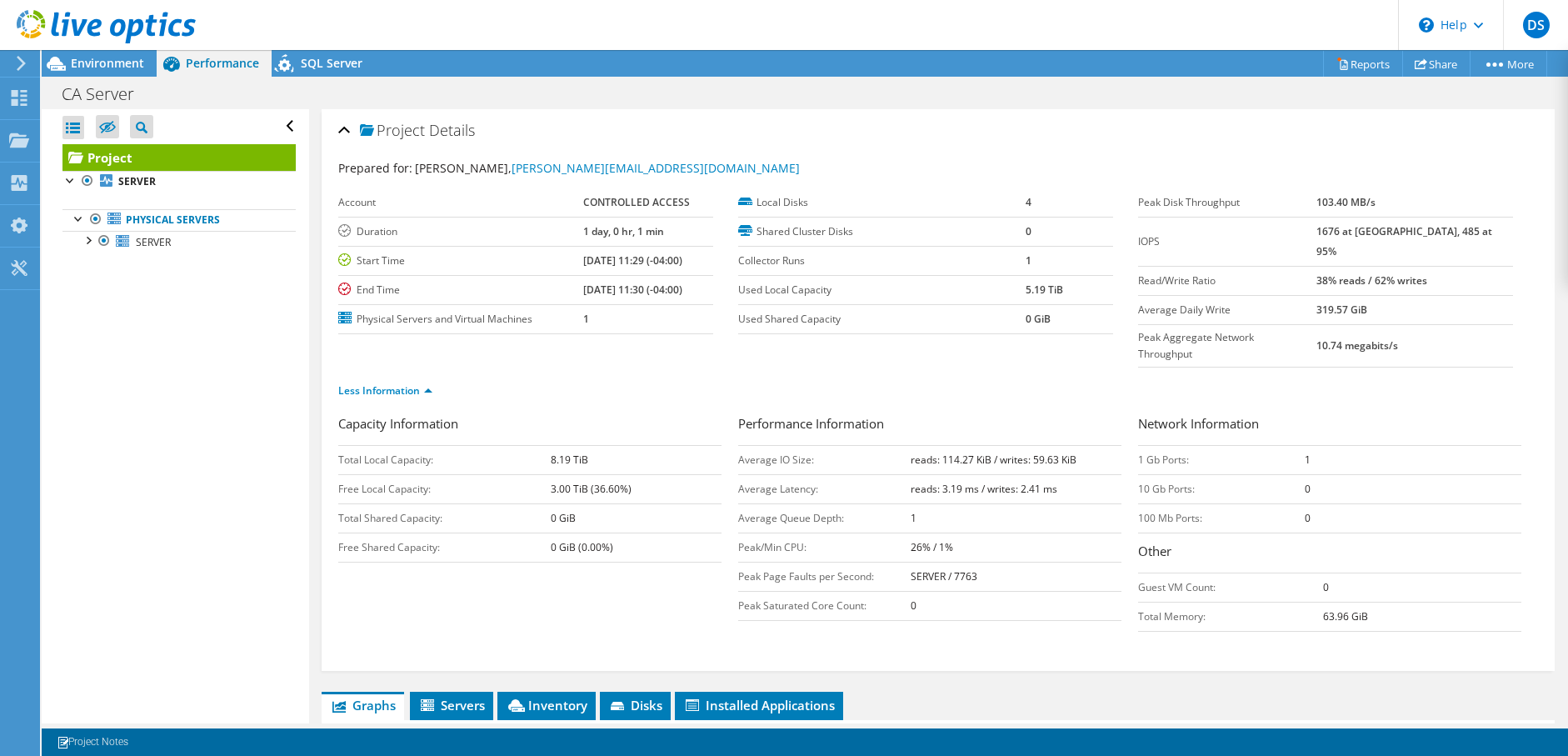
click at [338, 414] on h3 "Capacity Information" at bounding box center [530, 425] width 383 height 22
drag, startPoint x: 338, startPoint y: 389, endPoint x: 328, endPoint y: 388, distance: 10.0
click at [328, 388] on div "Project Details Prepared for: [PERSON_NAME], [PERSON_NAME][EMAIL_ADDRESS][DOMAI…" at bounding box center [938, 391] width 1233 height 562
drag, startPoint x: 337, startPoint y: 392, endPoint x: 327, endPoint y: 396, distance: 10.8
click at [327, 396] on div "Project Details Prepared for: [PERSON_NAME], [PERSON_NAME][EMAIL_ADDRESS][DOMAI…" at bounding box center [938, 391] width 1233 height 562
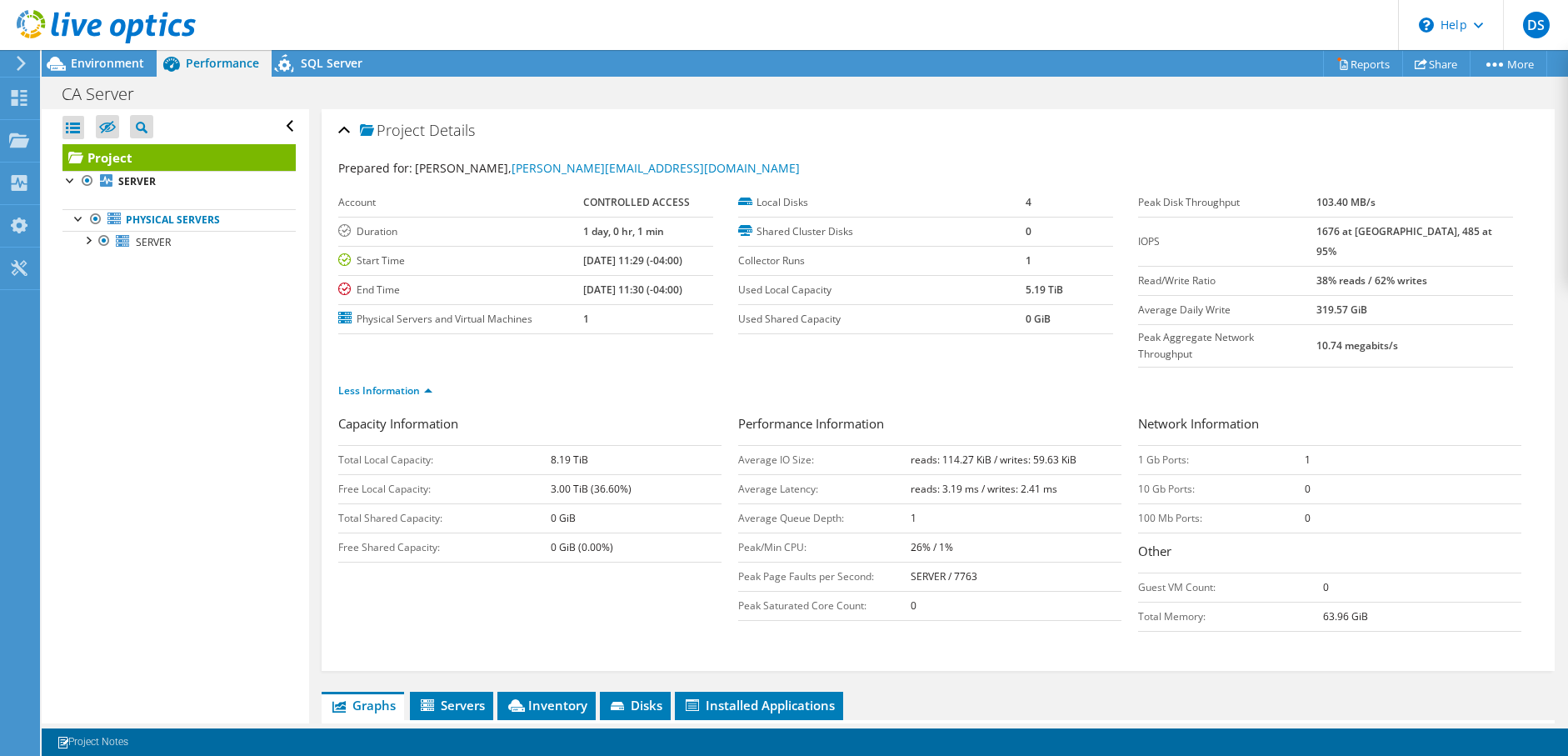
click at [336, 416] on div "Project Details Prepared for: [PERSON_NAME], [PERSON_NAME][EMAIL_ADDRESS][DOMAI…" at bounding box center [938, 391] width 1233 height 562
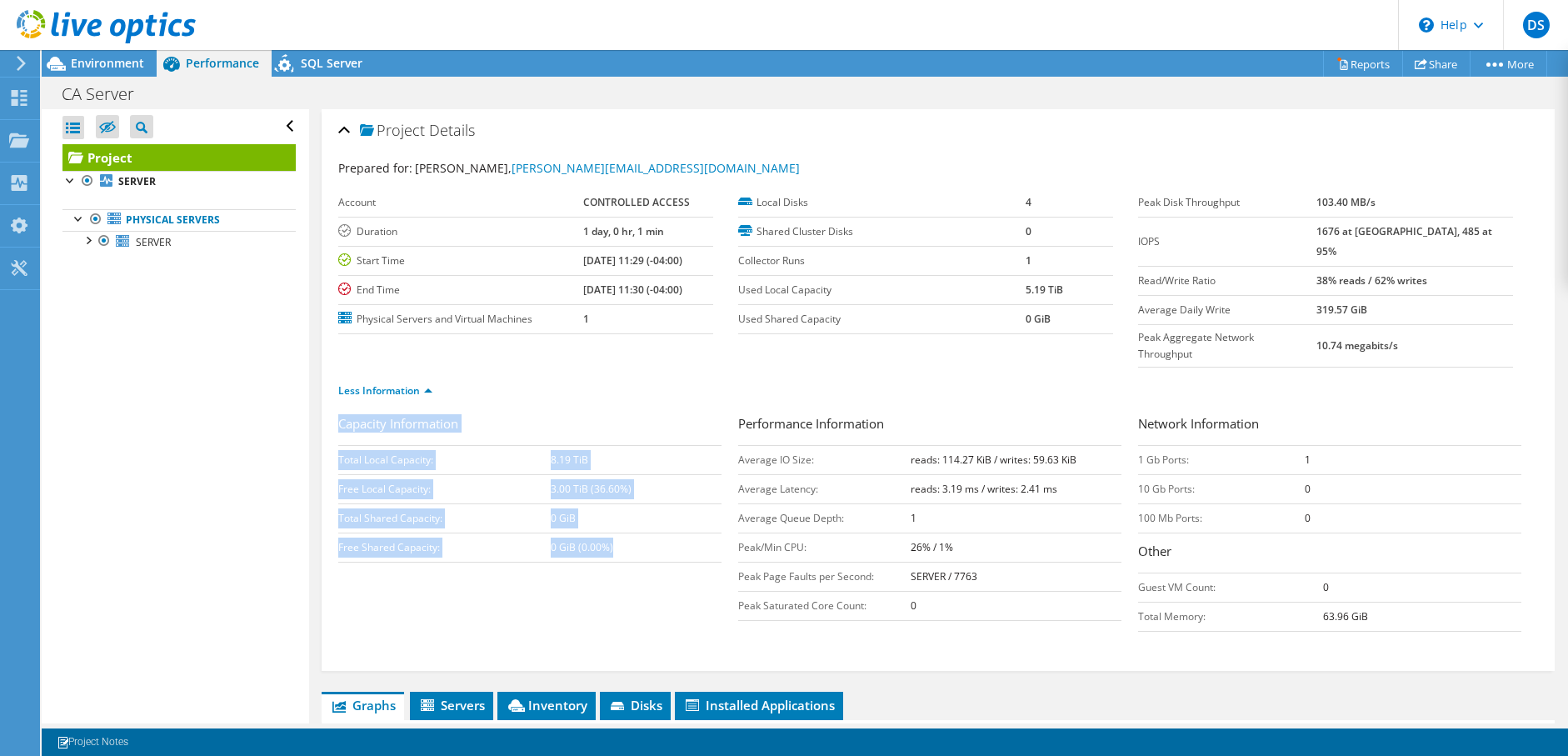
drag, startPoint x: 335, startPoint y: 426, endPoint x: 651, endPoint y: 521, distance: 330.0
click at [651, 521] on div "Project Details Prepared for: [PERSON_NAME], [PERSON_NAME][EMAIL_ADDRESS][DOMAI…" at bounding box center [938, 391] width 1233 height 562
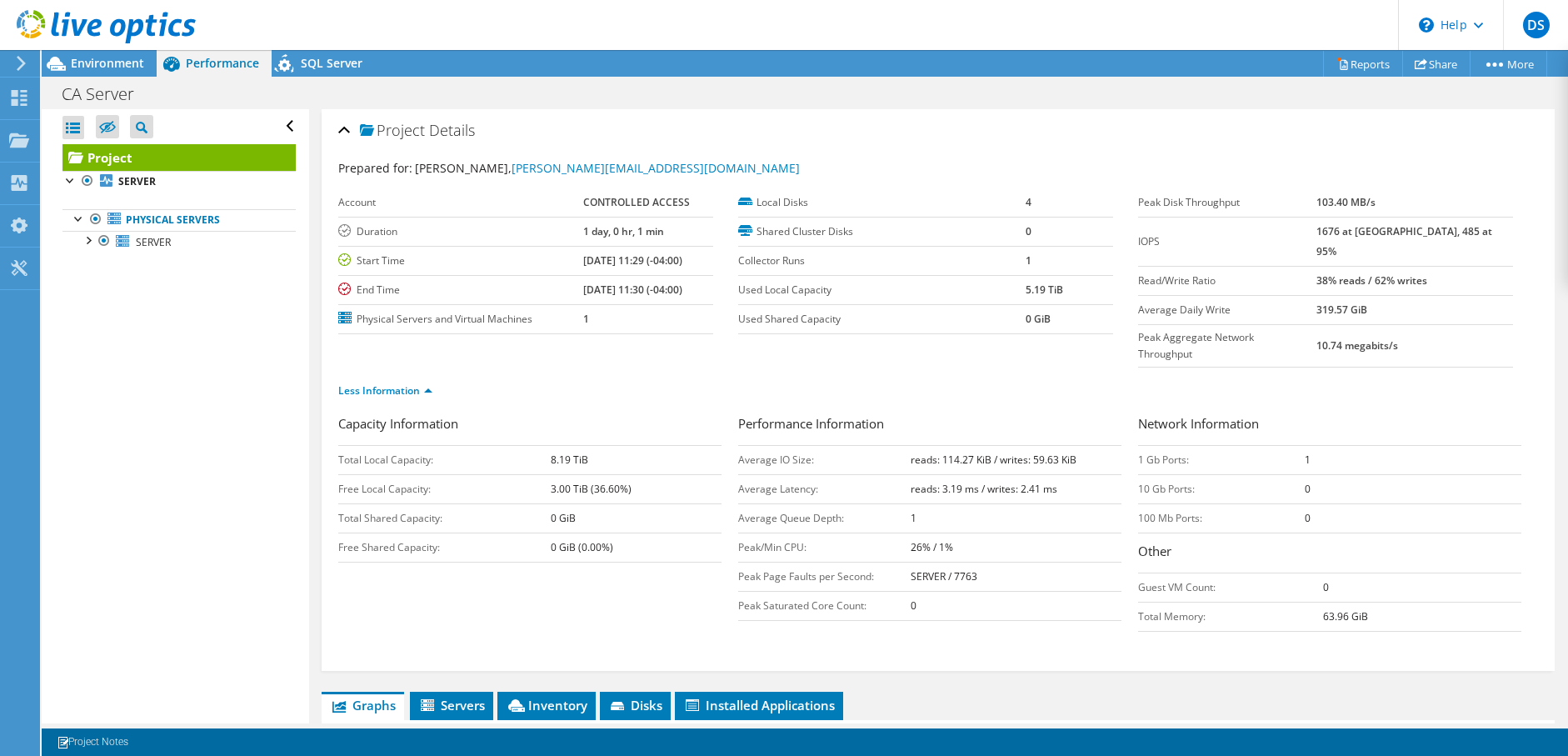
drag, startPoint x: 651, startPoint y: 521, endPoint x: 635, endPoint y: 560, distance: 42.2
click at [635, 560] on div "Capacity Information Total Local Capacity: 8.19 TiB Free Local Capacity: 3.00 T…" at bounding box center [938, 527] width 1199 height 226
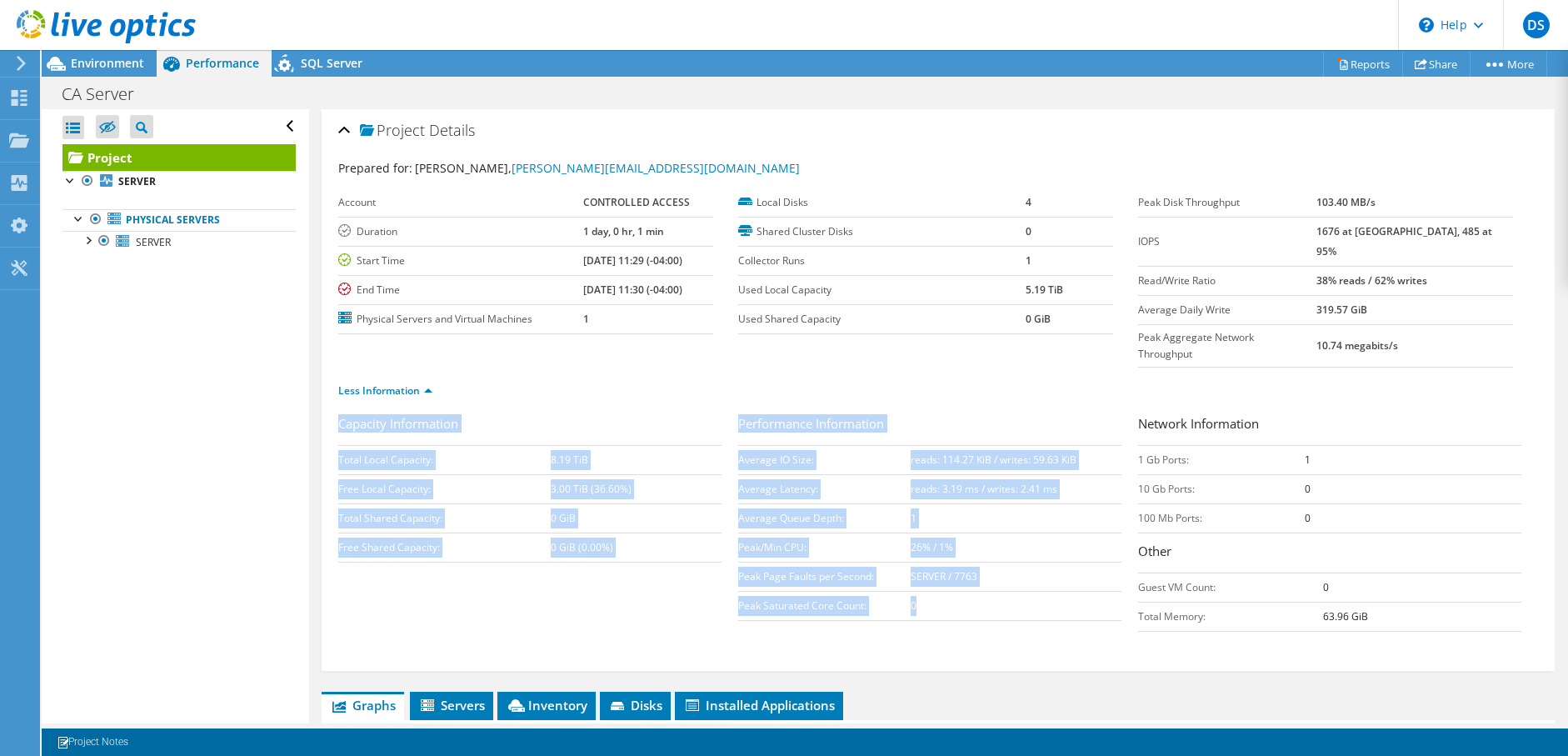
drag, startPoint x: 335, startPoint y: 423, endPoint x: 1017, endPoint y: 572, distance: 698.1
click at [1018, 572] on div "Project Details Prepared for: [PERSON_NAME], [PERSON_NAME][EMAIL_ADDRESS][DOMAI…" at bounding box center [938, 391] width 1233 height 562
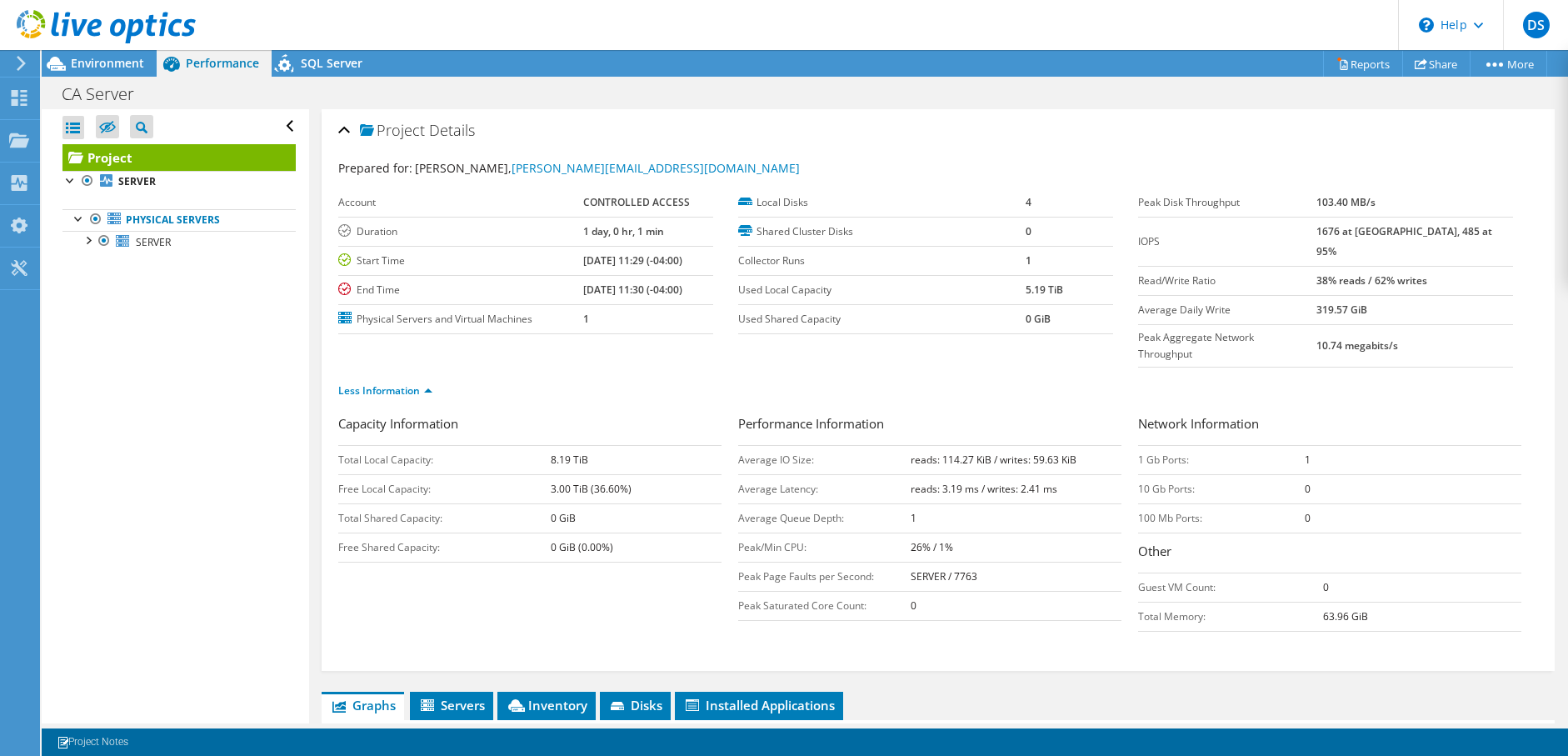
drag, startPoint x: 1017, startPoint y: 572, endPoint x: 978, endPoint y: 594, distance: 44.8
click at [978, 594] on div "Performance Information Average IO Size: reads: 114.27 KiB / writes: 59.63 KiB …" at bounding box center [937, 521] width 399 height 215
drag, startPoint x: 1293, startPoint y: 510, endPoint x: 1281, endPoint y: 505, distance: 13.0
click at [1281, 505] on div "Network Information 1 Gb Ports: 1 10 Gb Ports: 0 100 Mb Ports: 0 Other Guest VM…" at bounding box center [1337, 523] width 399 height 217
drag, startPoint x: 1380, startPoint y: 585, endPoint x: 1428, endPoint y: 591, distance: 48.4
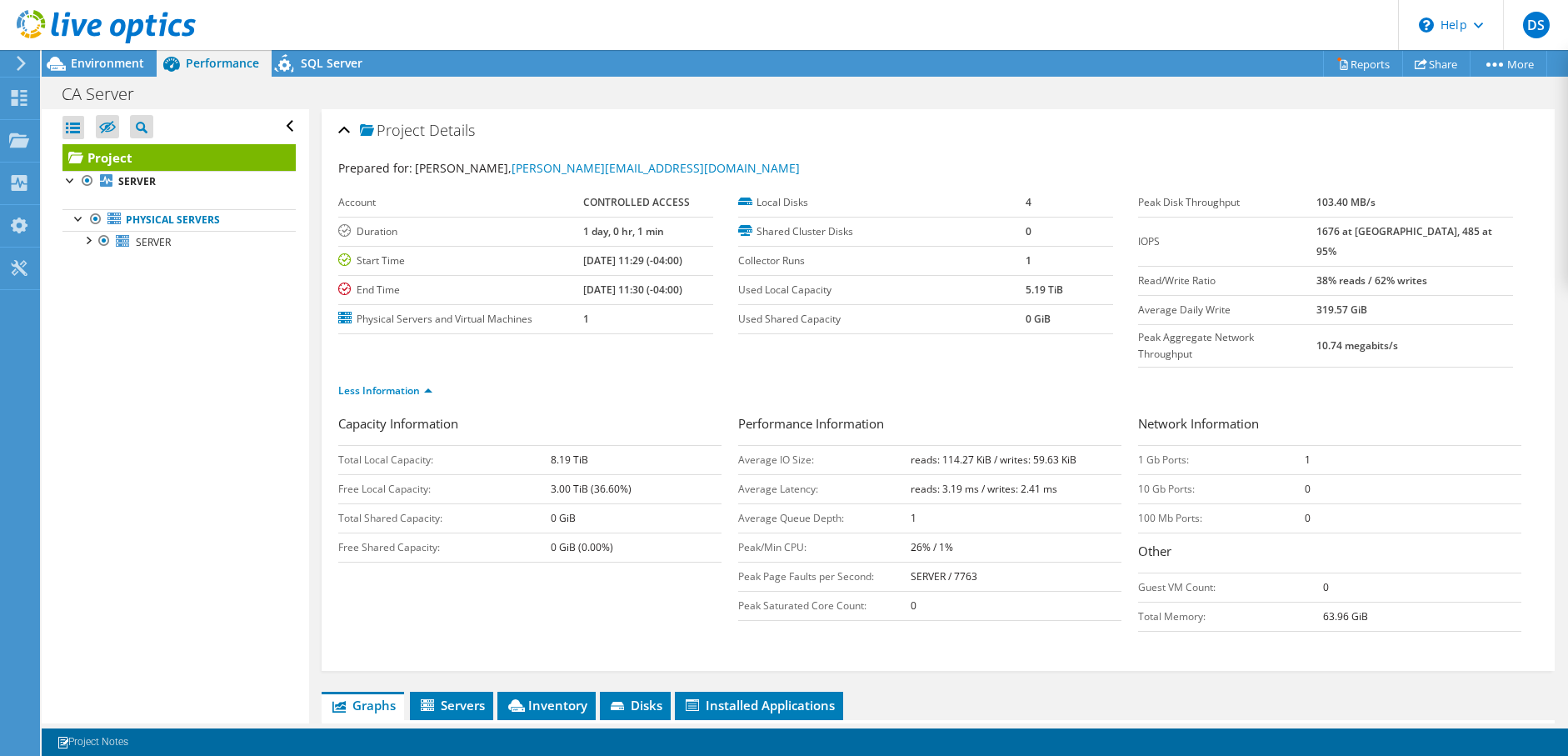
click at [1428, 602] on td "63.96 GiB" at bounding box center [1422, 616] width 198 height 29
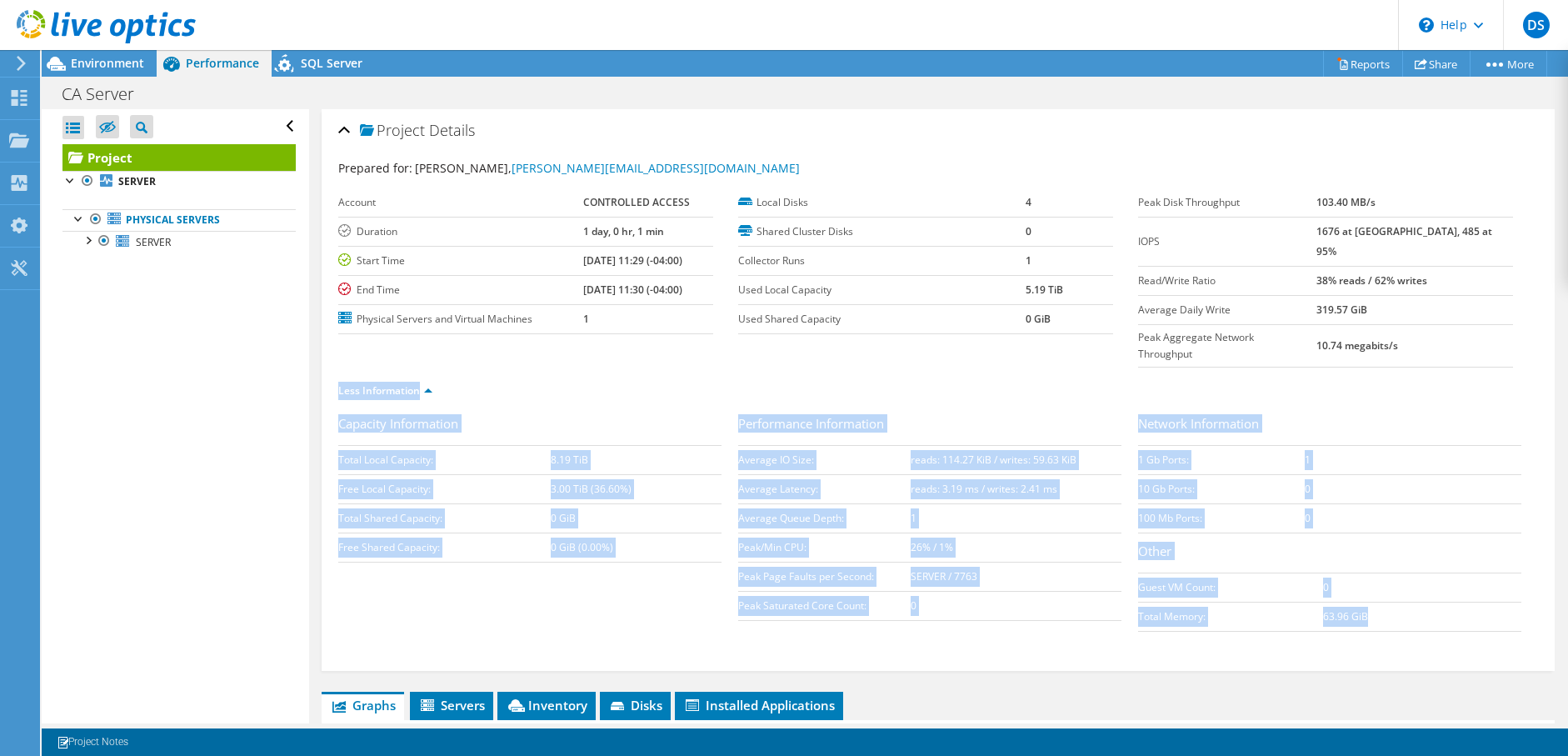
drag, startPoint x: 1368, startPoint y: 581, endPoint x: 322, endPoint y: 352, distance: 1070.8
click at [322, 352] on div "Project Details Prepared for: [PERSON_NAME], [PERSON_NAME][EMAIL_ADDRESS][DOMAI…" at bounding box center [938, 391] width 1233 height 562
drag, startPoint x: 322, startPoint y: 352, endPoint x: 491, endPoint y: 439, distance: 190.1
click at [490, 445] on td "Total Local Capacity:" at bounding box center [445, 460] width 214 height 29
click at [348, 414] on h3 "Capacity Information" at bounding box center [530, 425] width 383 height 22
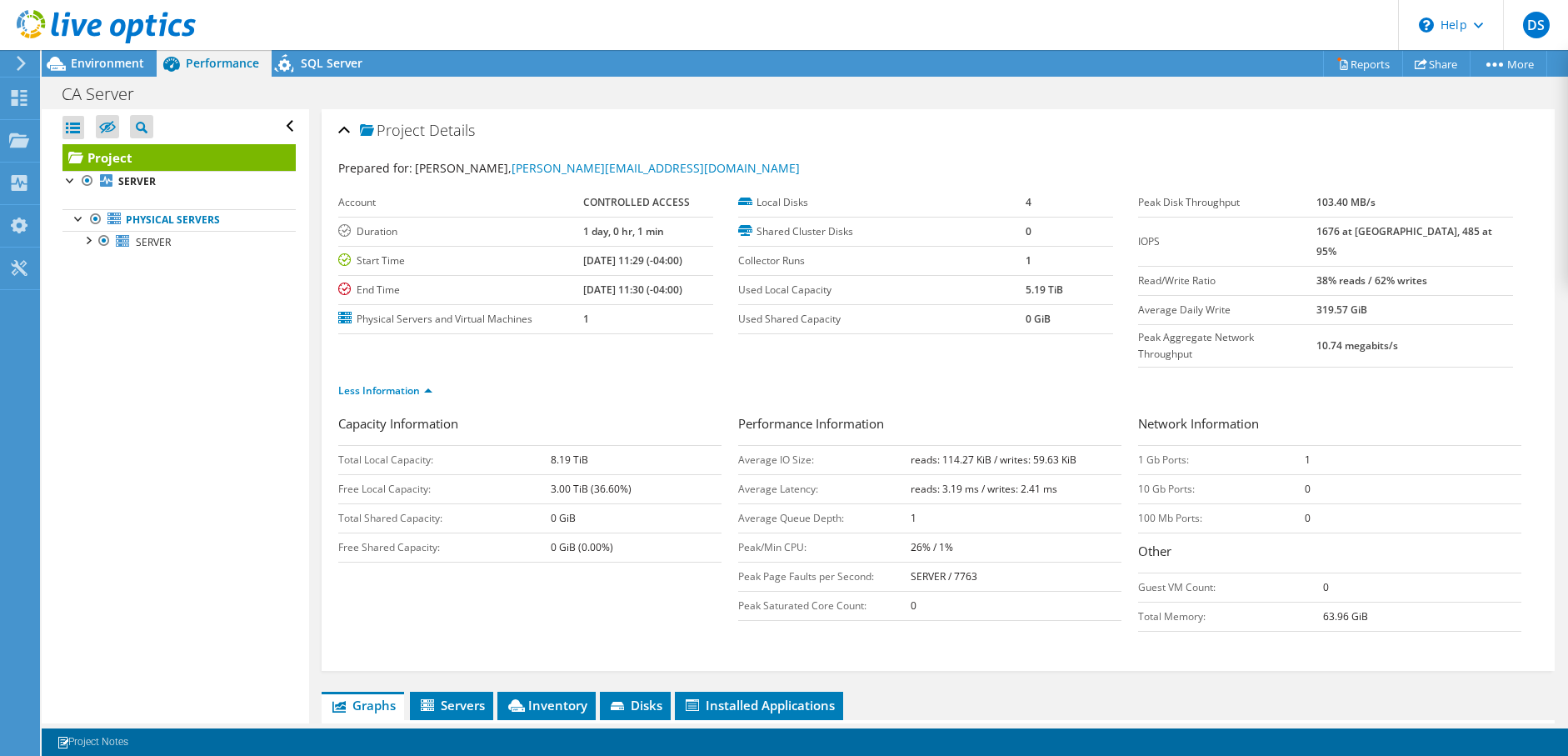
click at [330, 392] on div "Project Details Prepared for: [PERSON_NAME], [PERSON_NAME][EMAIL_ADDRESS][DOMAI…" at bounding box center [938, 391] width 1233 height 562
click at [328, 424] on div "Project Details Prepared for: [PERSON_NAME], [PERSON_NAME][EMAIL_ADDRESS][DOMAI…" at bounding box center [938, 391] width 1233 height 562
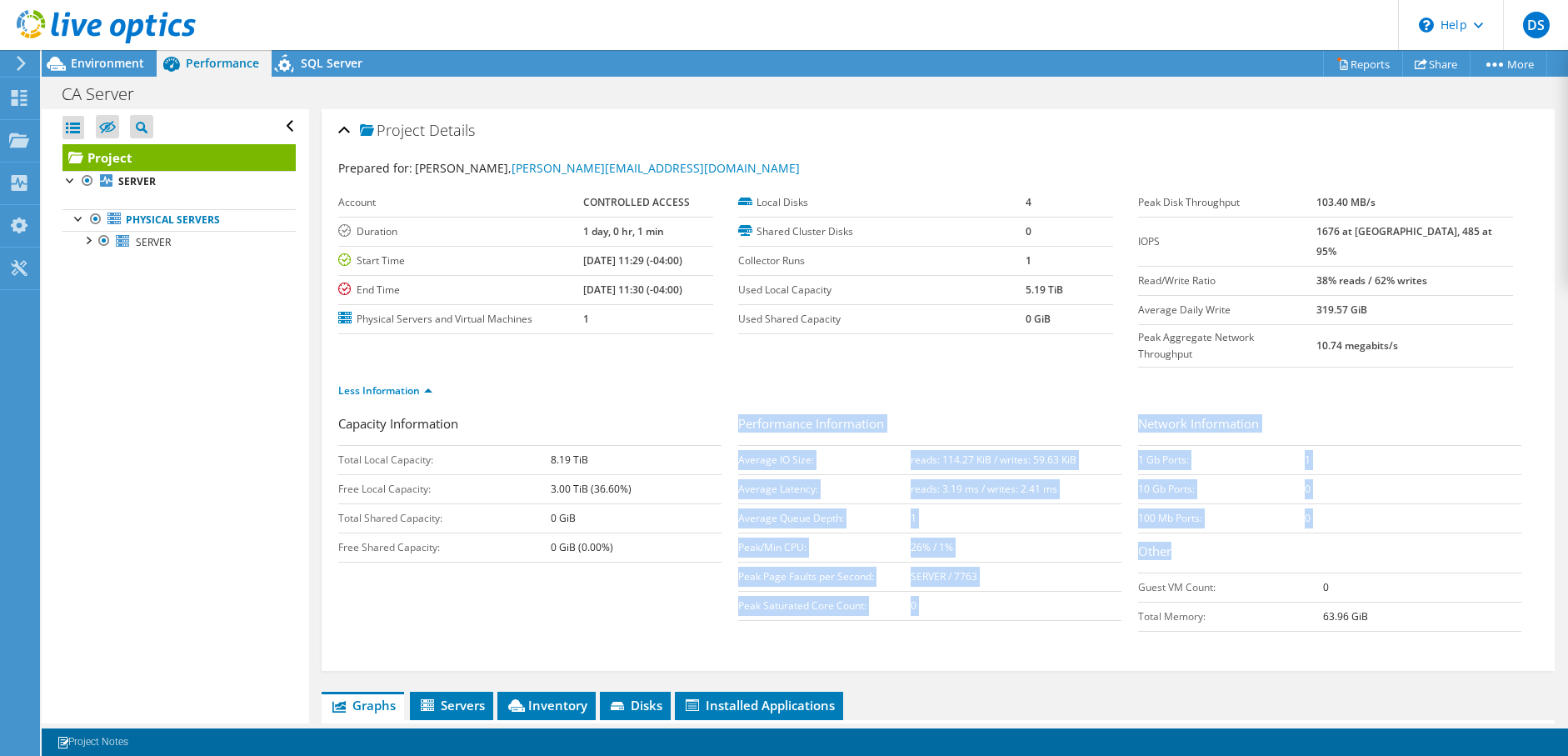
drag, startPoint x: 618, startPoint y: 513, endPoint x: 1389, endPoint y: 613, distance: 777.5
click at [1389, 613] on div "Capacity Information Total Local Capacity: 8.19 TiB Free Local Capacity: 3.00 T…" at bounding box center [938, 540] width 1199 height 252
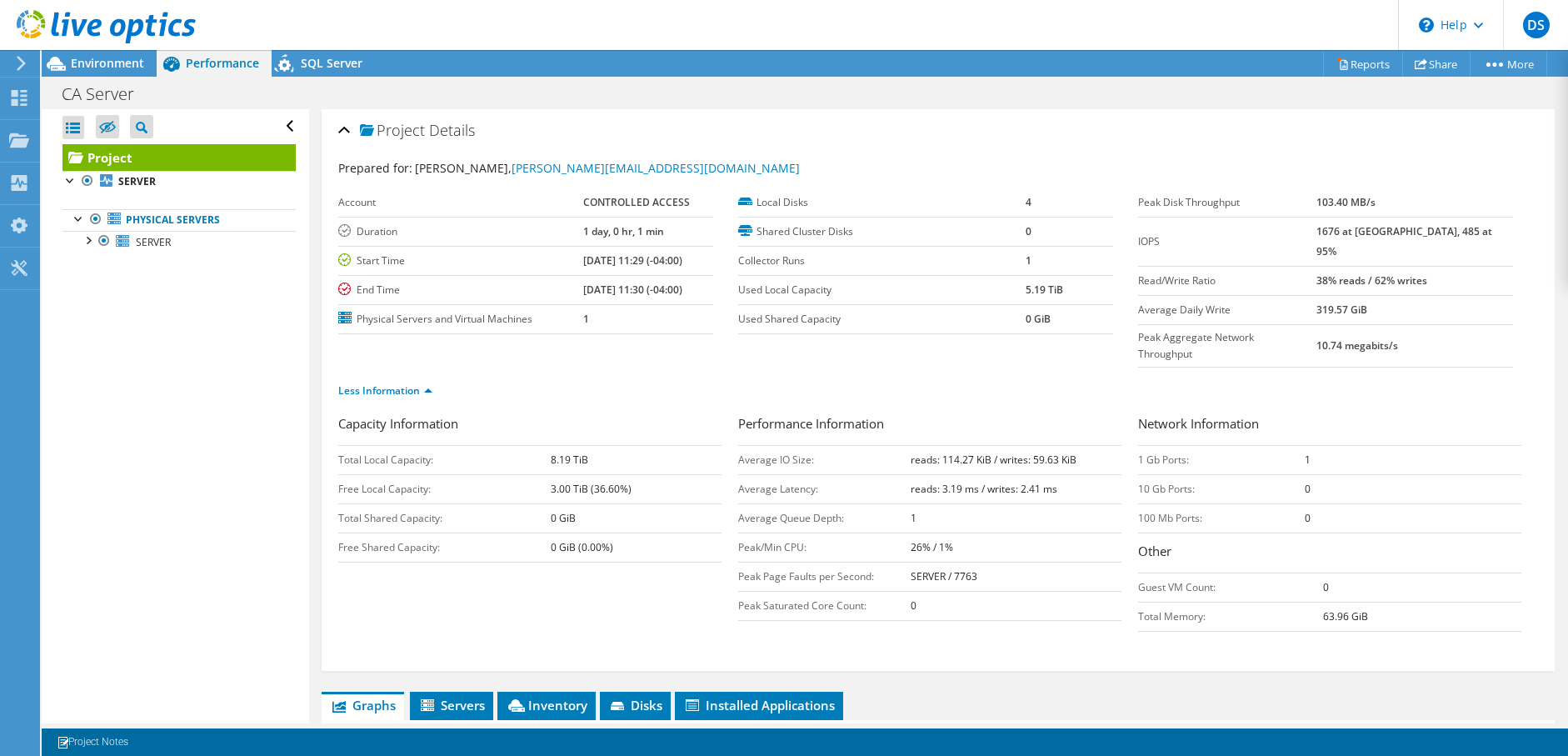
drag, startPoint x: 1389, startPoint y: 614, endPoint x: 1248, endPoint y: 654, distance: 146.6
click at [1248, 654] on div "Project Details Prepared for: [PERSON_NAME], [PERSON_NAME][EMAIL_ADDRESS][DOMAI…" at bounding box center [937, 766] width 1257 height 1314
drag, startPoint x: 1373, startPoint y: 580, endPoint x: 1403, endPoint y: 606, distance: 39.7
click at [1403, 606] on div "Network Information 1 Gb Ports: 1 10 Gb Ports: 0 100 Mb Ports: 0 Other Guest VM…" at bounding box center [1337, 527] width 399 height 226
click at [1308, 602] on td "Total Memory:" at bounding box center [1231, 616] width 185 height 29
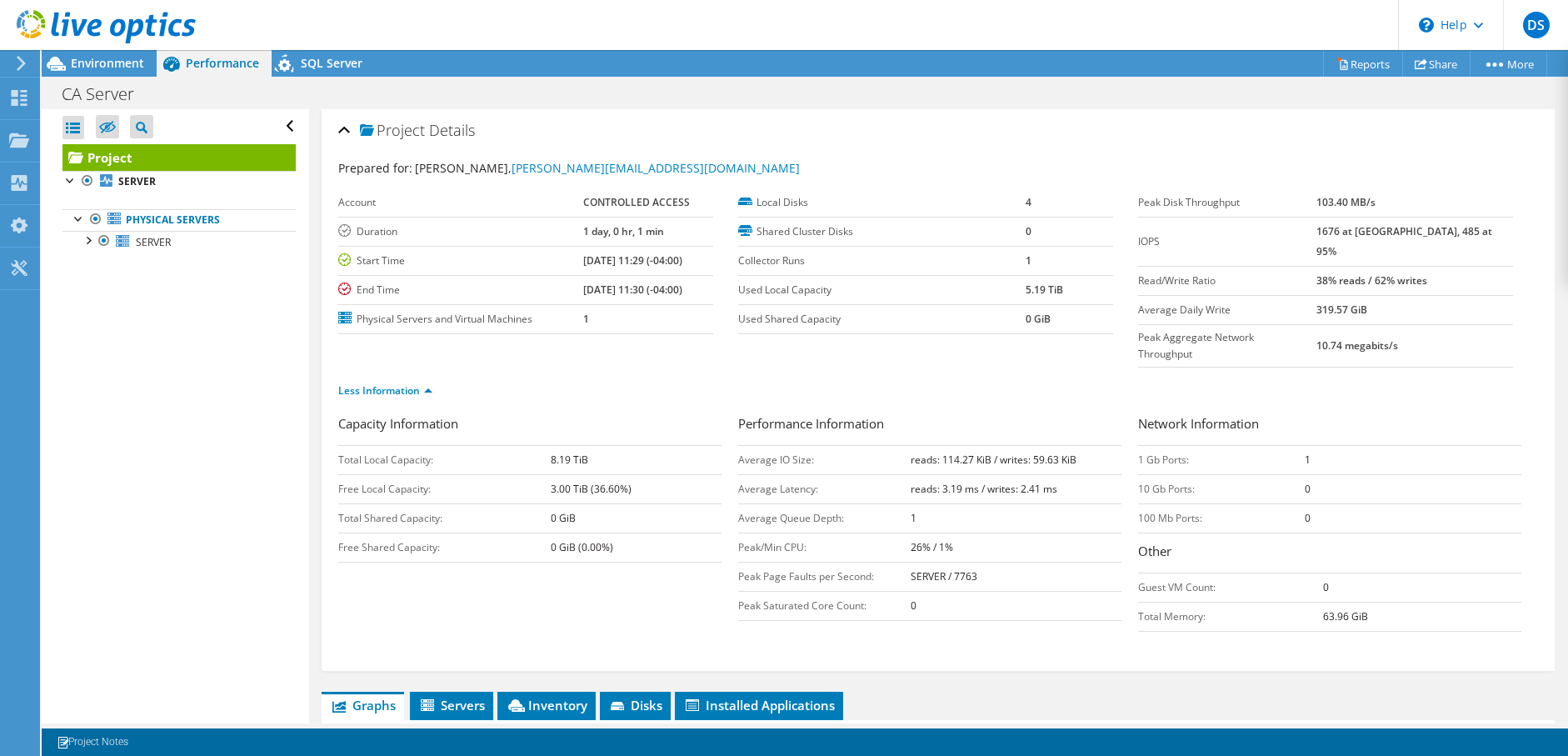
drag, startPoint x: 1361, startPoint y: 580, endPoint x: 1300, endPoint y: 585, distance: 61.2
click at [1300, 602] on tr "Total Memory: 63.96 GiB" at bounding box center [1329, 616] width 383 height 29
drag, startPoint x: 1300, startPoint y: 585, endPoint x: 1252, endPoint y: 595, distance: 49.0
click at [1252, 602] on td "Total Memory:" at bounding box center [1231, 616] width 185 height 29
click at [1352, 609] on b "63.96 GiB" at bounding box center [1345, 616] width 45 height 14
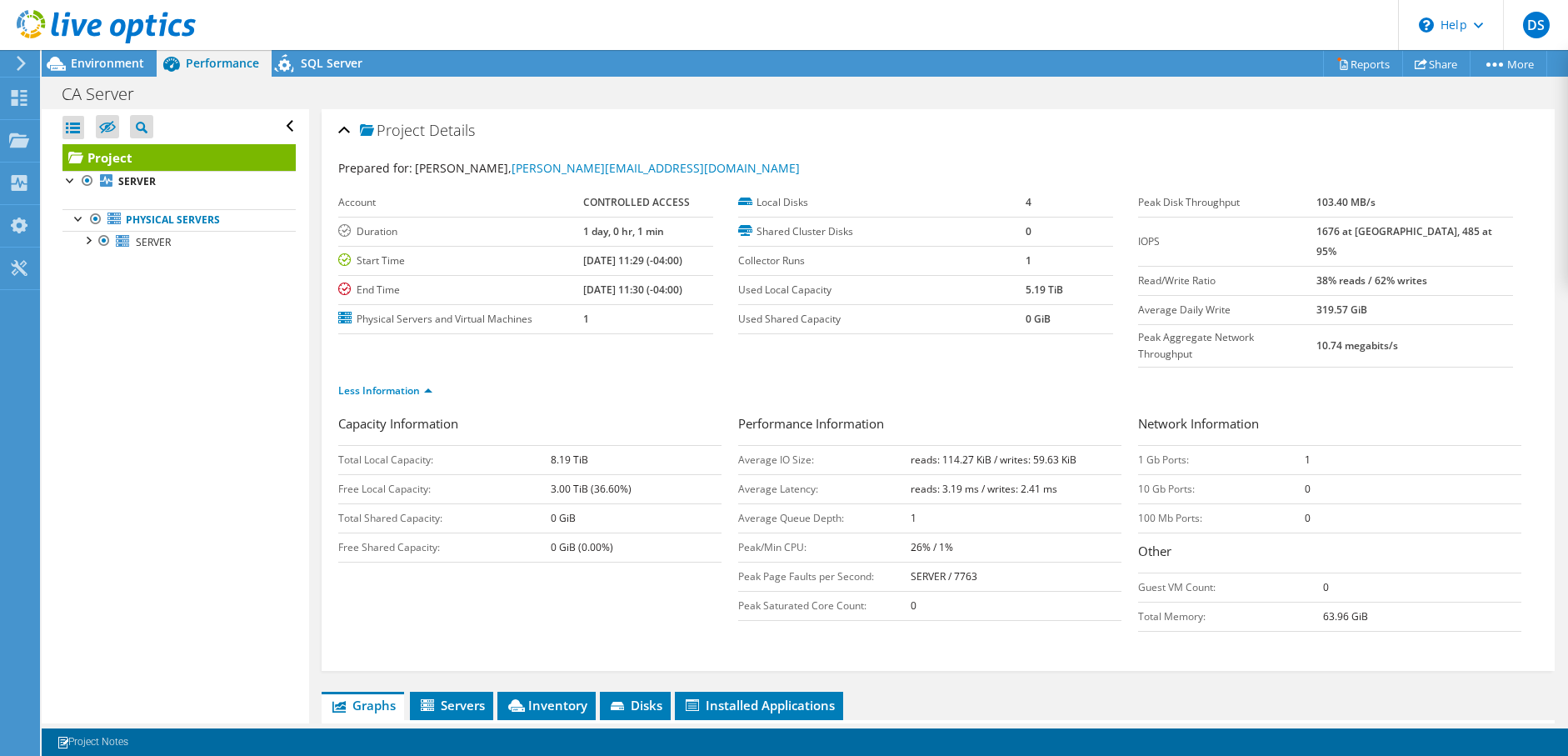
click at [1365, 602] on td "63.96 GiB" at bounding box center [1422, 616] width 198 height 29
click at [1364, 602] on td "63.96 GiB" at bounding box center [1422, 616] width 198 height 29
click at [1366, 602] on td "63.96 GiB" at bounding box center [1422, 616] width 198 height 29
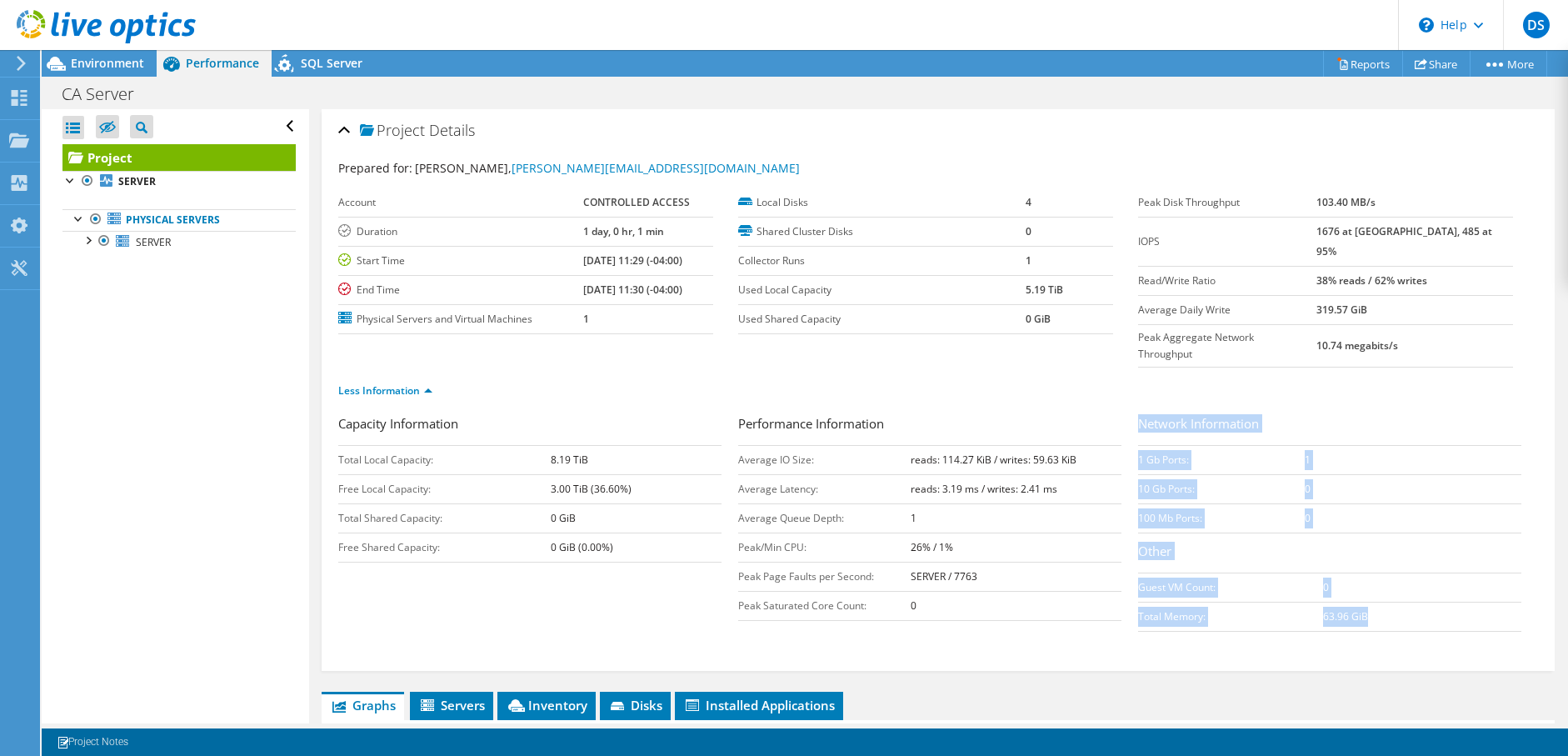
drag, startPoint x: 924, startPoint y: 570, endPoint x: 1390, endPoint y: 585, distance: 466.2
click at [1390, 585] on div "Capacity Information Total Local Capacity: 8.19 TiB Free Local Capacity: 3.00 T…" at bounding box center [938, 527] width 1199 height 226
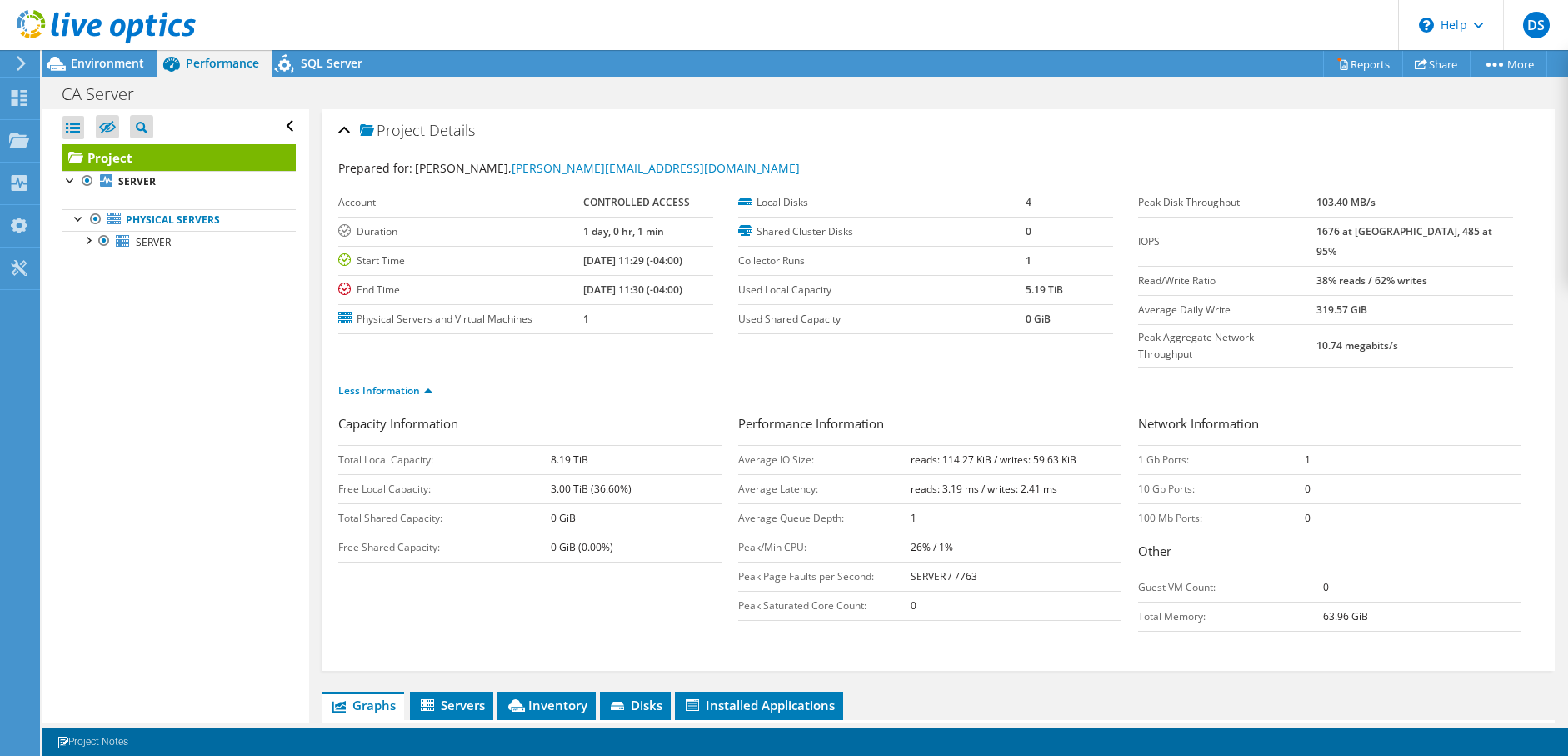
drag, startPoint x: 1390, startPoint y: 585, endPoint x: 1371, endPoint y: 622, distance: 41.6
click at [1371, 627] on div "Capacity Information Total Local Capacity: 8.19 TiB Free Local Capacity: 3.00 T…" at bounding box center [938, 540] width 1199 height 252
drag, startPoint x: 1368, startPoint y: 581, endPoint x: 1388, endPoint y: 580, distance: 20.0
click at [1388, 602] on td "63.96 GiB" at bounding box center [1422, 616] width 198 height 29
drag, startPoint x: 1332, startPoint y: 587, endPoint x: 1450, endPoint y: 585, distance: 118.0
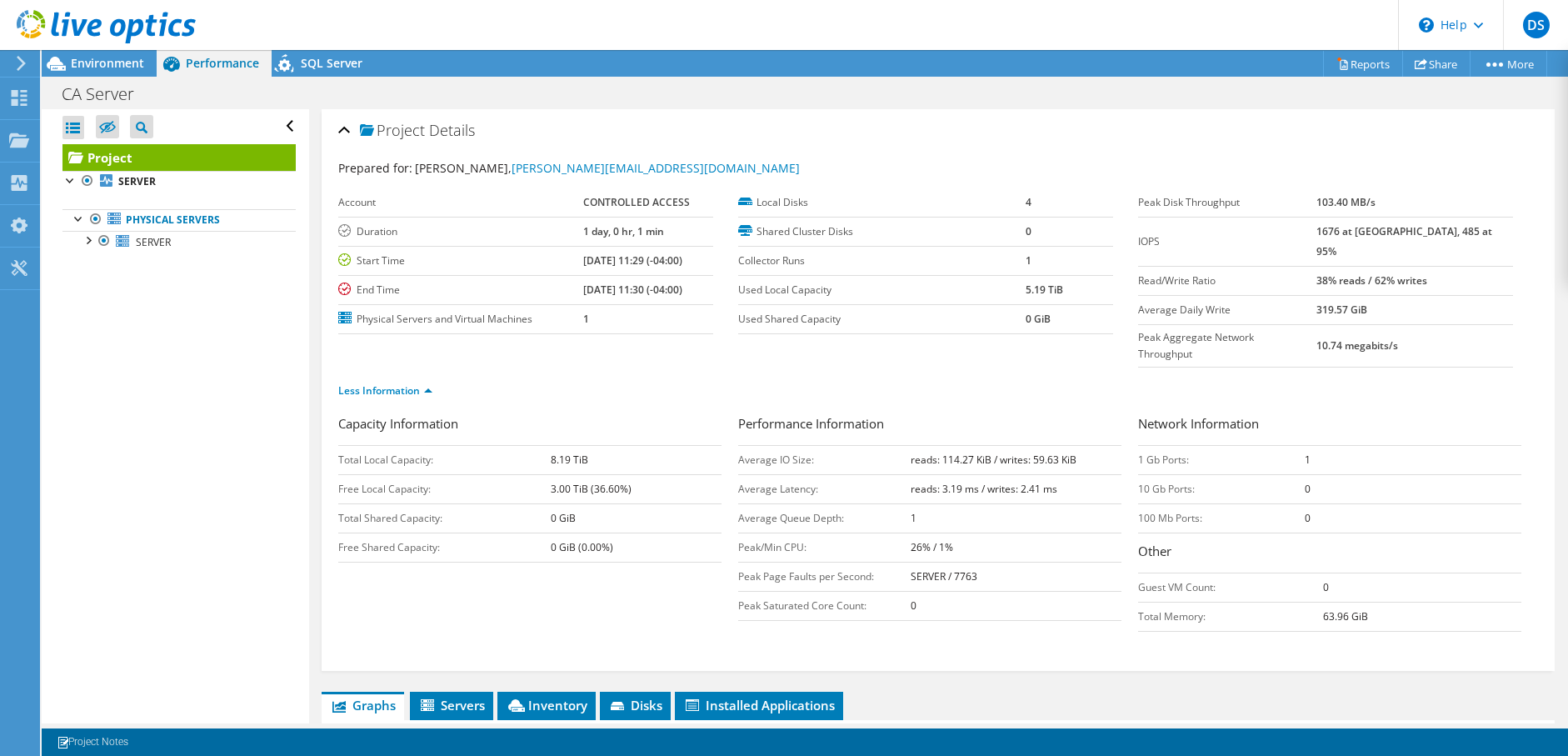
click at [1450, 602] on td "63.96 GiB" at bounding box center [1422, 616] width 198 height 29
drag, startPoint x: 1385, startPoint y: 584, endPoint x: 1431, endPoint y: 609, distance: 52.4
click at [1431, 609] on form "Capacity Information Total Local Capacity: 8.19 TiB Free Local Capacity: 3.00 T…" at bounding box center [938, 530] width 1199 height 232
click at [1407, 636] on div "Project Details Prepared for: [PERSON_NAME], [PERSON_NAME][EMAIL_ADDRESS][DOMAI…" at bounding box center [938, 391] width 1233 height 562
click at [432, 699] on icon at bounding box center [427, 705] width 13 height 12
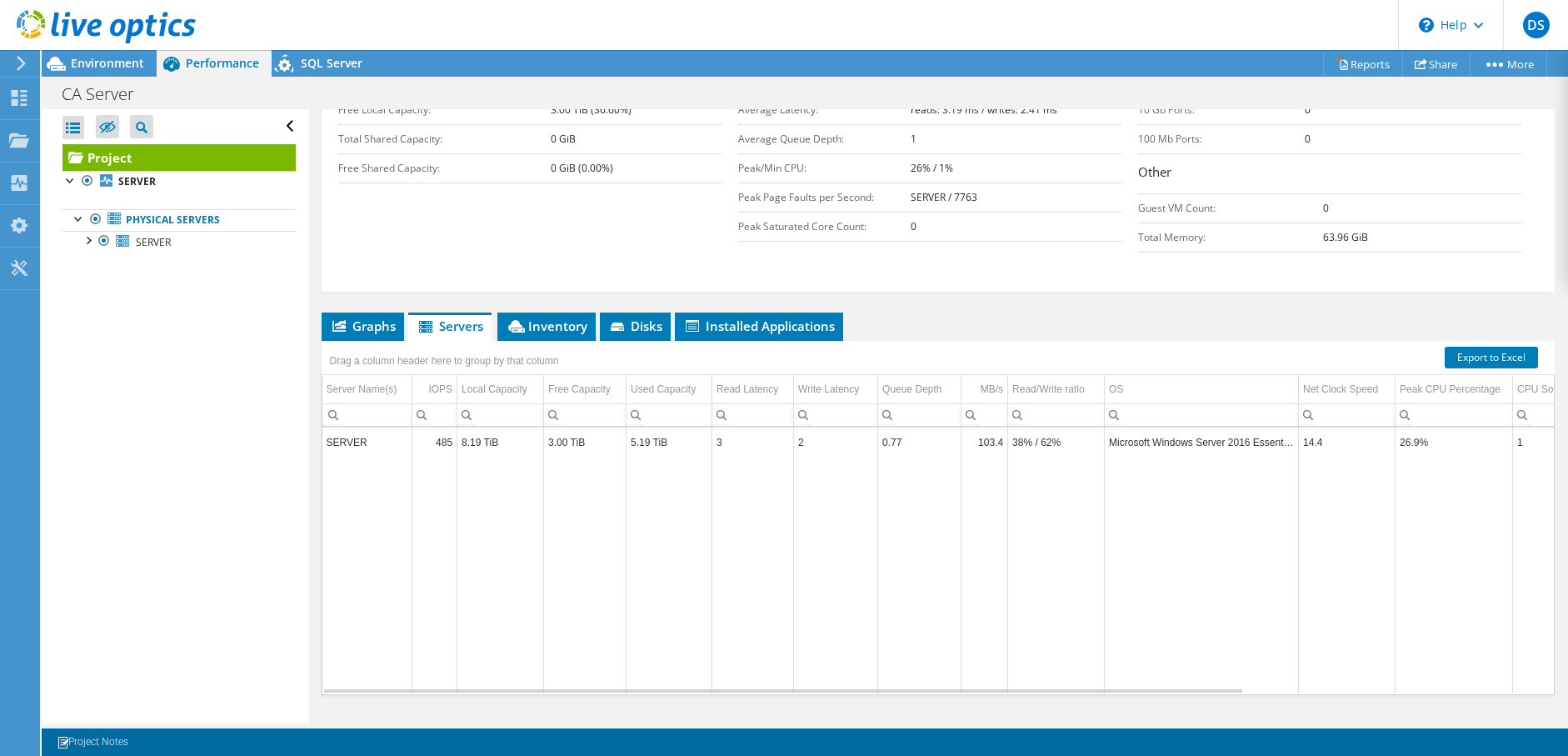
scroll to position [381, 0]
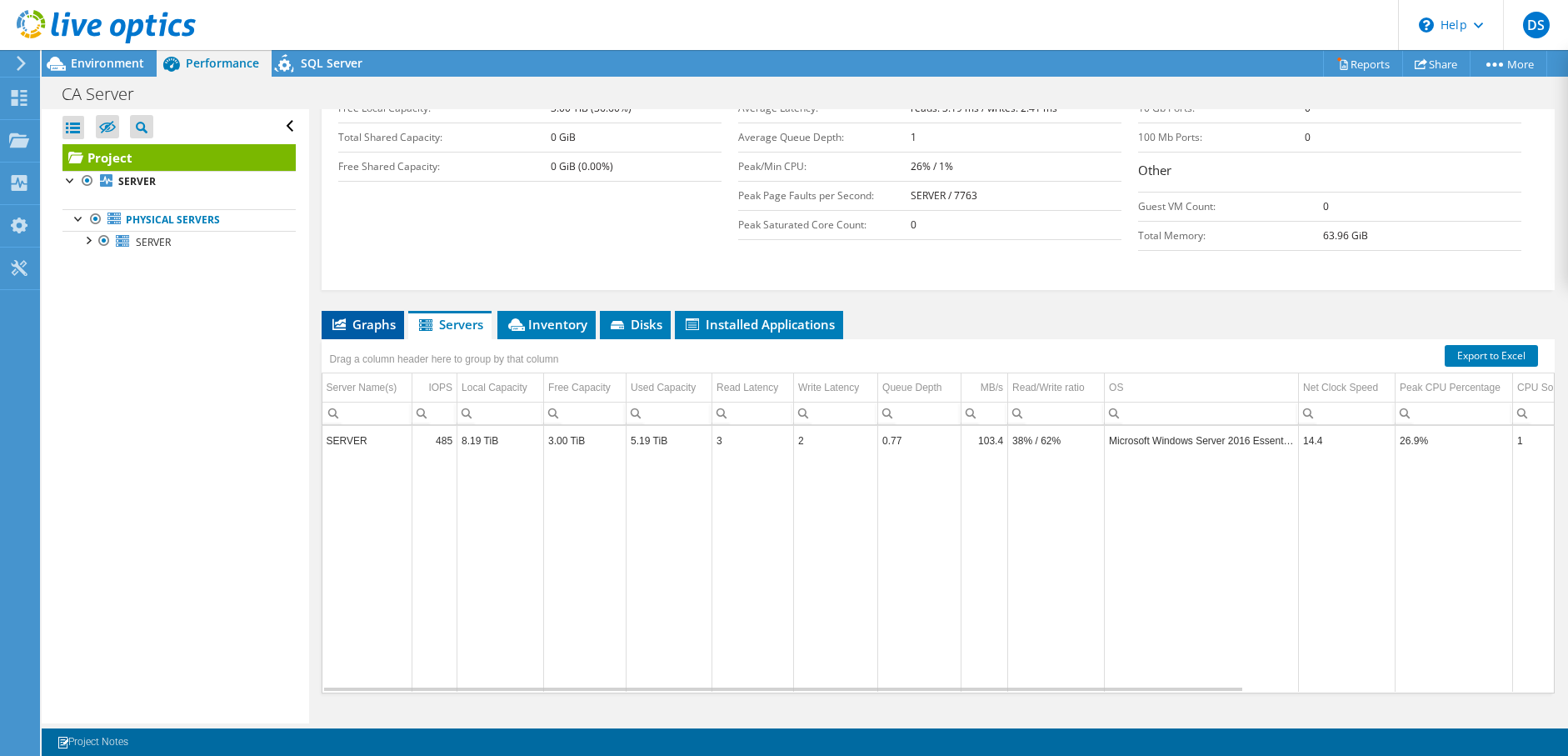
click at [370, 311] on li "Graphs" at bounding box center [363, 325] width 83 height 29
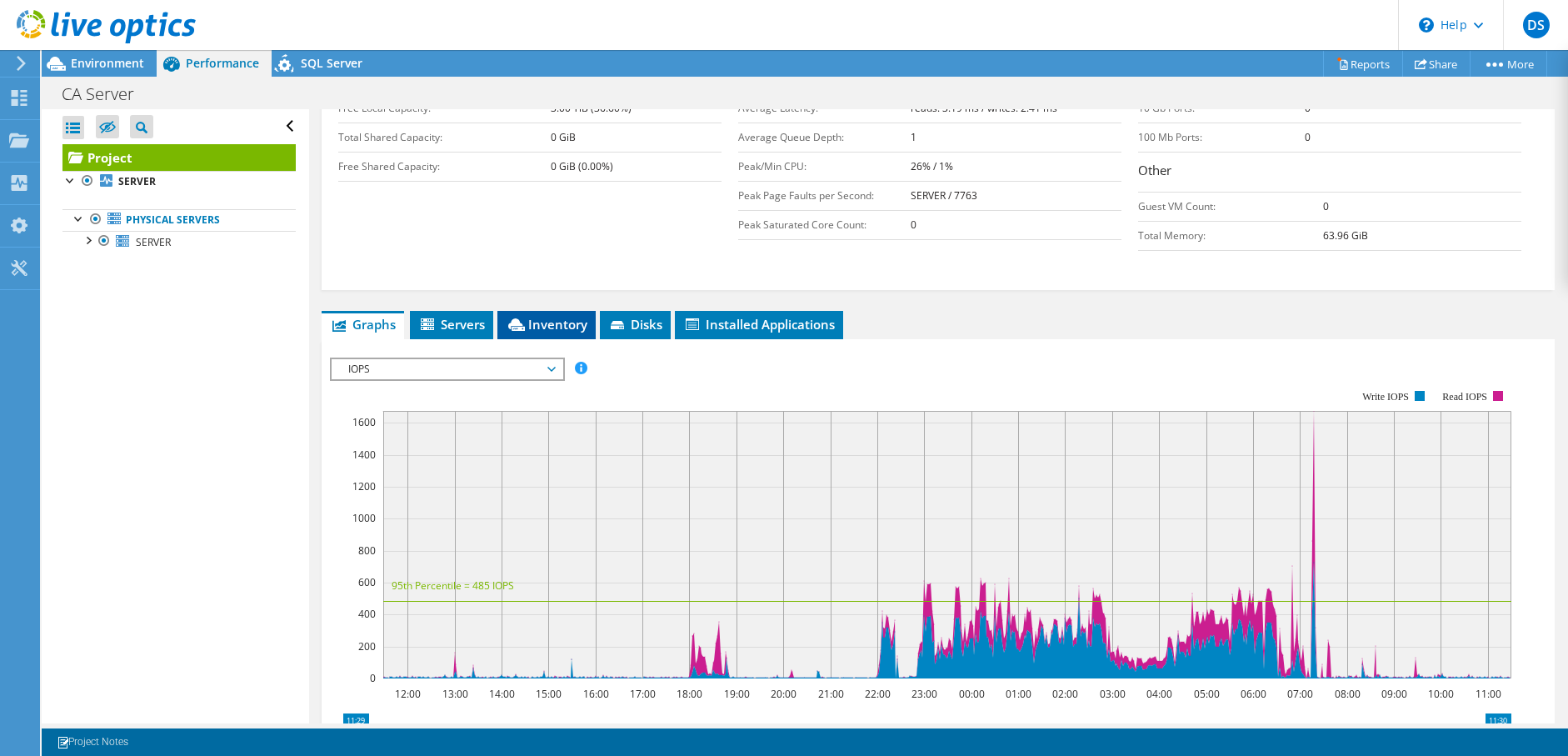
click at [562, 316] on span "Inventory" at bounding box center [546, 324] width 82 height 17
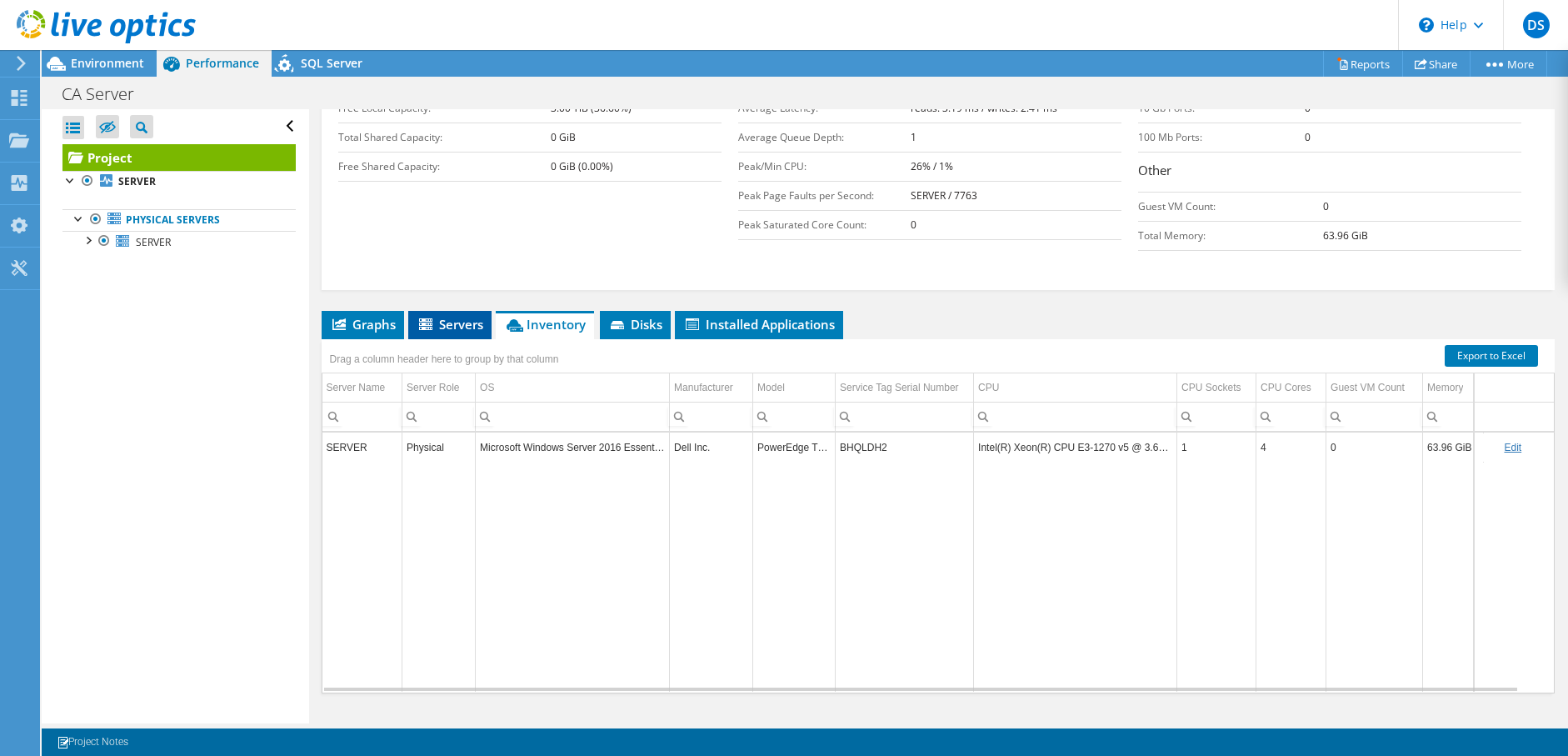
click at [467, 316] on span "Servers" at bounding box center [450, 324] width 66 height 17
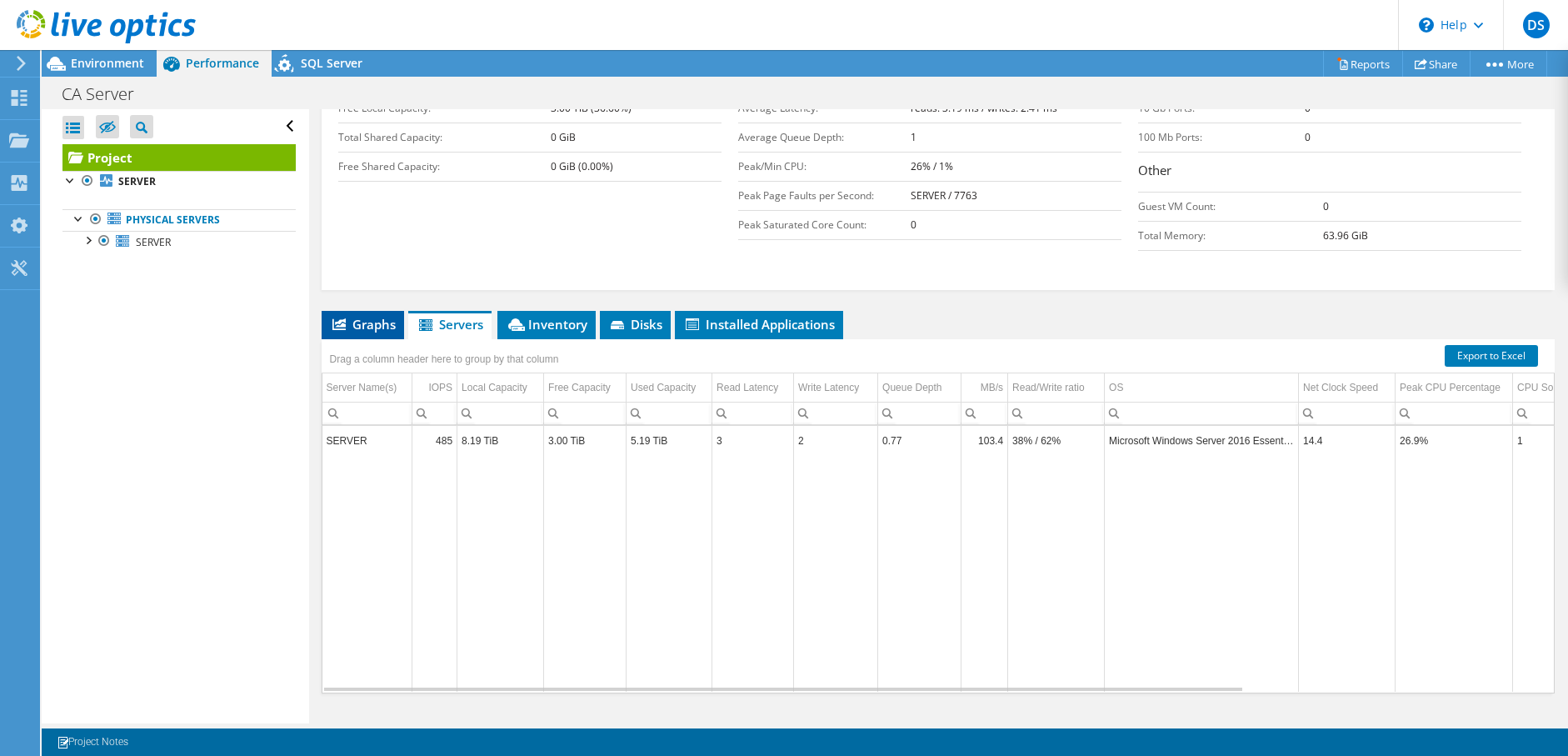
click at [372, 316] on span "Graphs" at bounding box center [363, 324] width 66 height 17
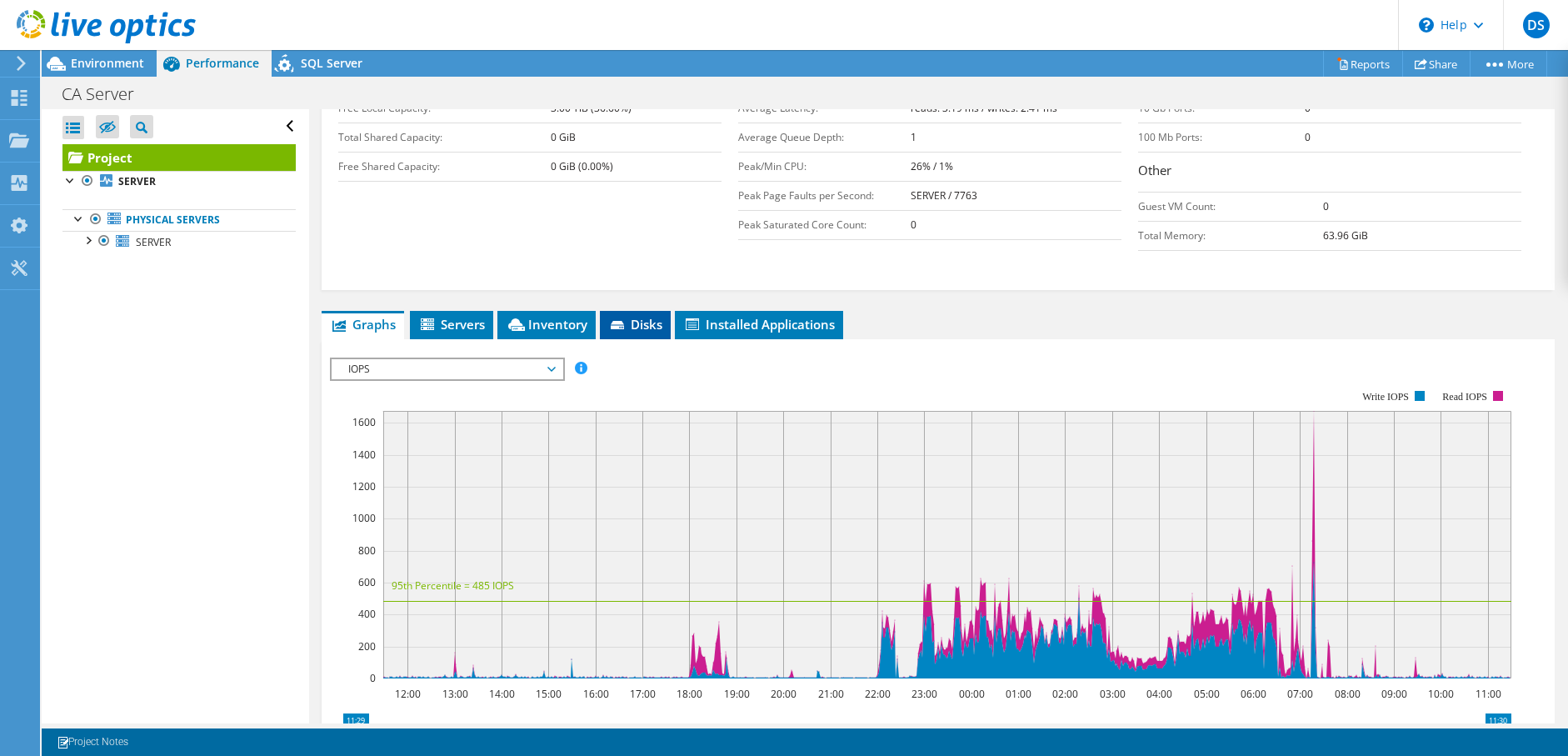
click at [641, 316] on span "Disks" at bounding box center [635, 324] width 54 height 17
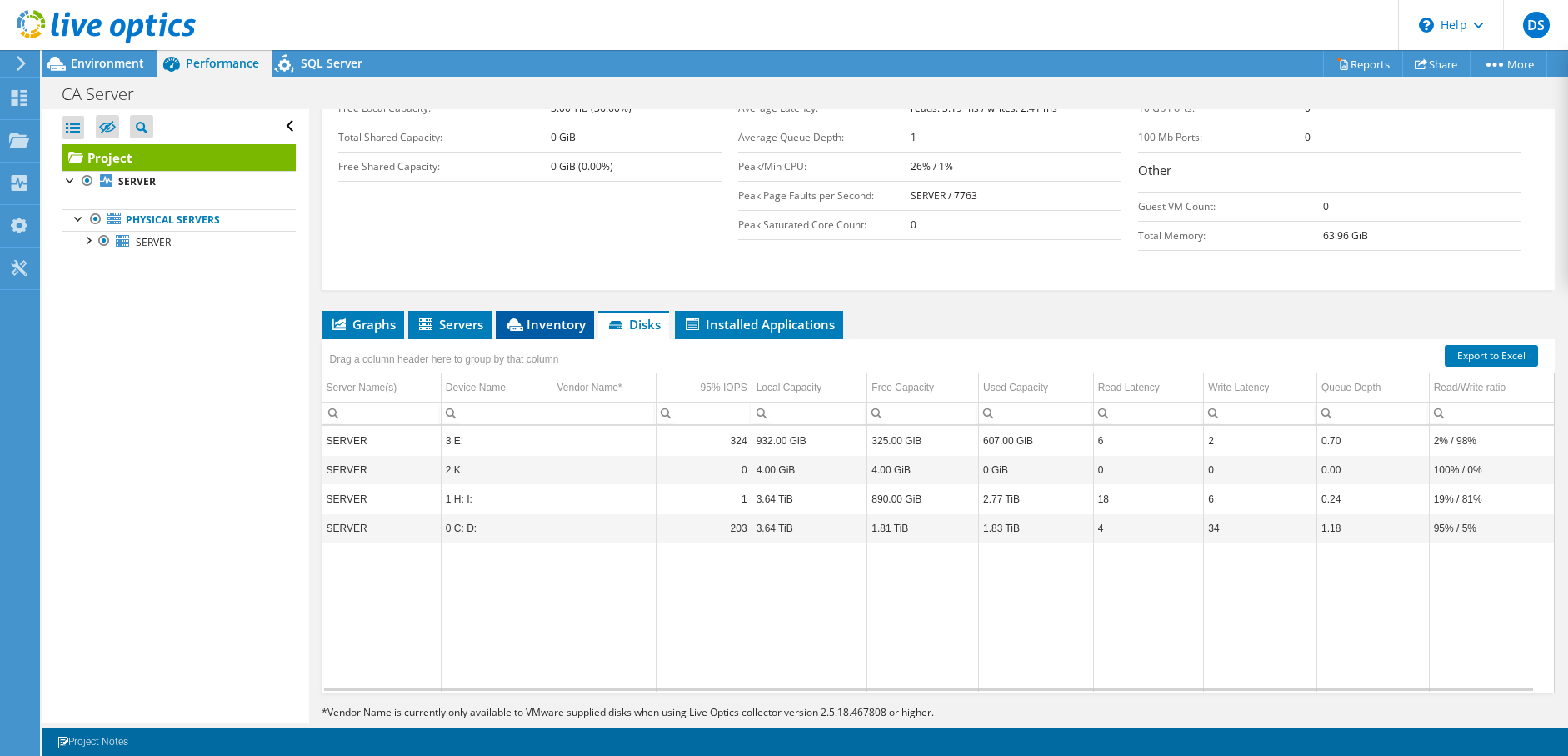
click at [532, 316] on span "Inventory" at bounding box center [544, 324] width 82 height 17
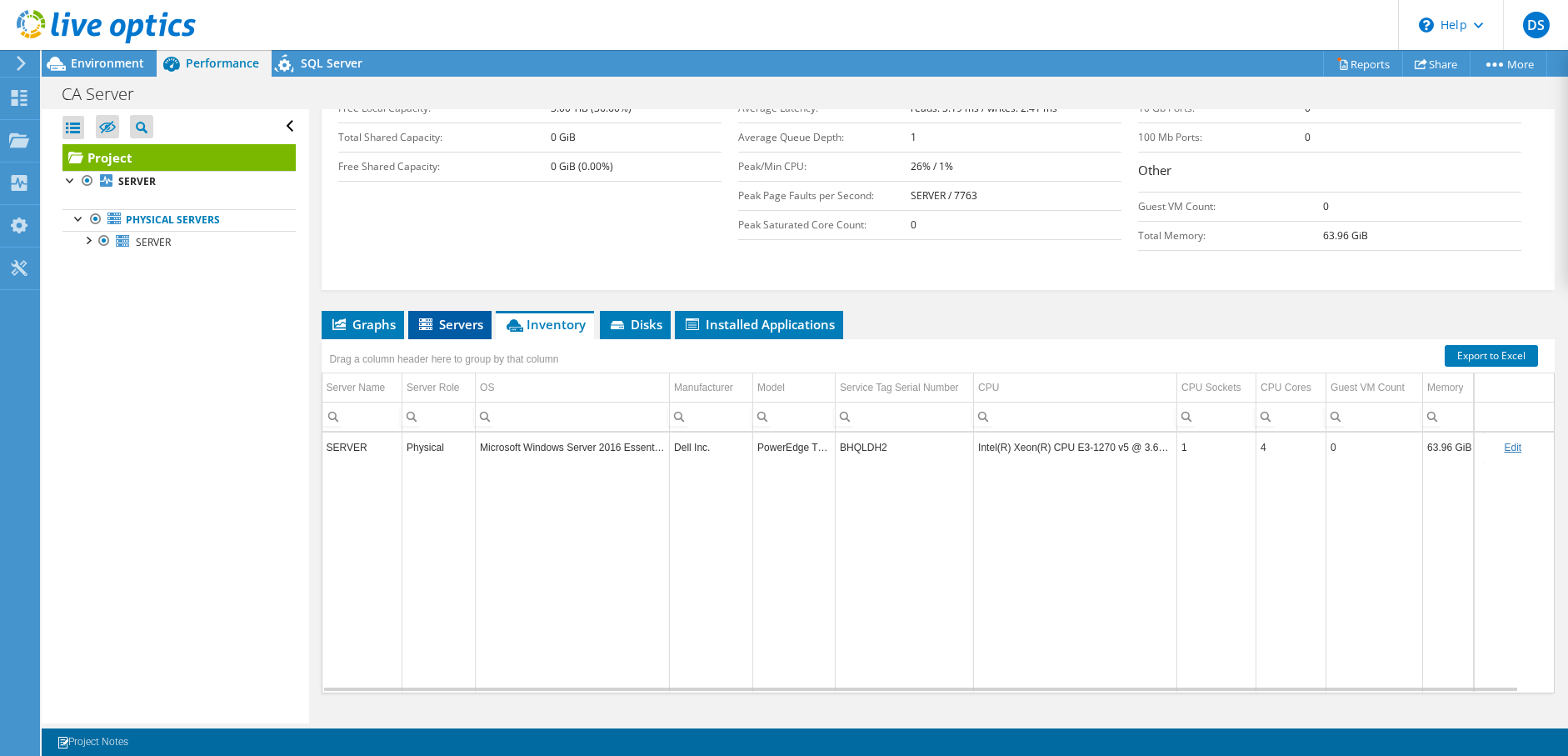
click at [462, 316] on span "Servers" at bounding box center [450, 324] width 66 height 17
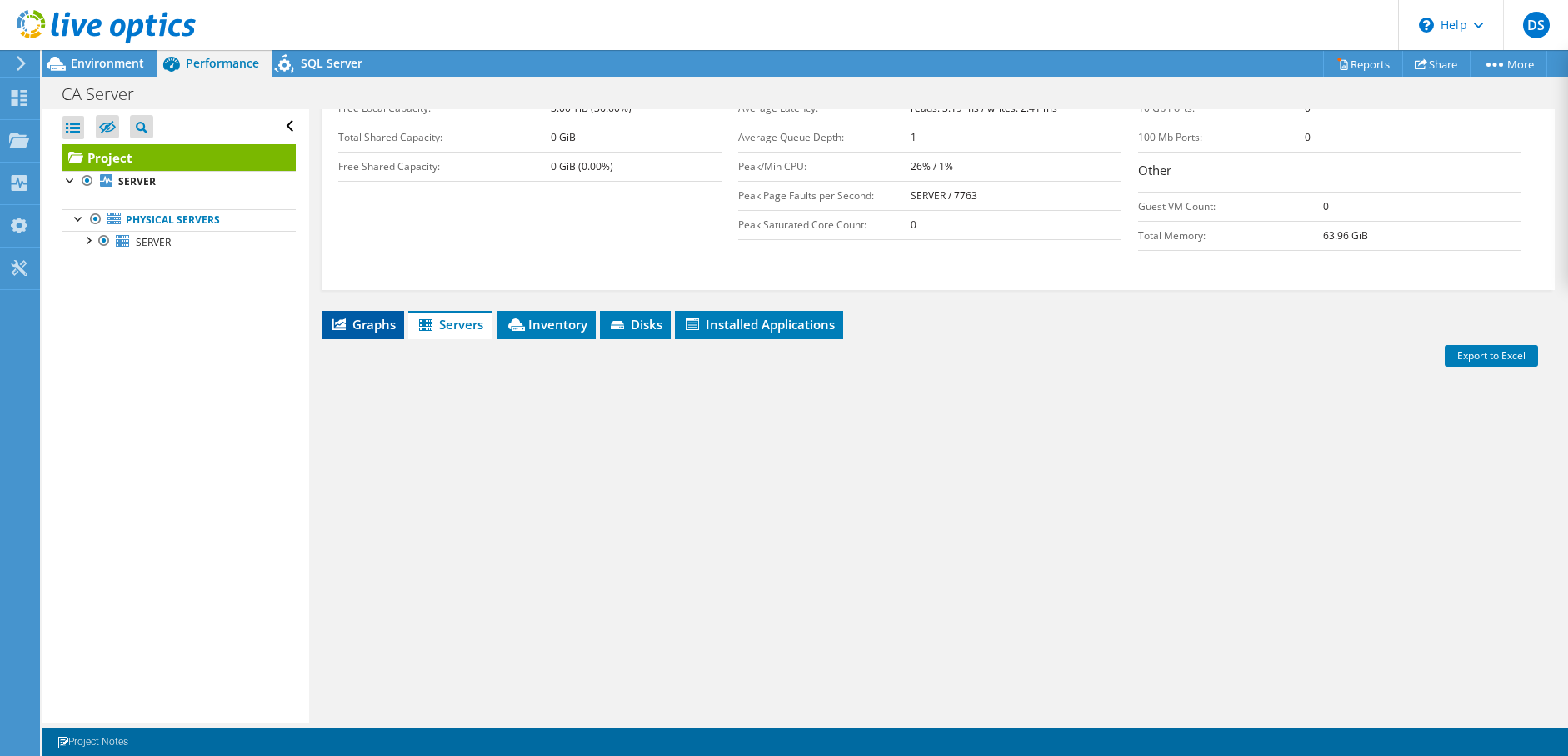
click at [352, 311] on li "Graphs" at bounding box center [363, 325] width 83 height 29
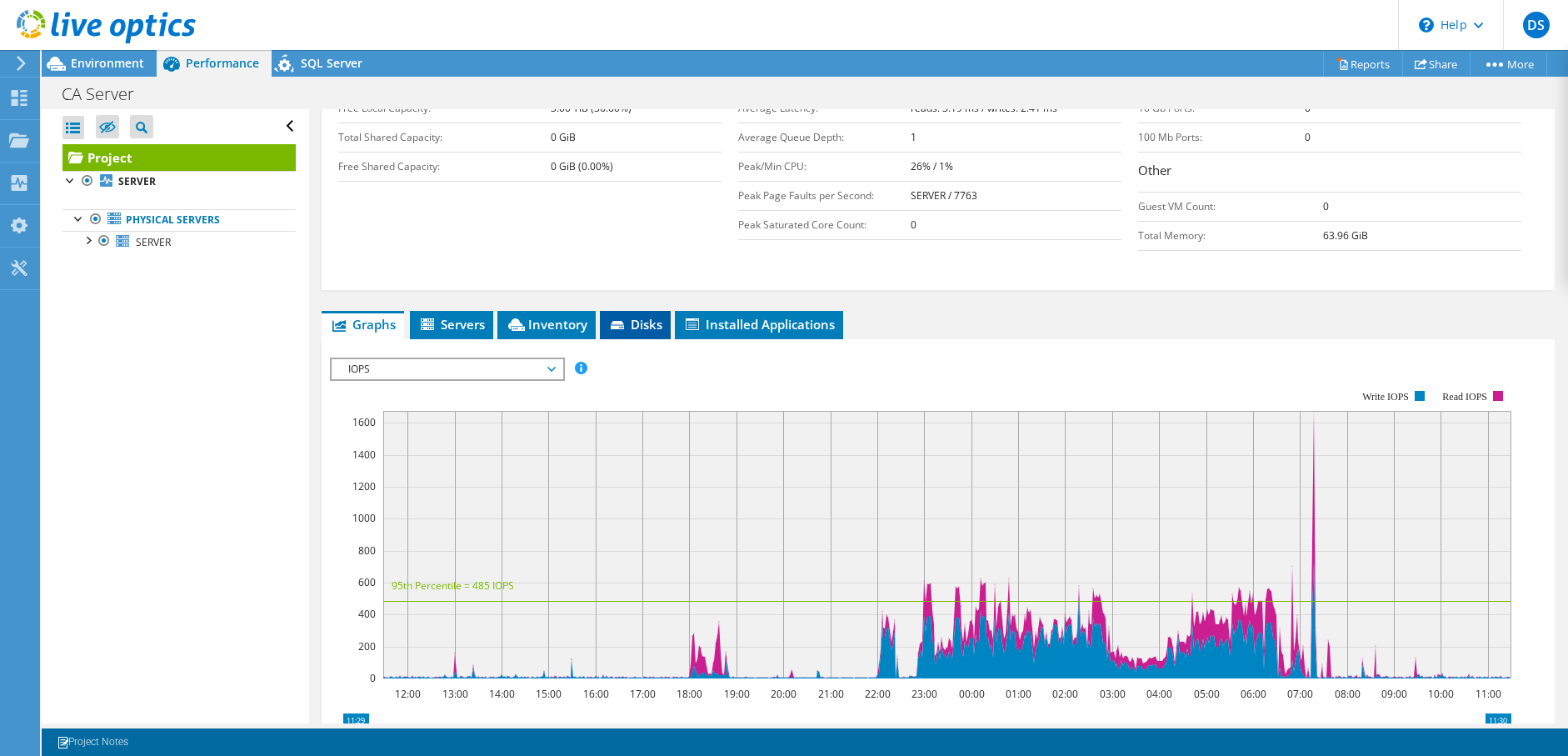
click at [605, 311] on li "Disks" at bounding box center [635, 325] width 71 height 29
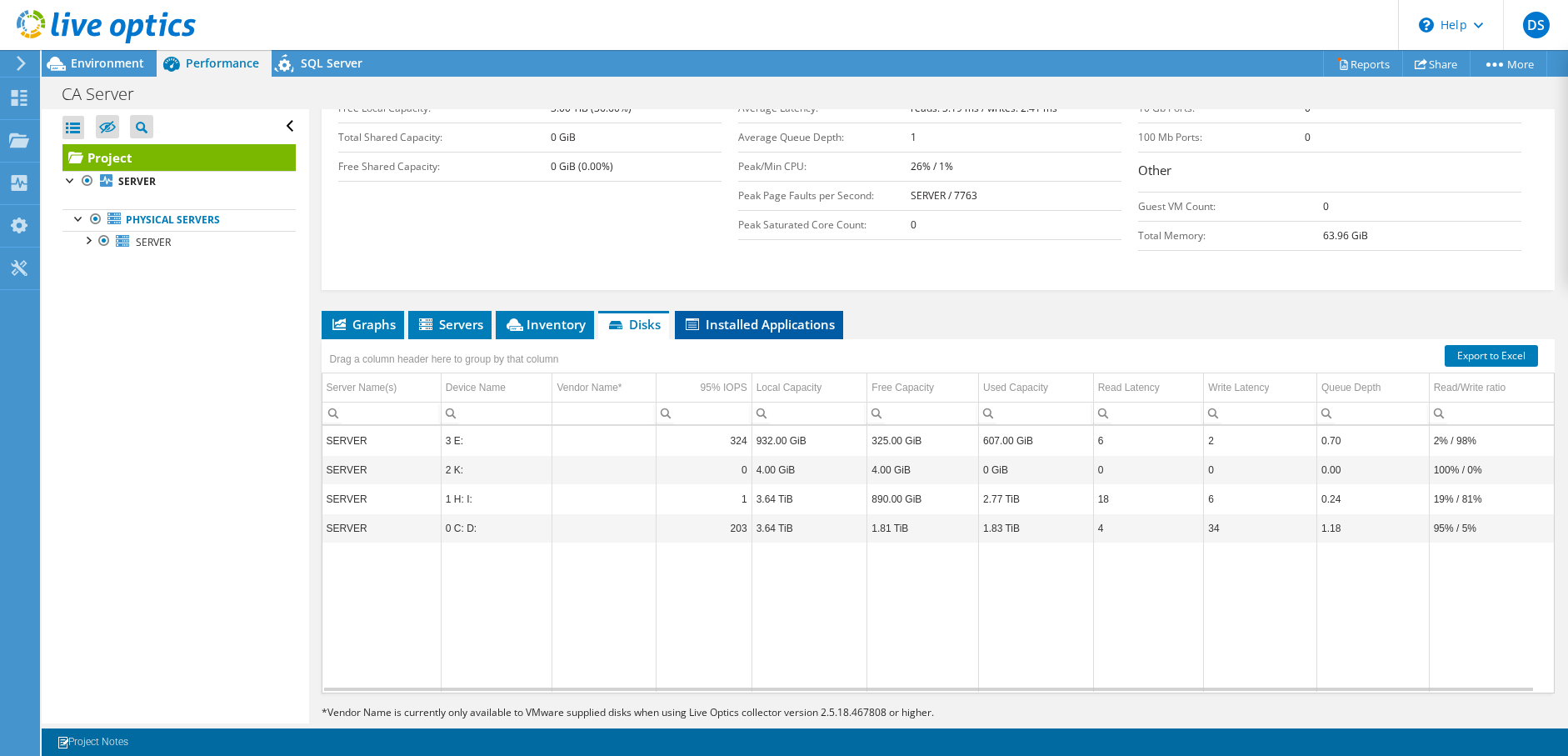
click at [745, 316] on span "Installed Applications" at bounding box center [758, 324] width 152 height 17
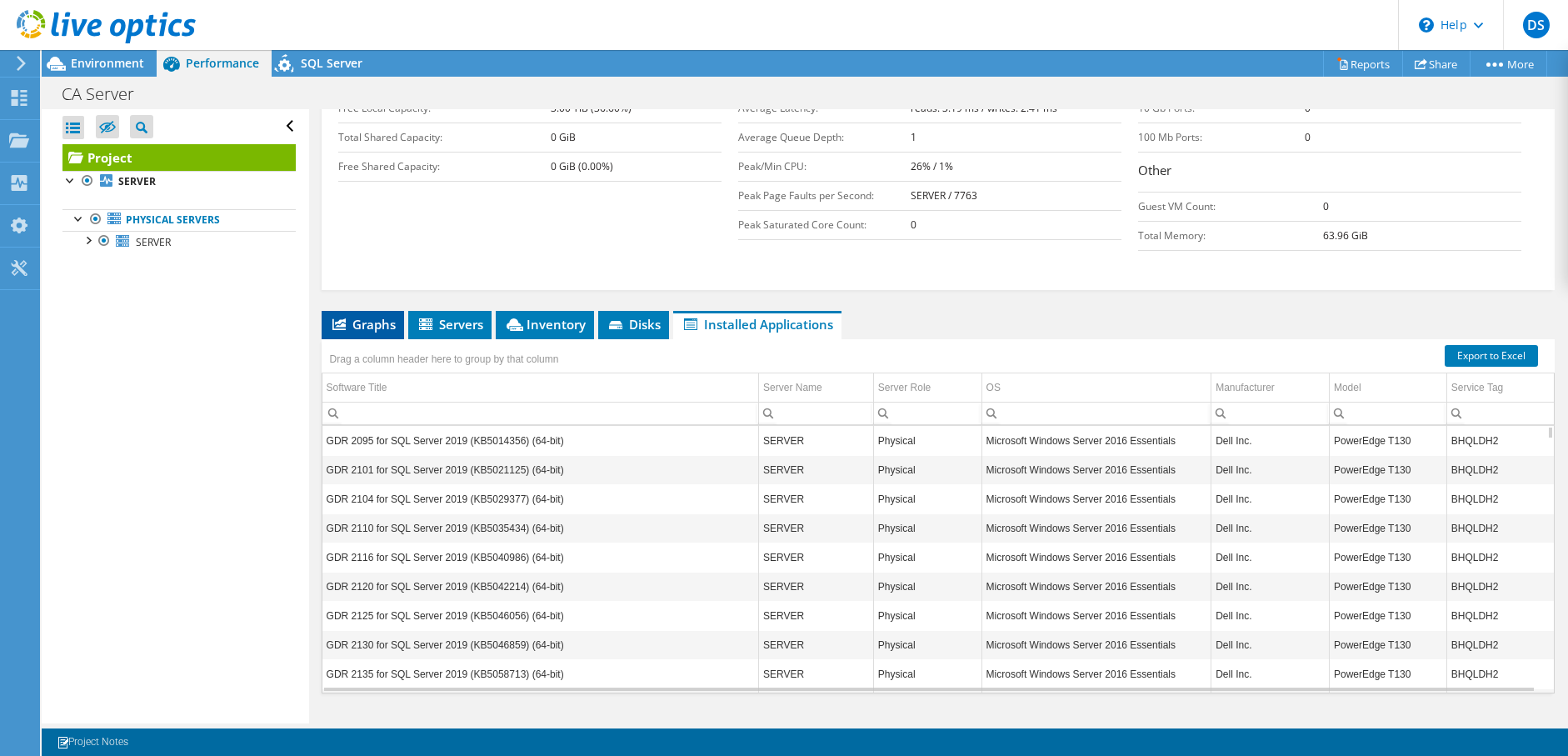
click at [372, 316] on span "Graphs" at bounding box center [363, 324] width 66 height 17
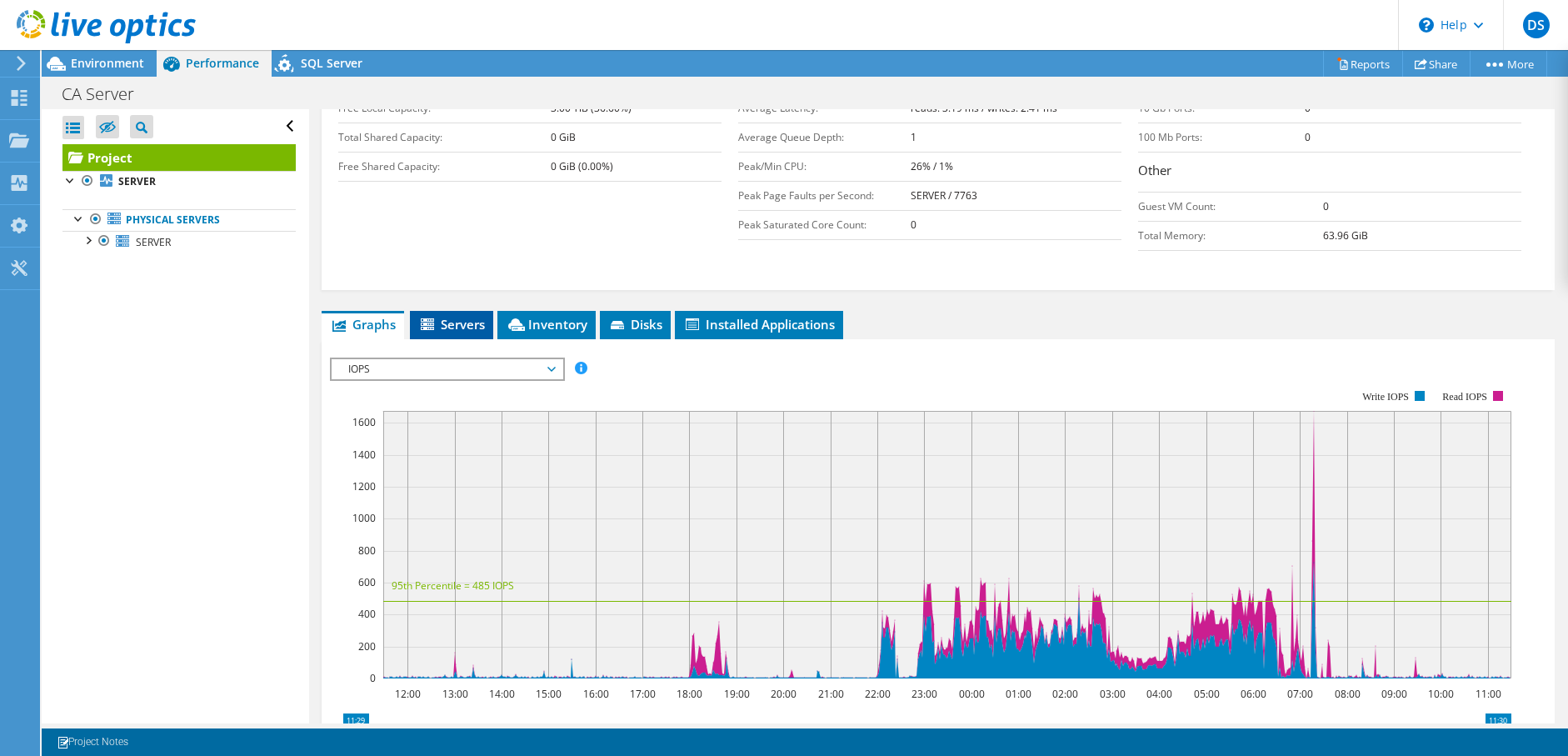
click at [477, 316] on span "Servers" at bounding box center [451, 324] width 66 height 17
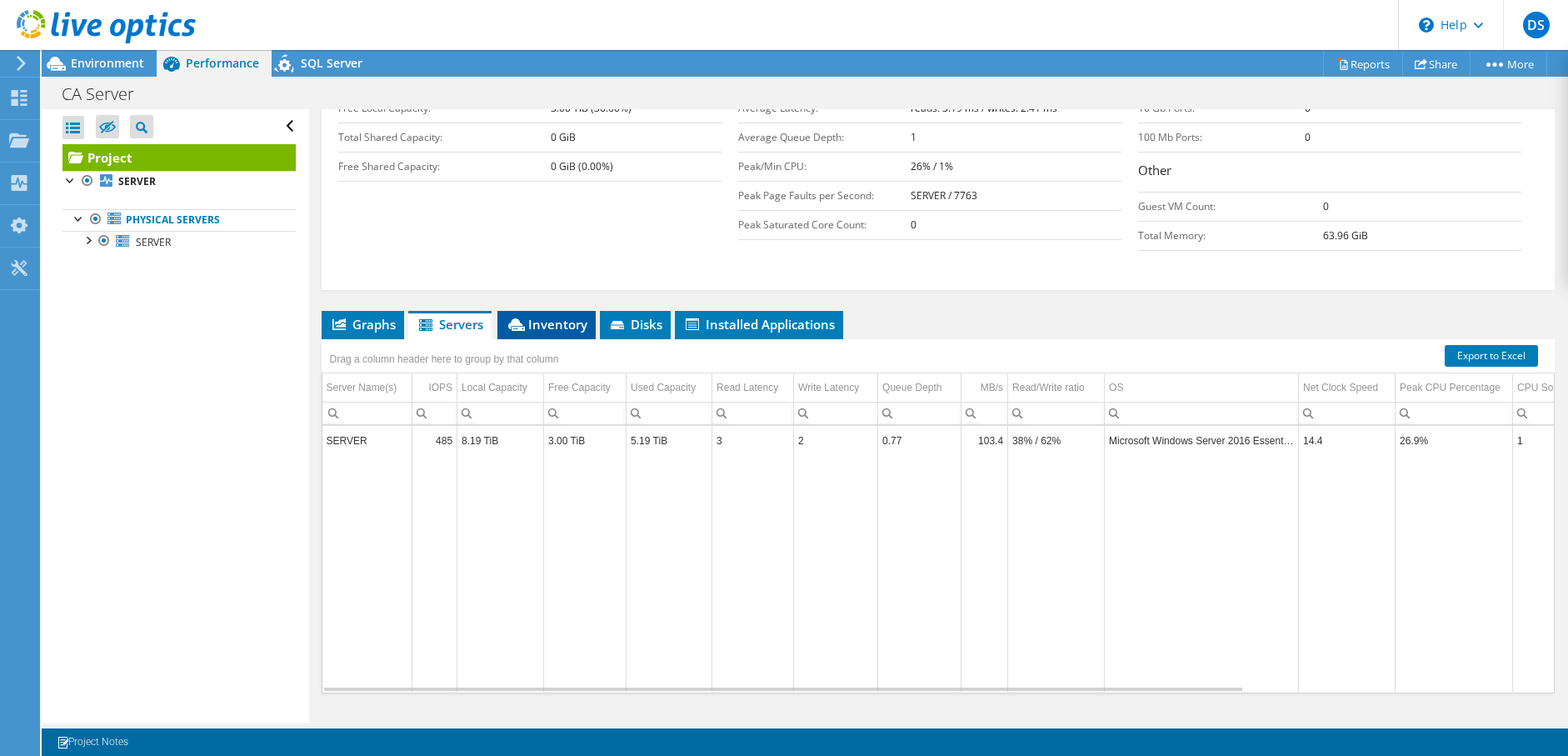
click at [555, 311] on li "Inventory" at bounding box center [547, 325] width 99 height 29
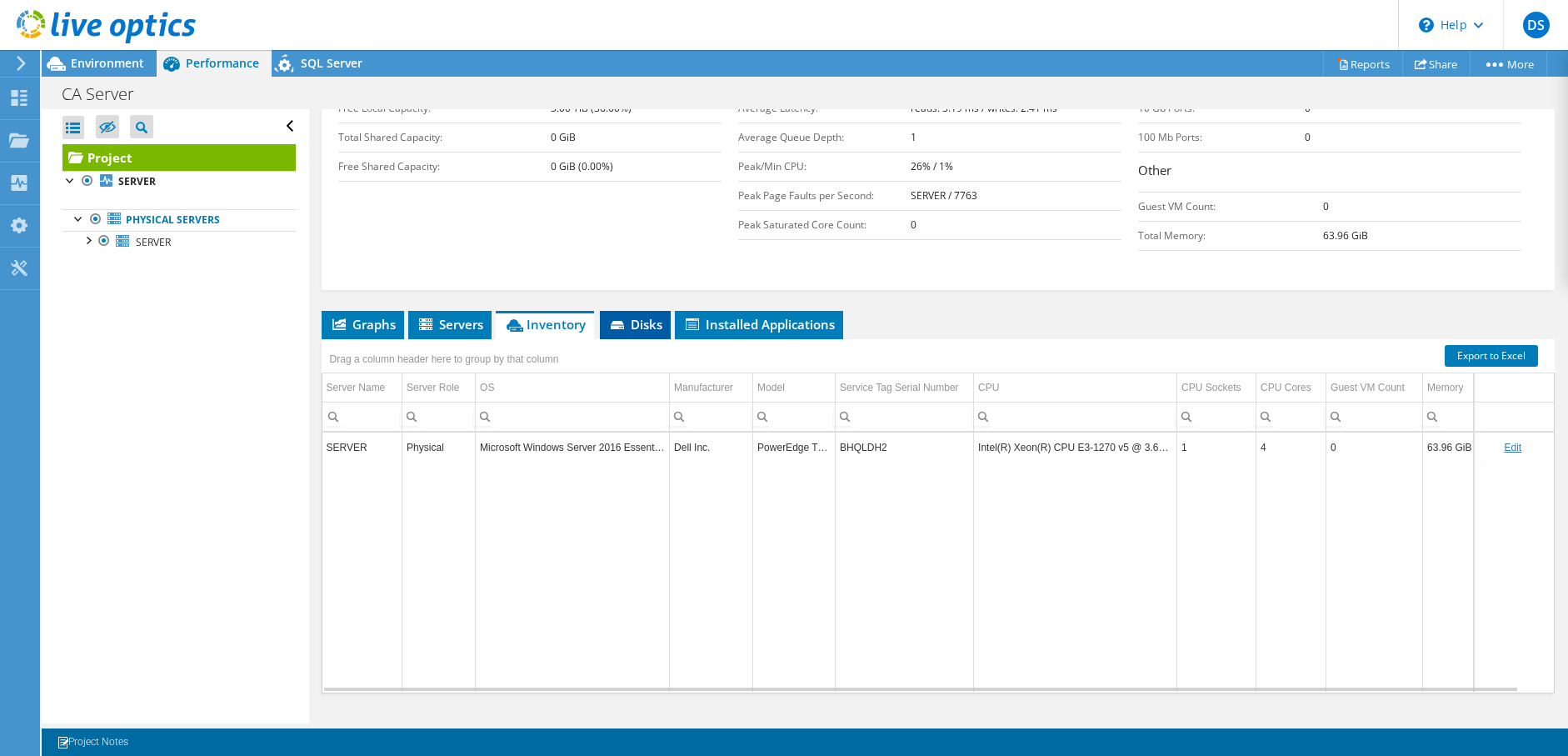
click at [631, 311] on li "Disks" at bounding box center [635, 325] width 71 height 29
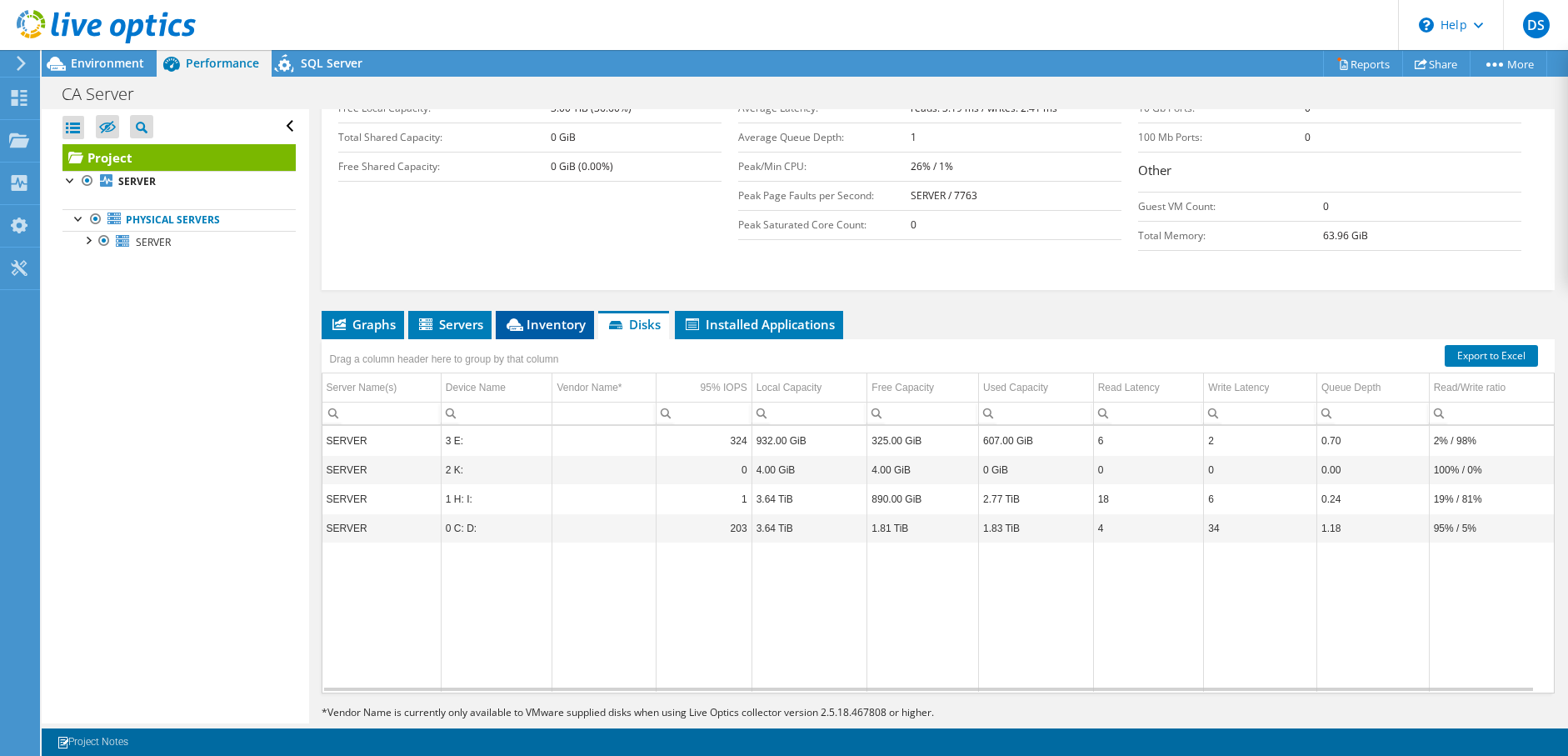
click at [550, 311] on li "Inventory" at bounding box center [545, 325] width 99 height 29
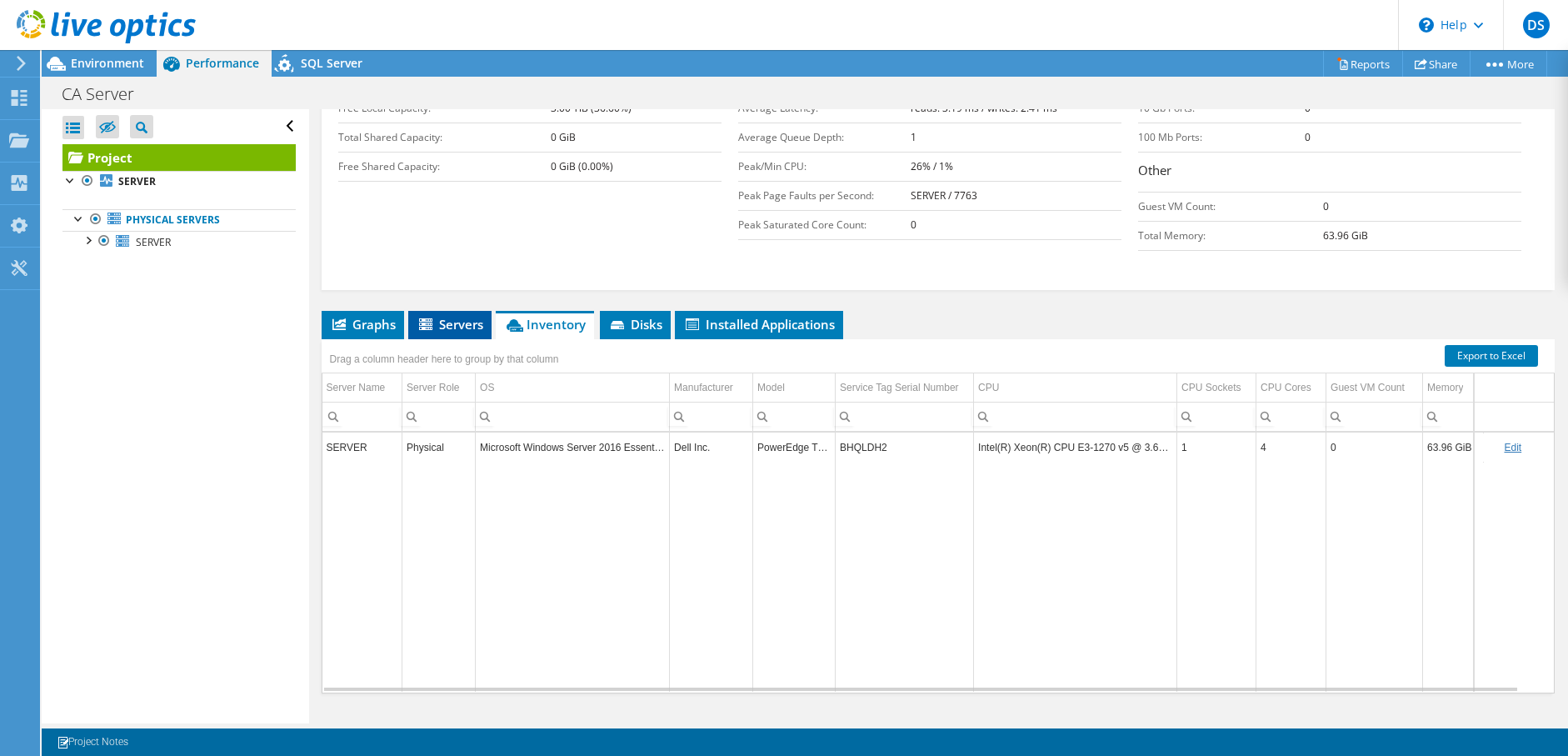
click at [455, 316] on span "Servers" at bounding box center [450, 324] width 66 height 17
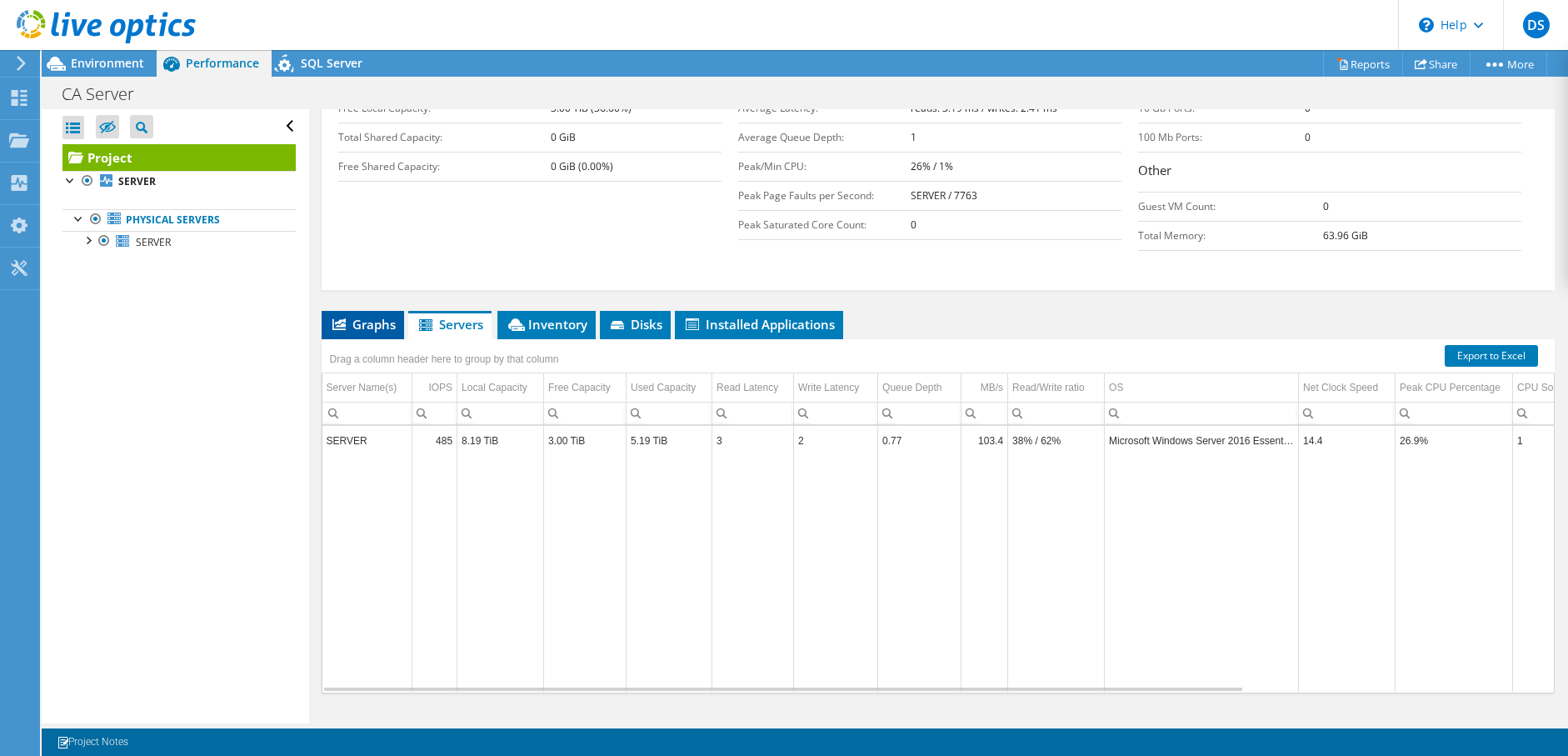
click at [396, 311] on li "Graphs" at bounding box center [363, 325] width 83 height 29
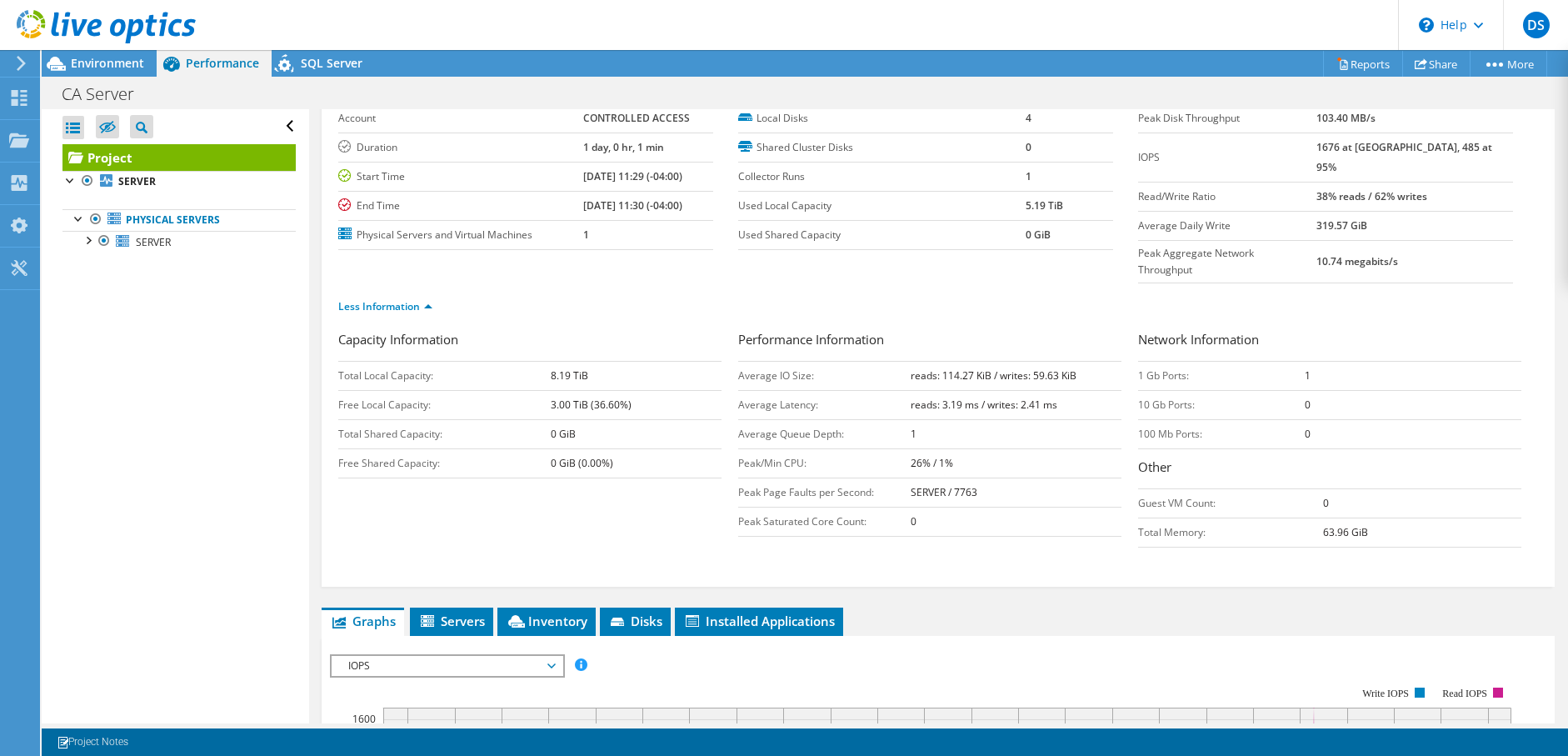
scroll to position [0, 0]
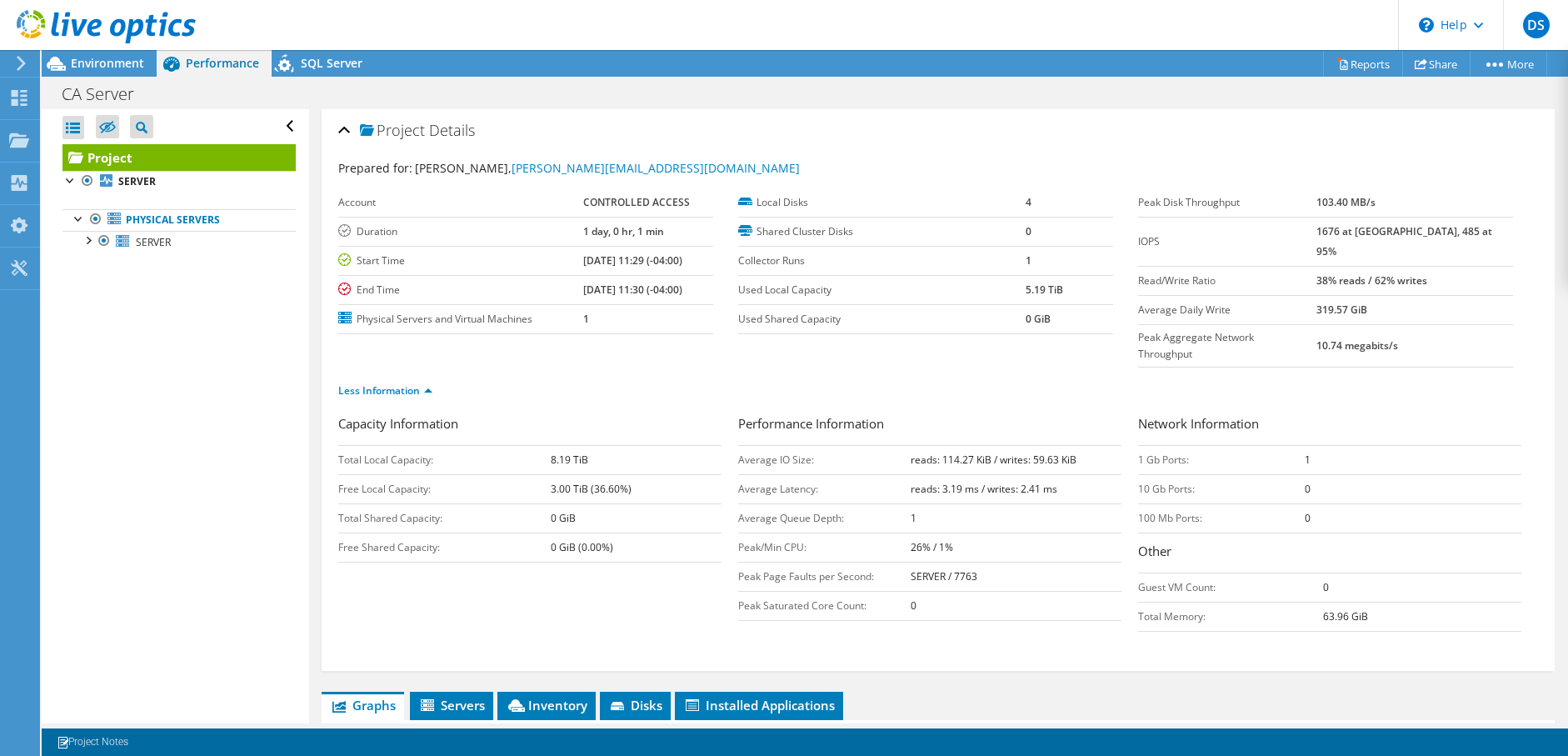
click at [617, 532] on td "0 GiB (0.00%)" at bounding box center [635, 547] width 171 height 29
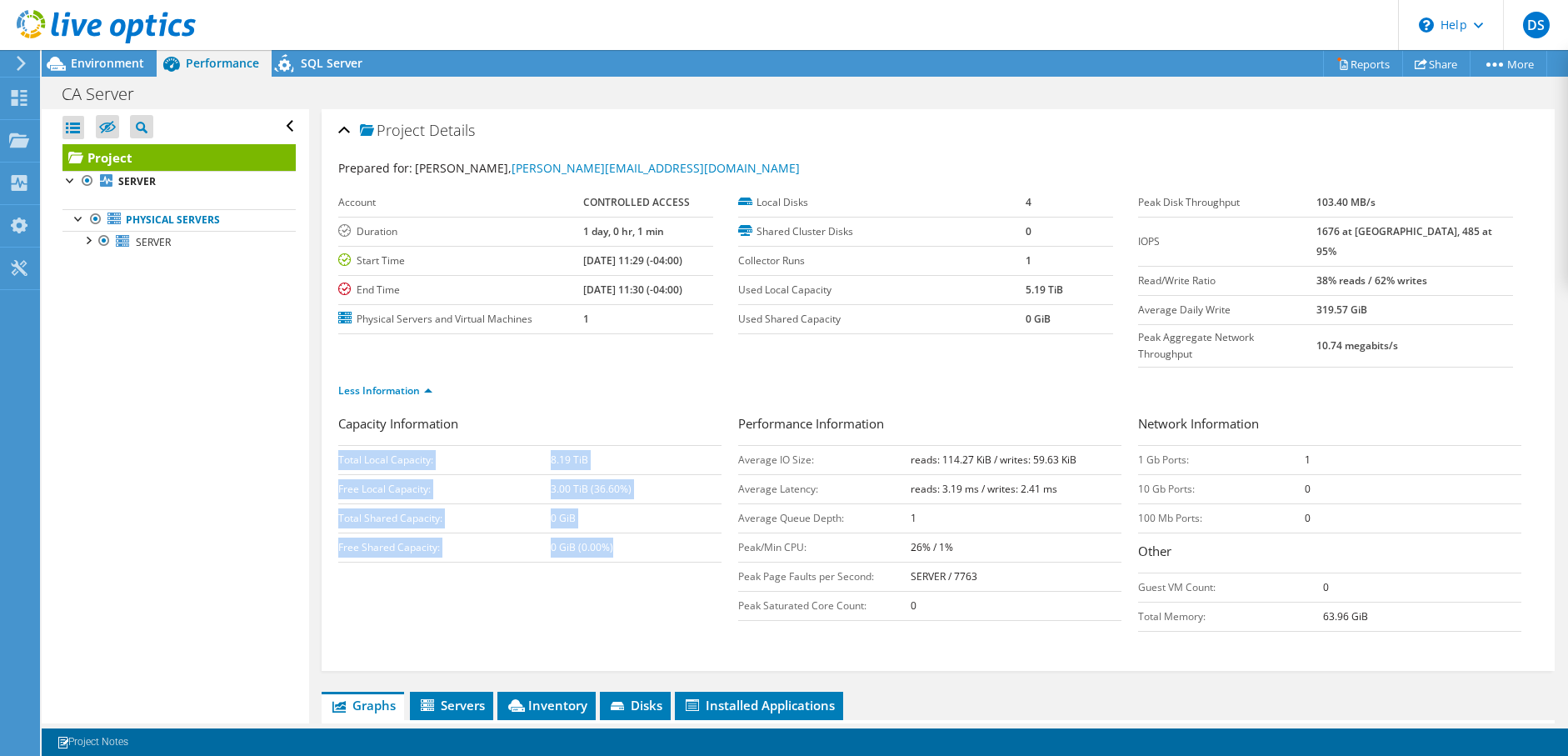
drag, startPoint x: 559, startPoint y: 506, endPoint x: 784, endPoint y: 540, distance: 227.6
click at [769, 540] on div "Capacity Information Total Local Capacity: 8.19 TiB Free Local Capacity: 3.00 T…" at bounding box center [938, 527] width 1199 height 226
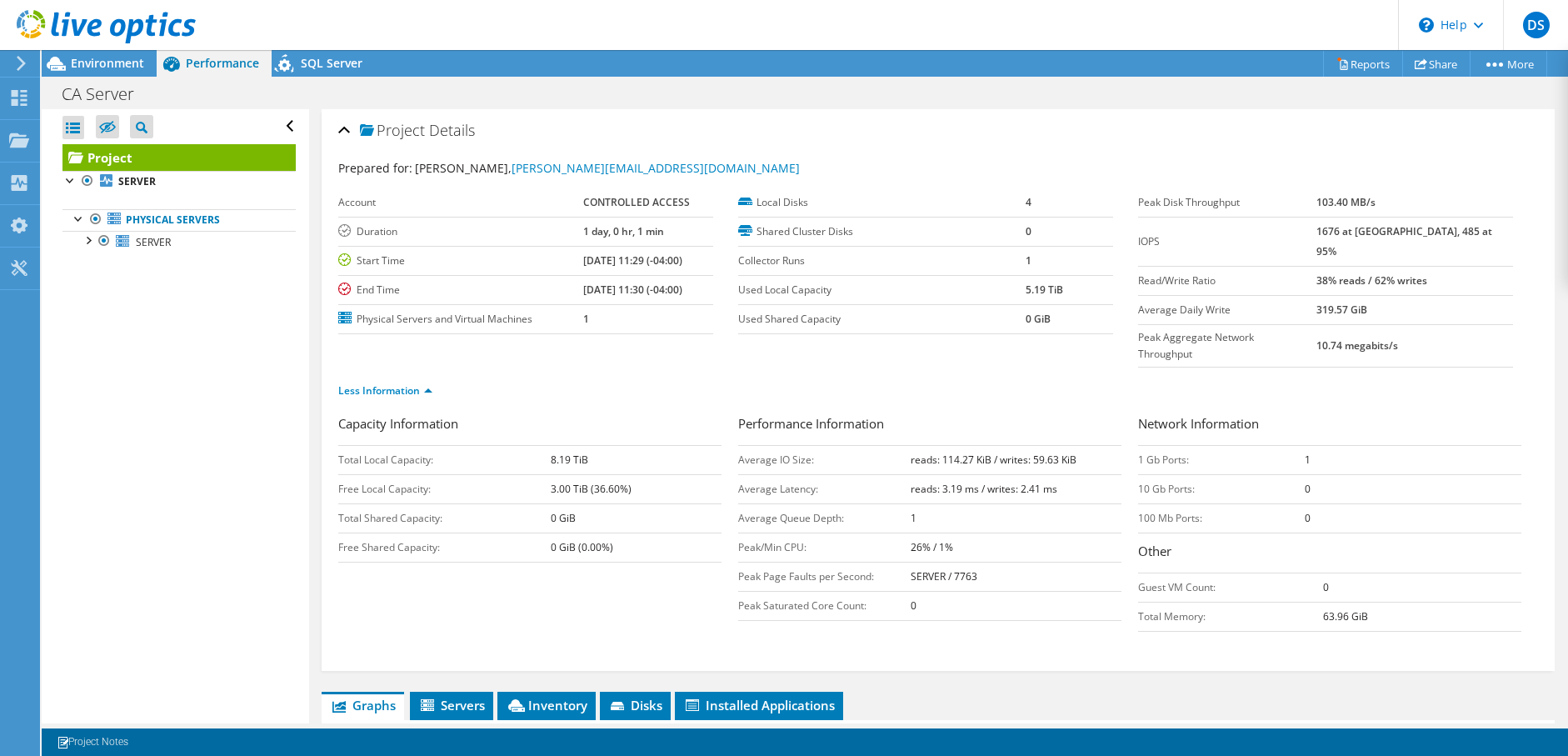
click at [1074, 591] on td "0" at bounding box center [1015, 605] width 211 height 29
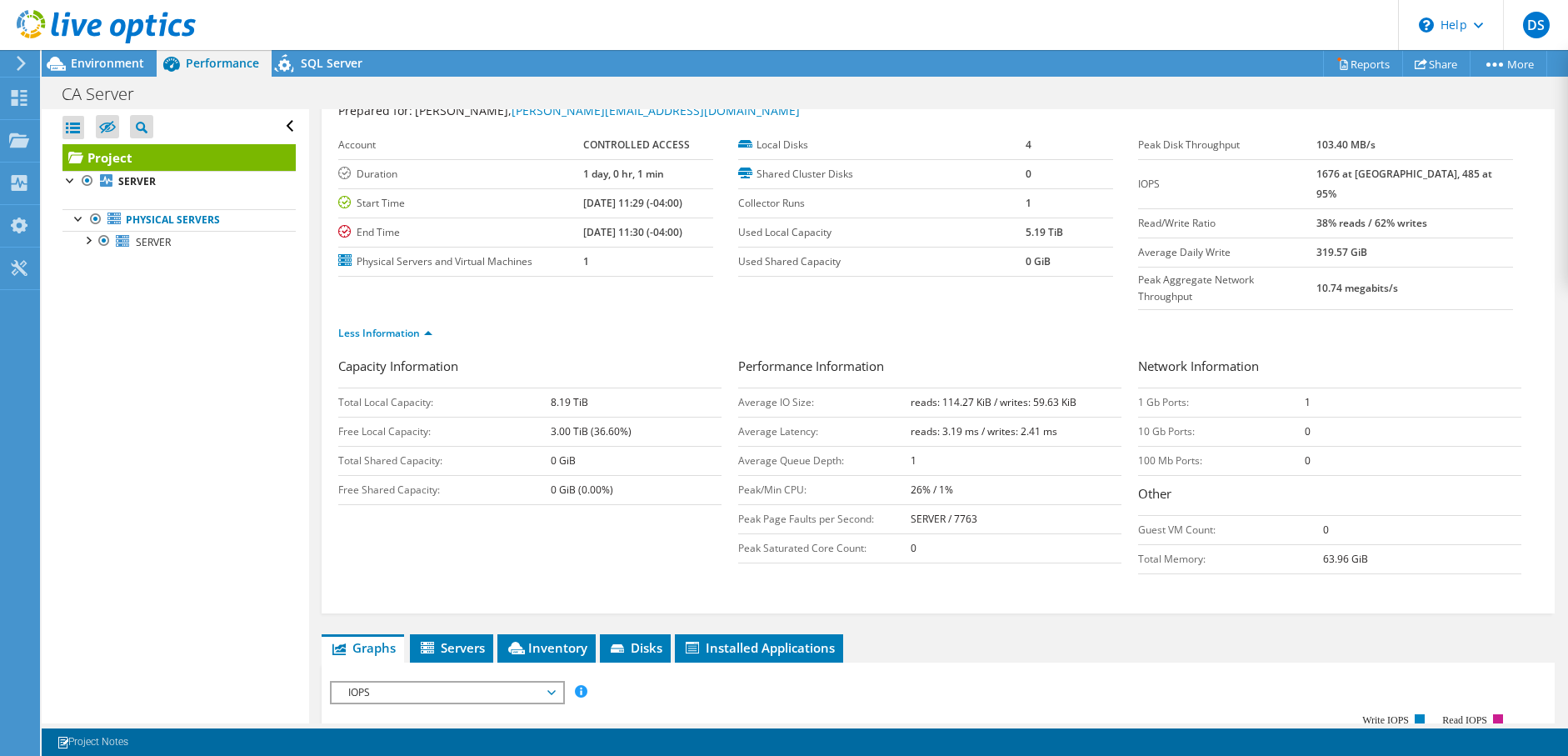
scroll to position [84, 0]
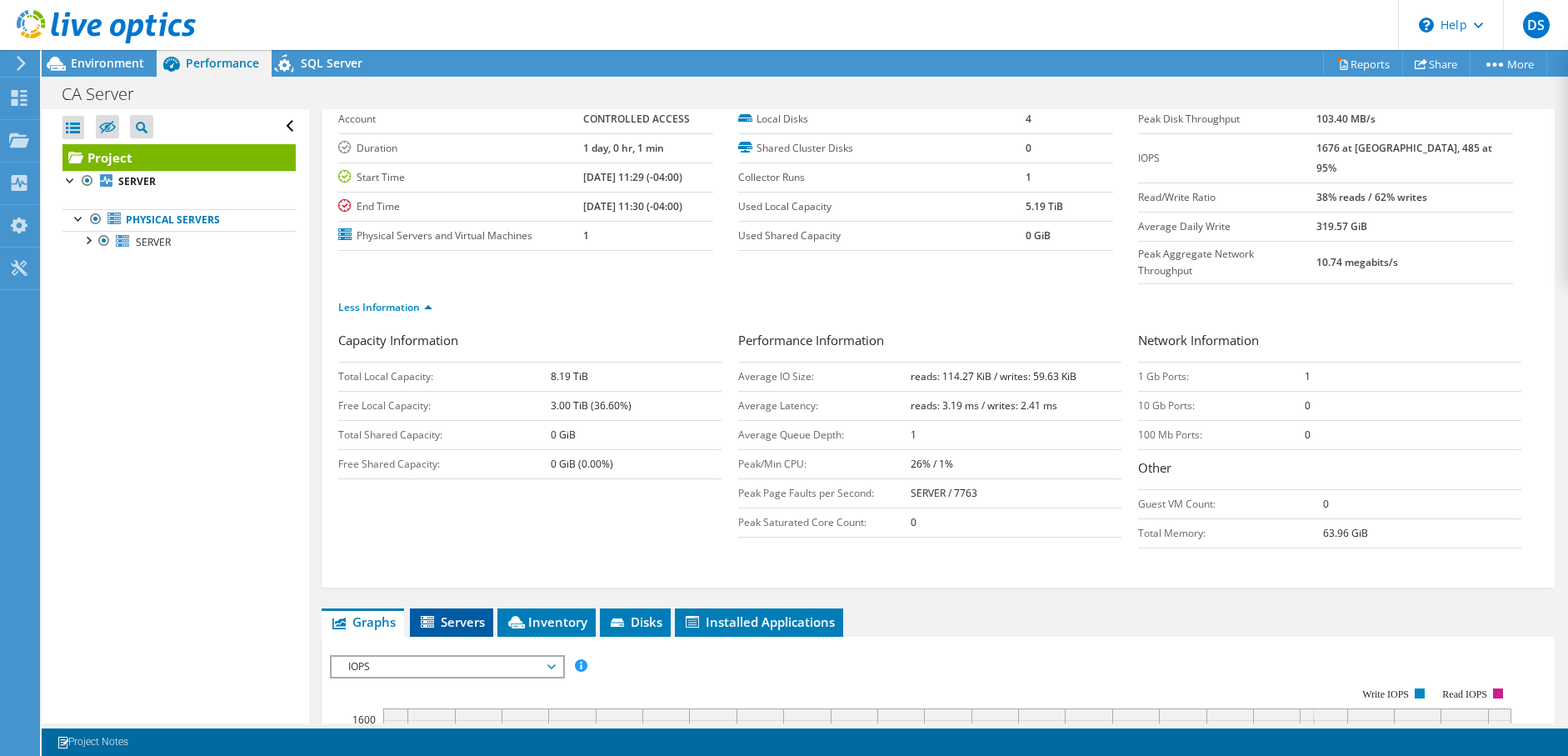
click at [445, 613] on span "Servers" at bounding box center [451, 621] width 66 height 17
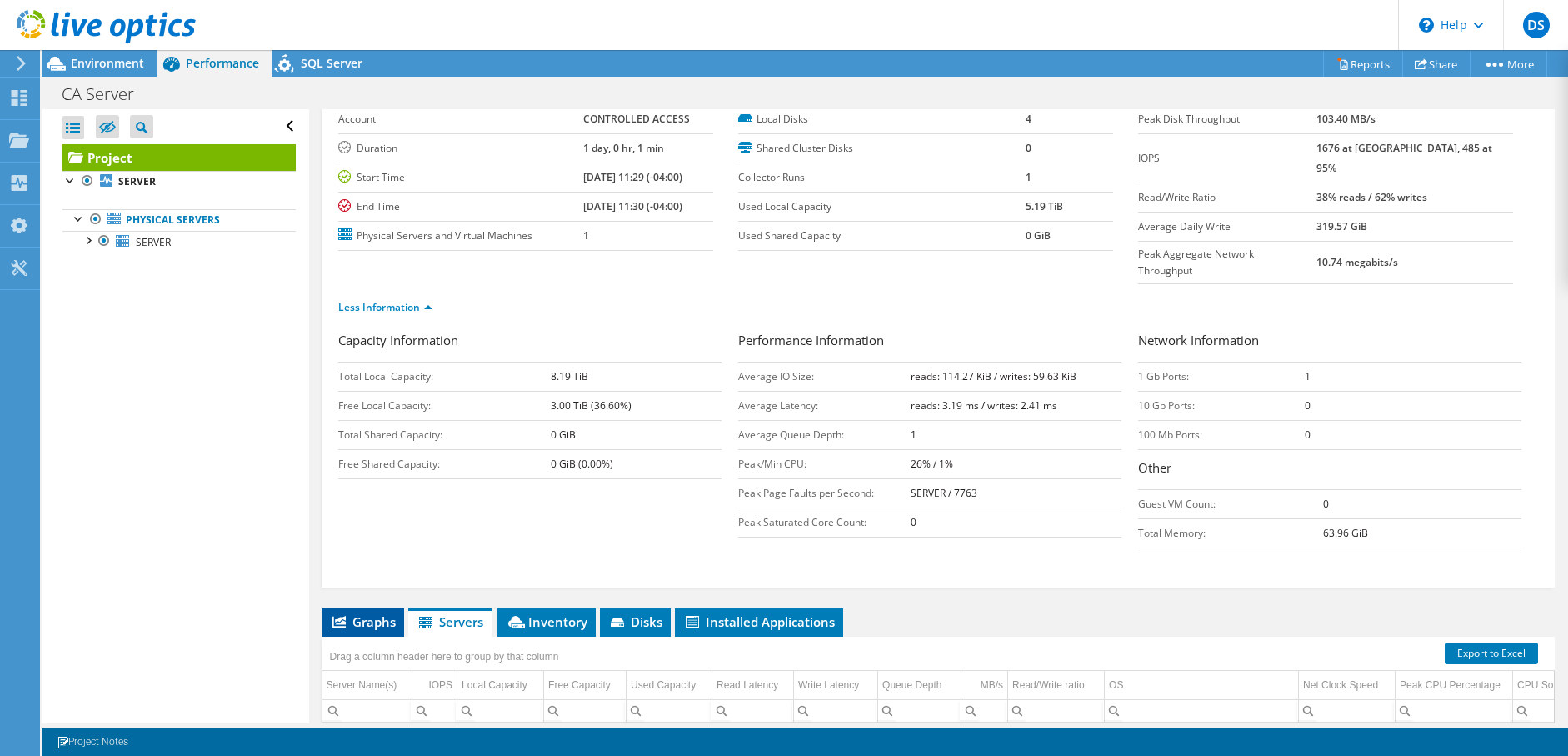
click at [374, 613] on span "Graphs" at bounding box center [363, 621] width 66 height 17
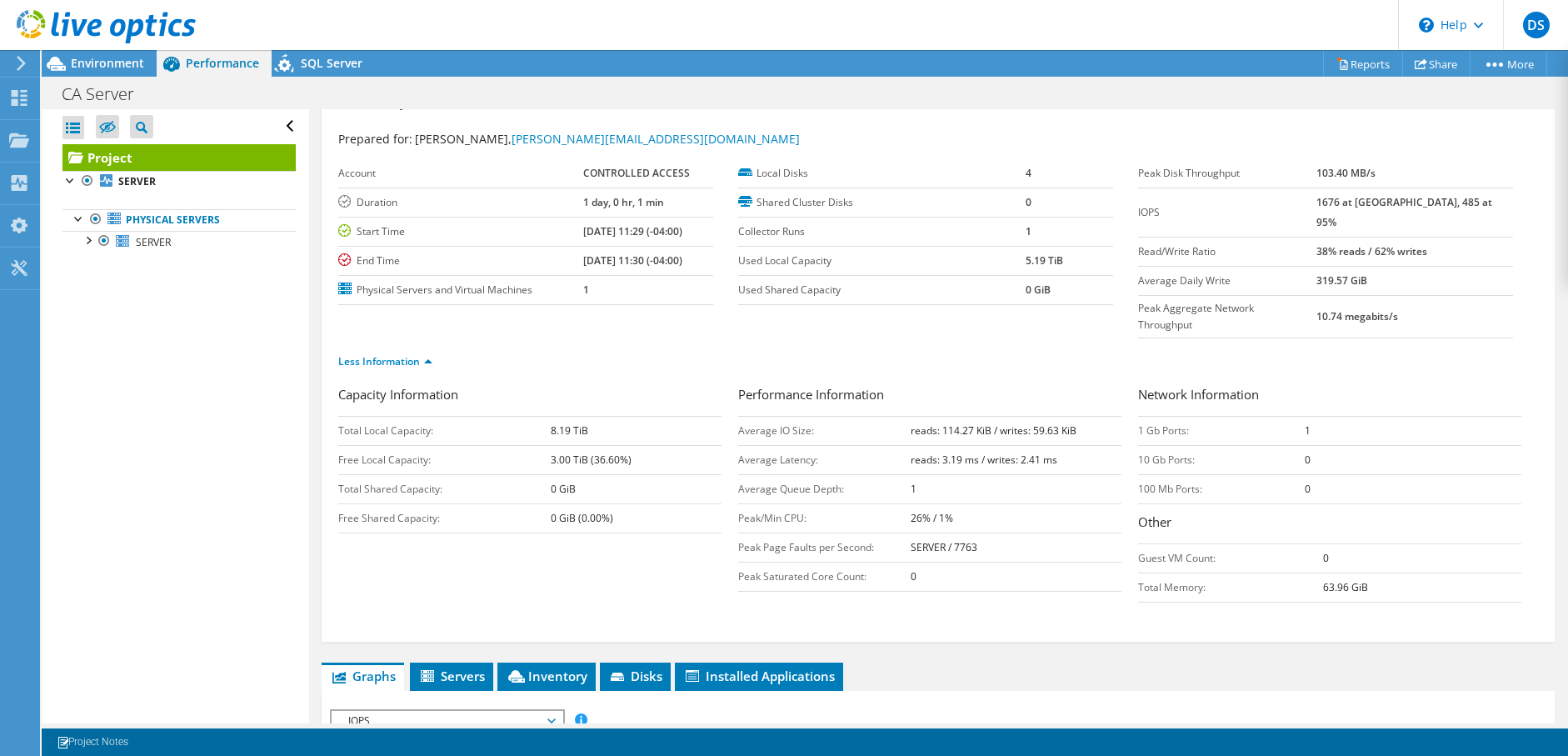
scroll to position [0, 0]
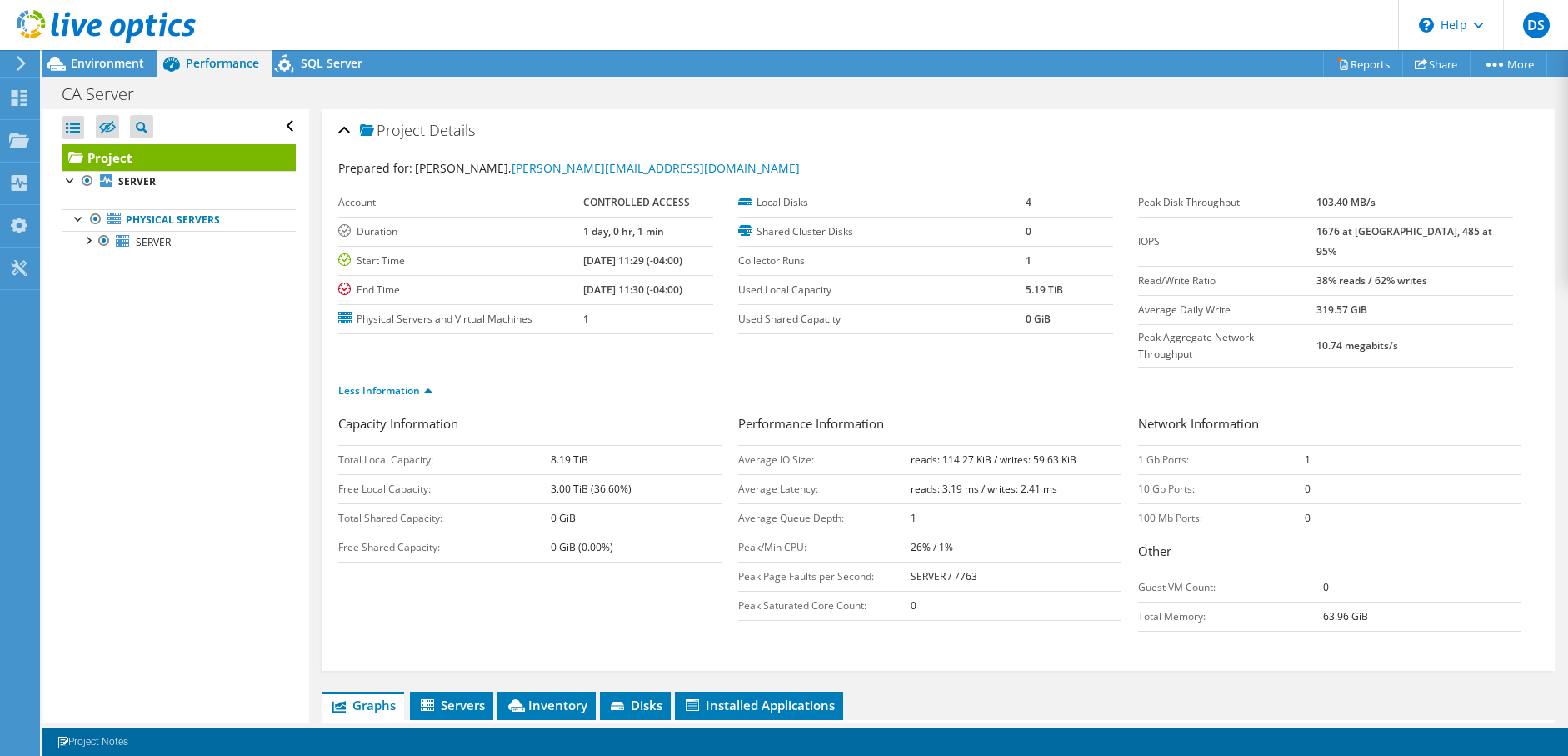
click at [330, 393] on div "Project Details Prepared for: [PERSON_NAME], [PERSON_NAME][EMAIL_ADDRESS][DOMAI…" at bounding box center [938, 391] width 1233 height 562
click at [328, 68] on span "SQL Server" at bounding box center [331, 63] width 62 height 16
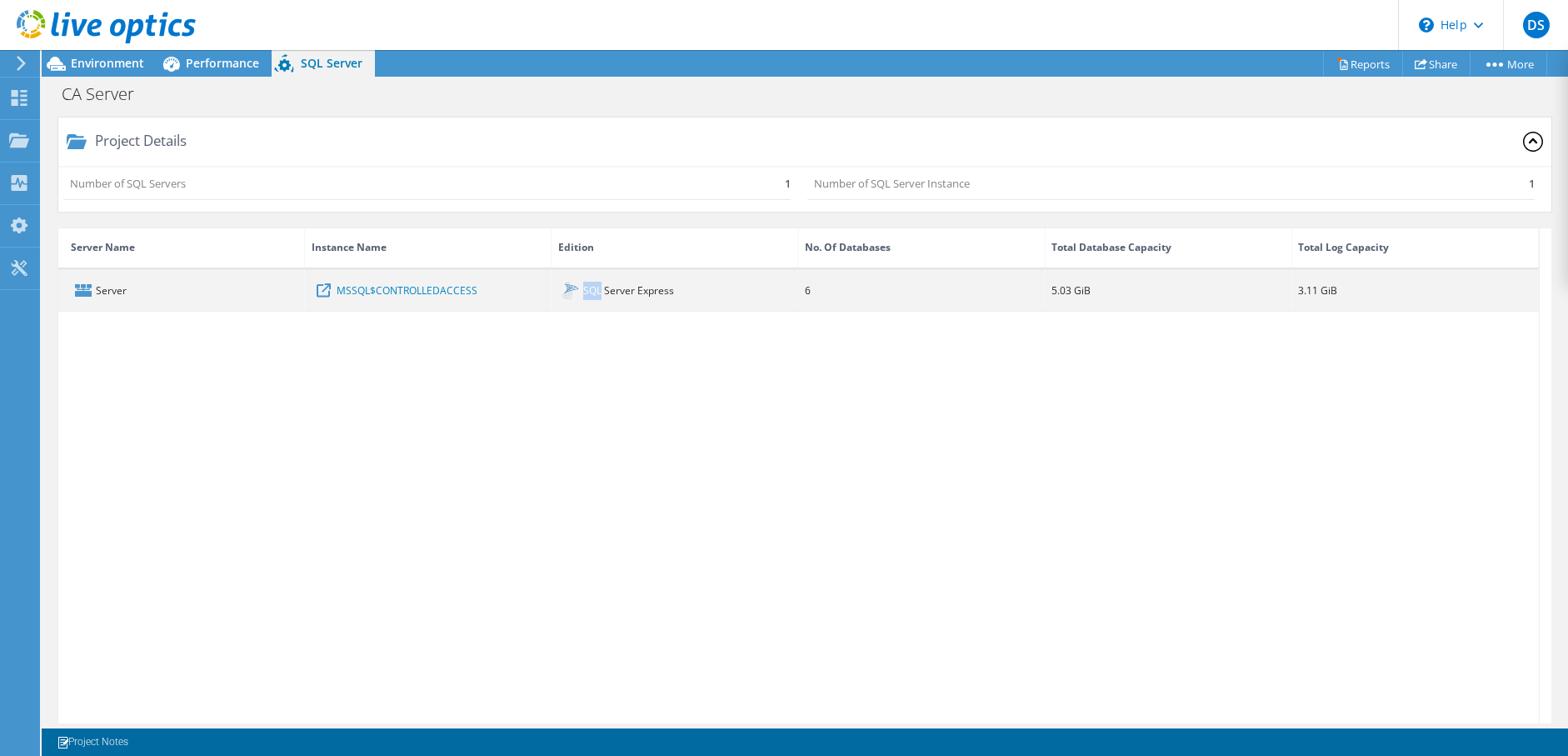
drag, startPoint x: 583, startPoint y: 292, endPoint x: 602, endPoint y: 293, distance: 19.0
click at [602, 293] on div "SQL Server Express" at bounding box center [674, 290] width 247 height 40
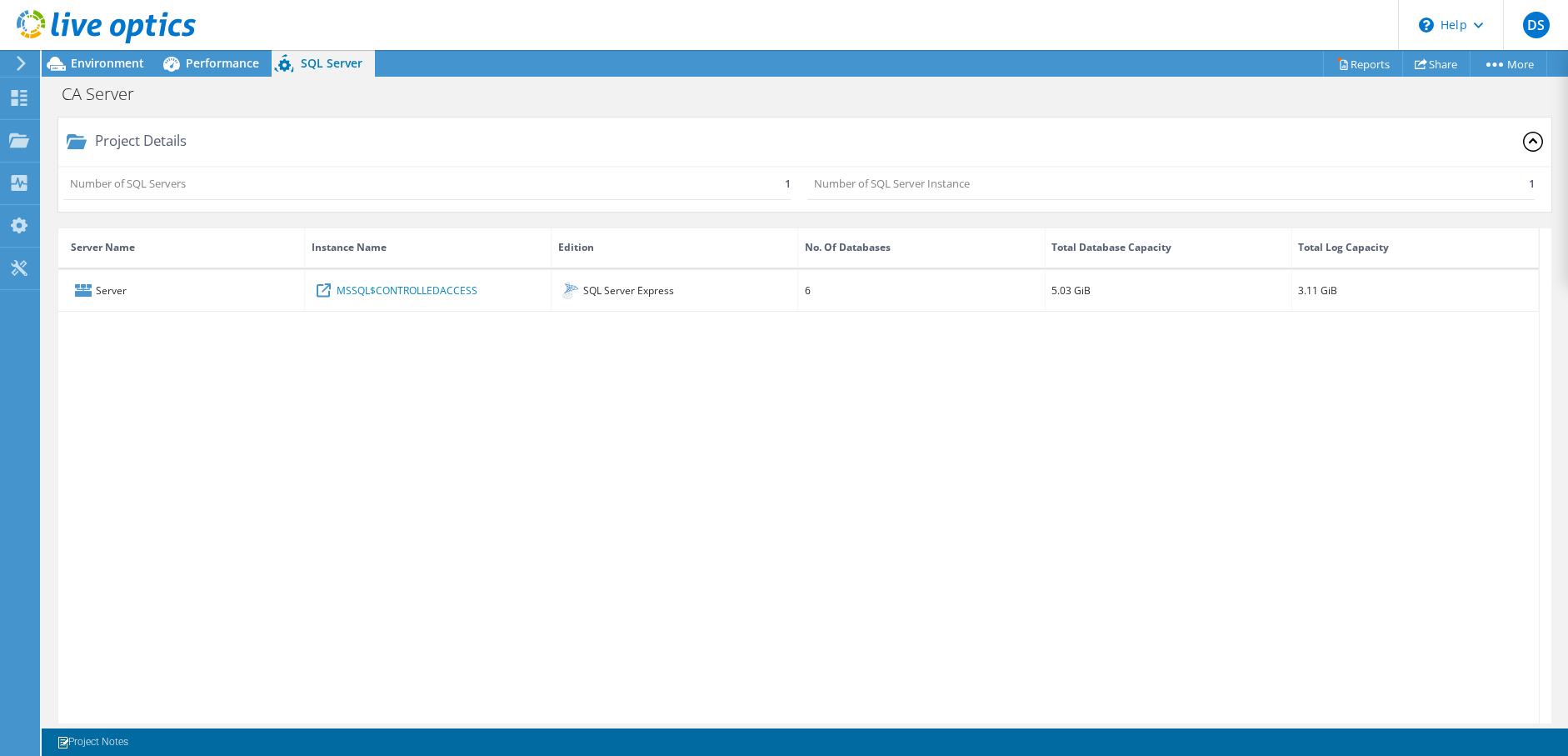
drag, startPoint x: 602, startPoint y: 293, endPoint x: 550, endPoint y: 327, distance: 62.1
click at [550, 327] on div "Server MSSQL$CONTROLLEDACCESS SQL Server Express 6 5.03 GiB 3.11 GiB" at bounding box center [798, 508] width 1480 height 477
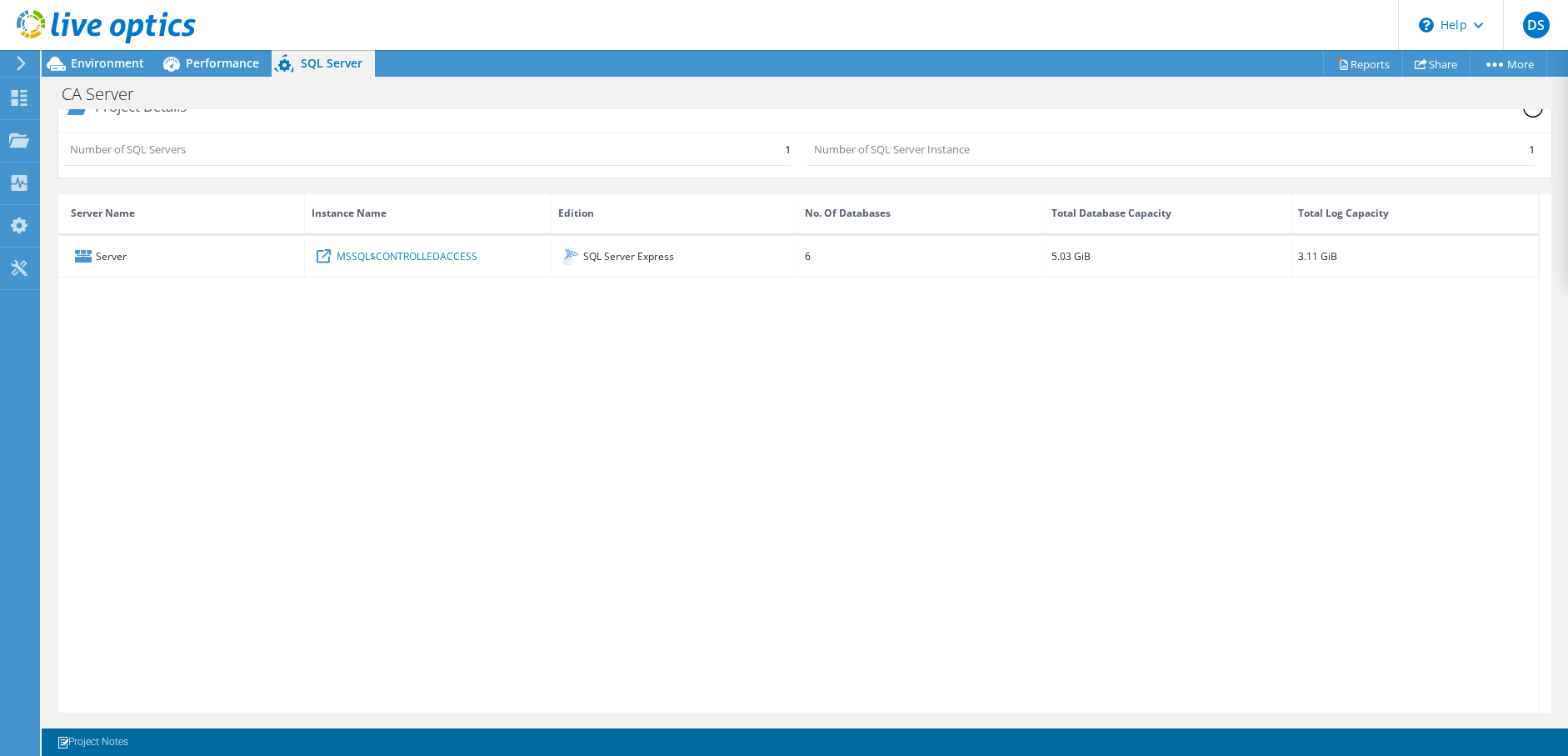
scroll to position [50, 0]
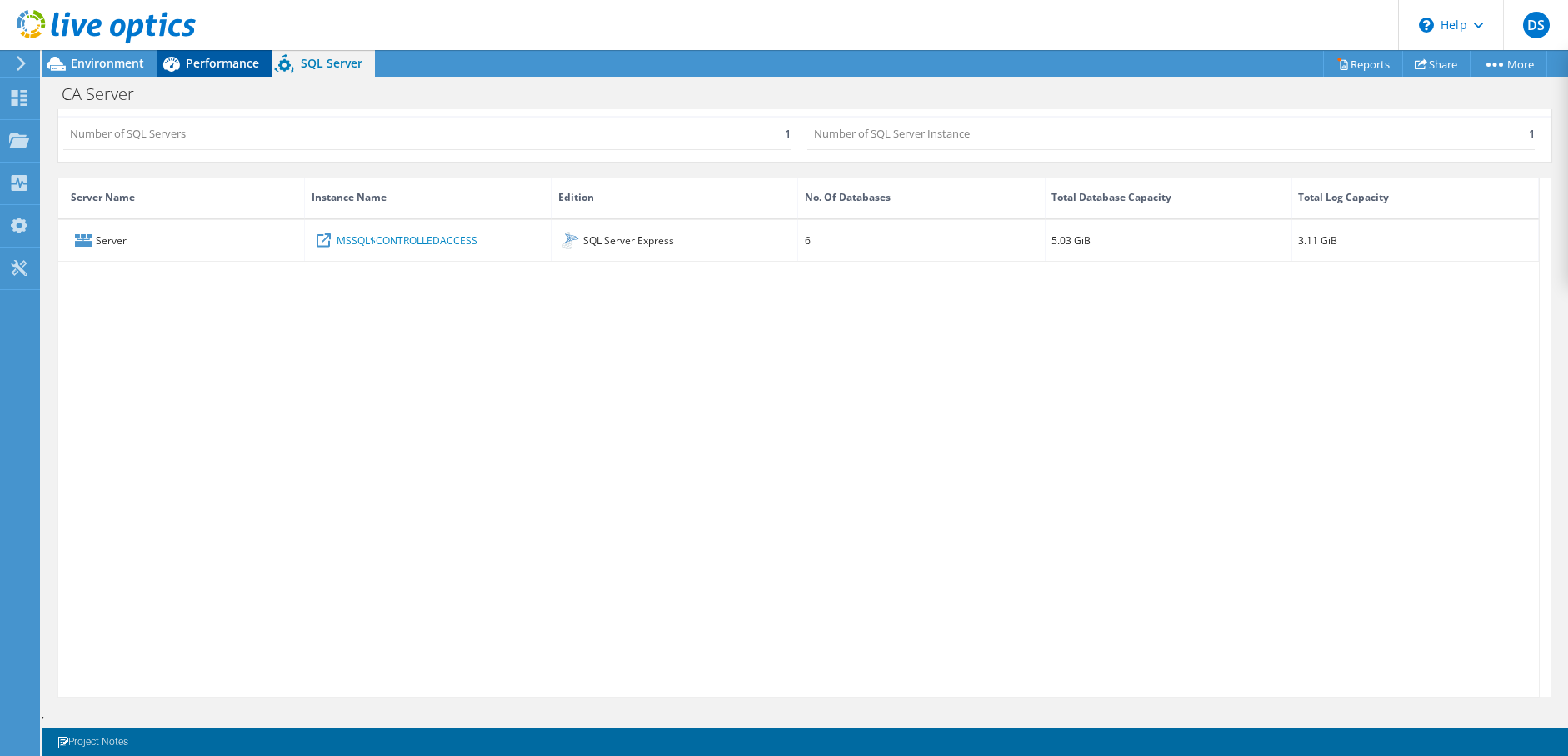
click at [217, 70] on div "Performance" at bounding box center [214, 64] width 115 height 27
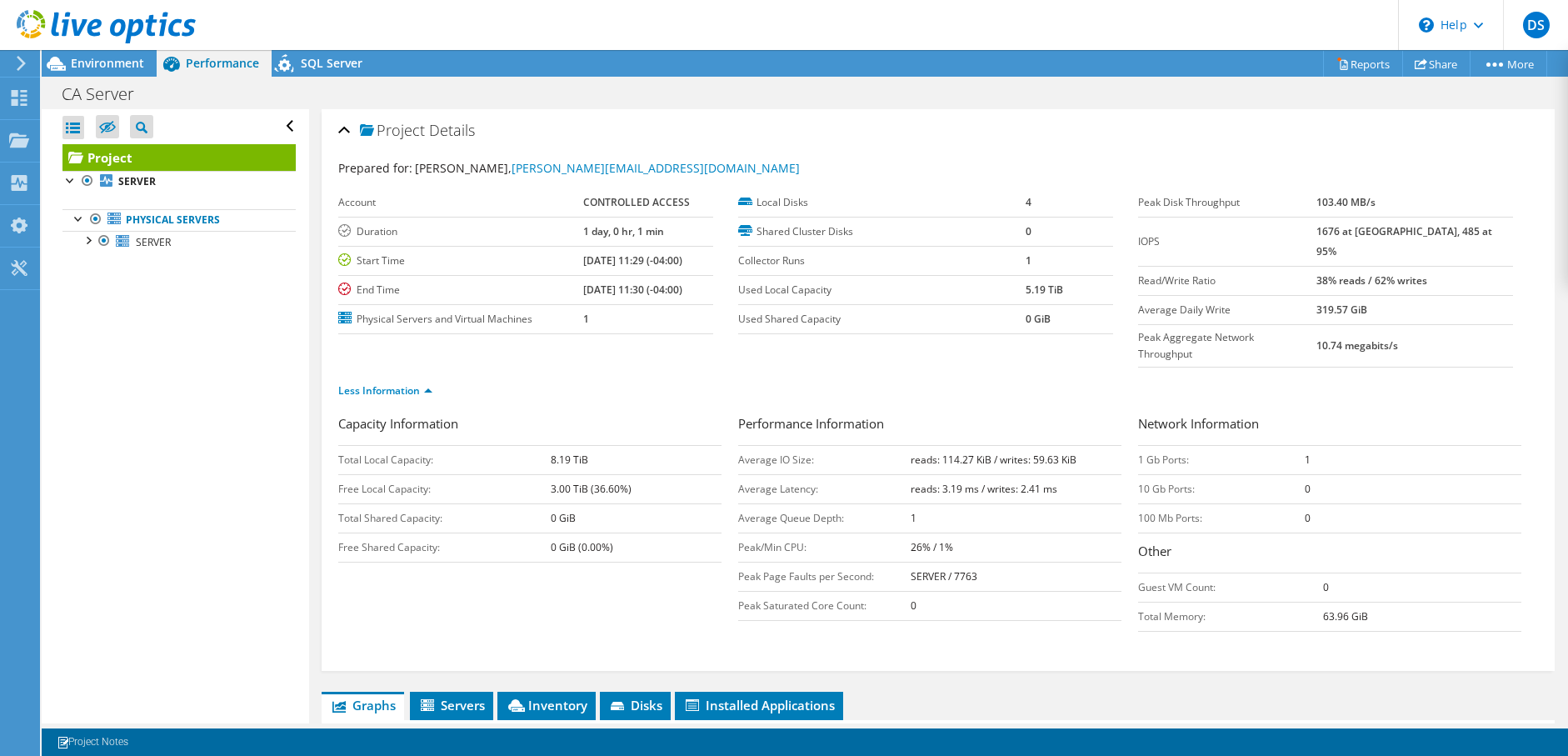
scroll to position [0, 0]
click at [130, 66] on span "Environment" at bounding box center [108, 63] width 74 height 16
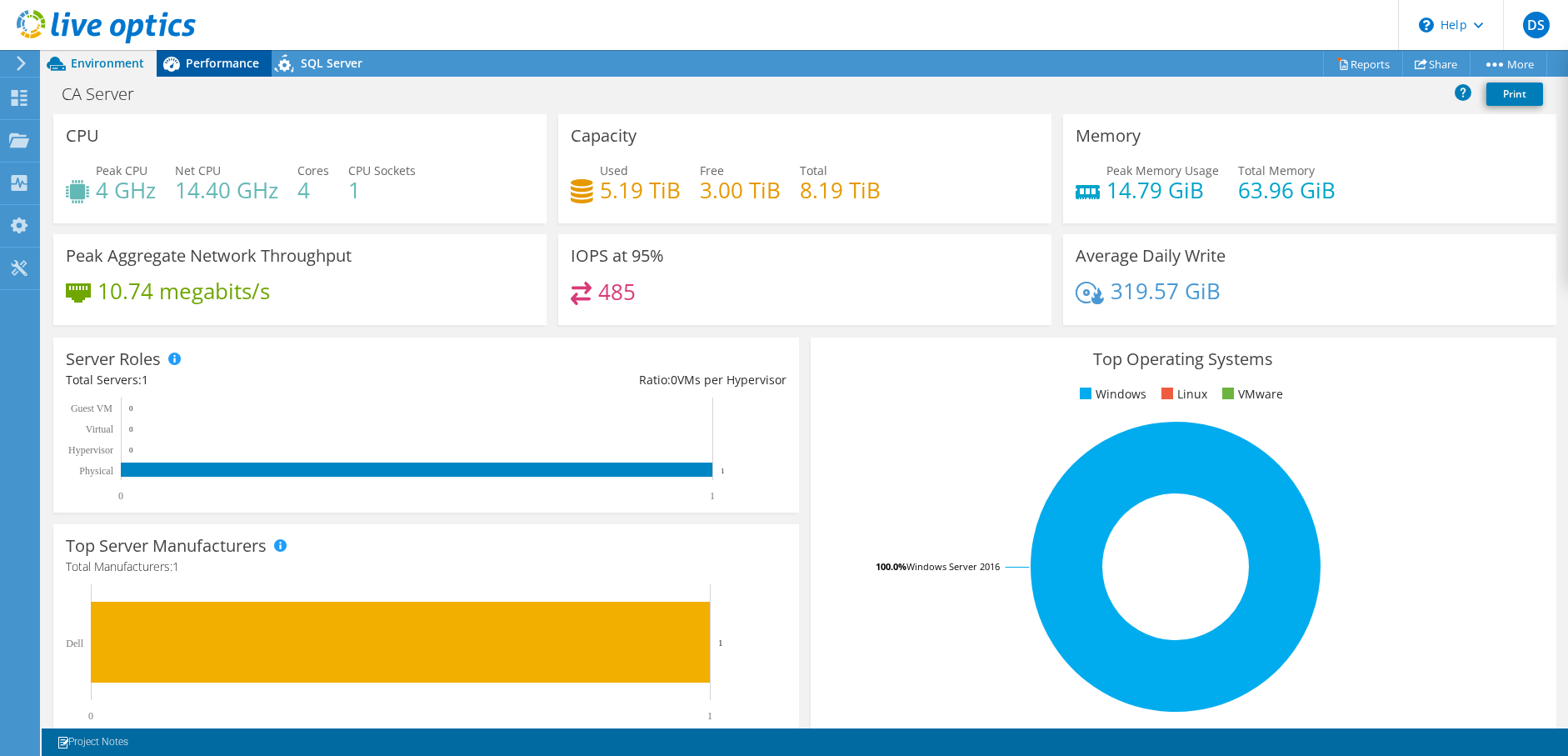
click at [230, 66] on span "Performance" at bounding box center [223, 63] width 74 height 16
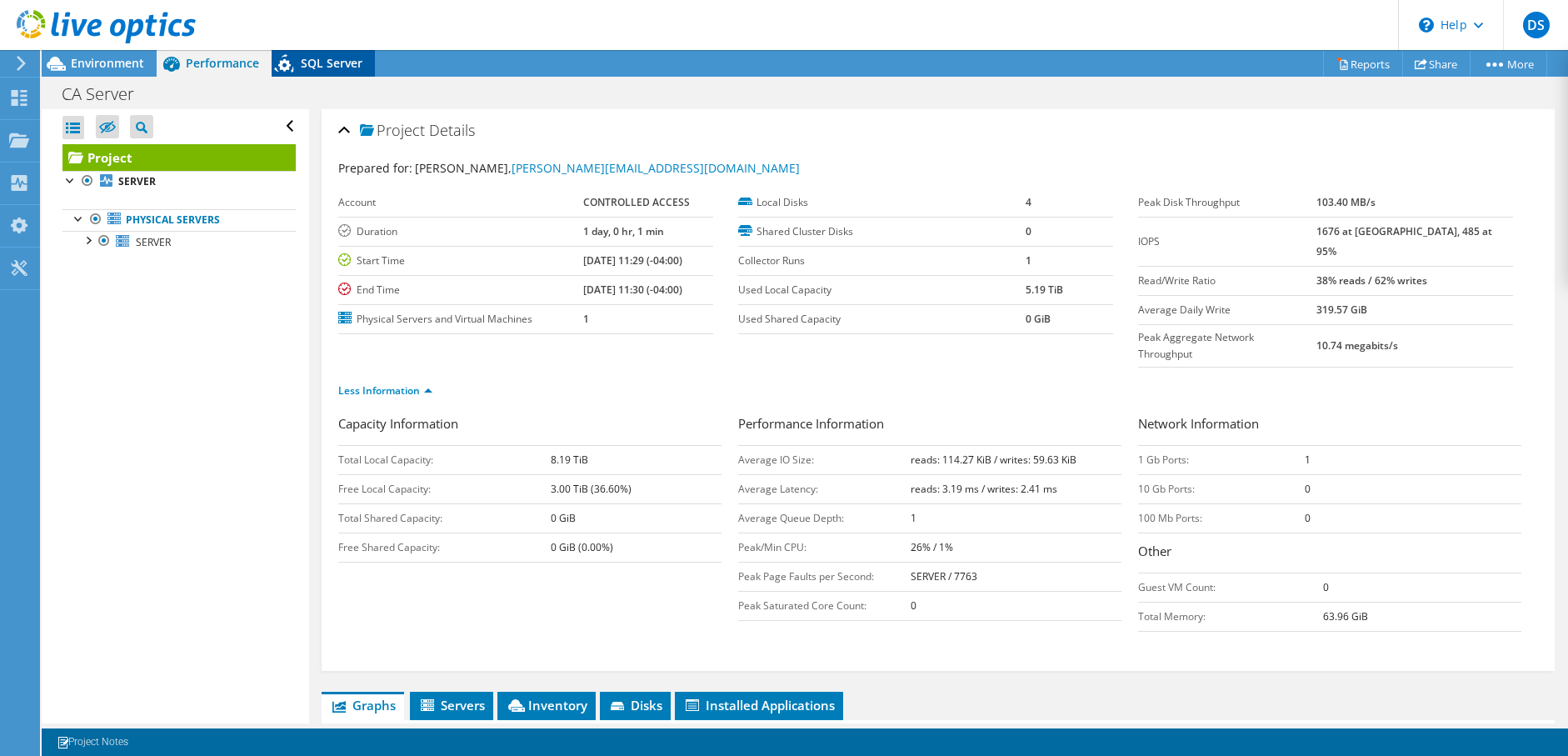
click at [328, 68] on span "SQL Server" at bounding box center [331, 63] width 62 height 16
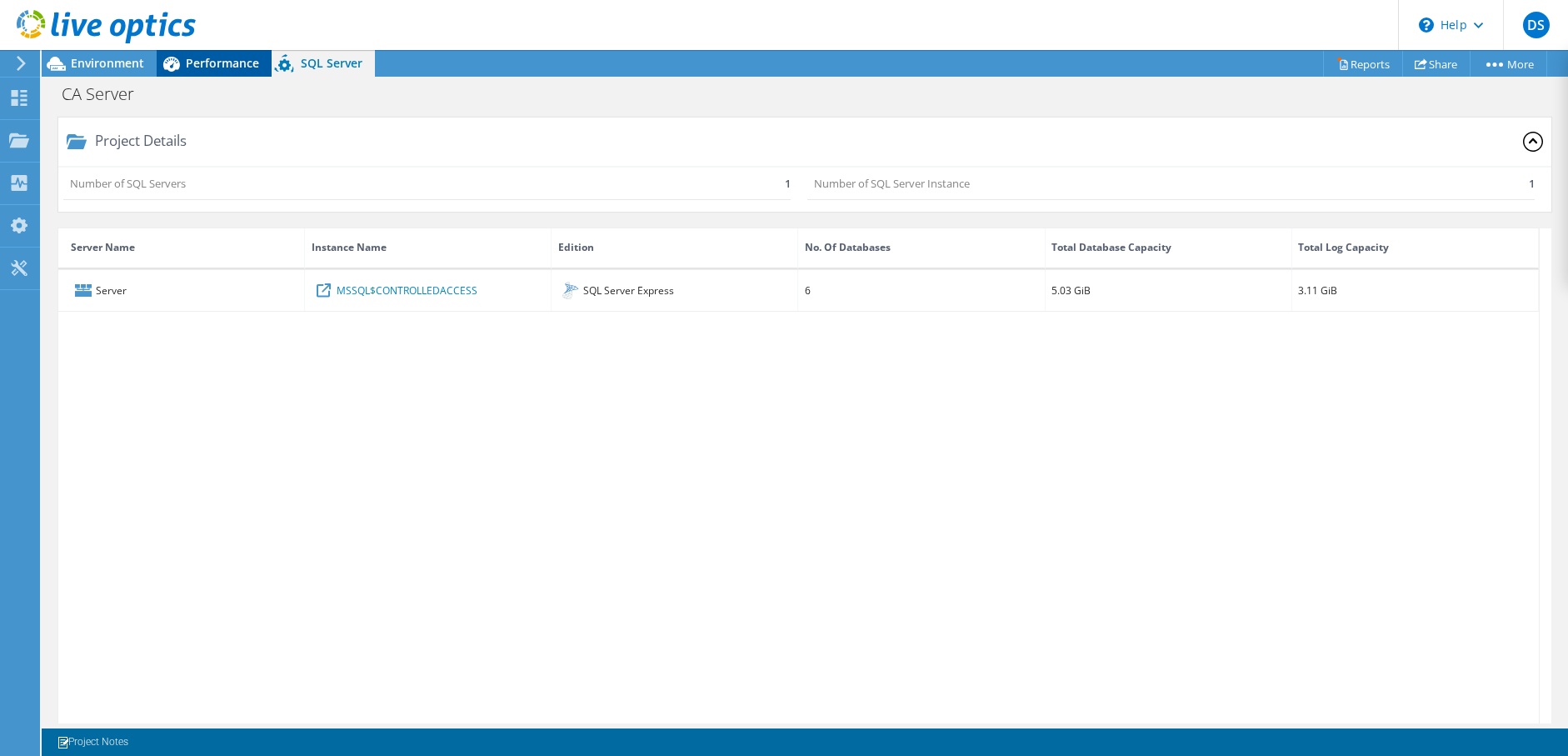
click at [215, 66] on span "Performance" at bounding box center [223, 63] width 74 height 16
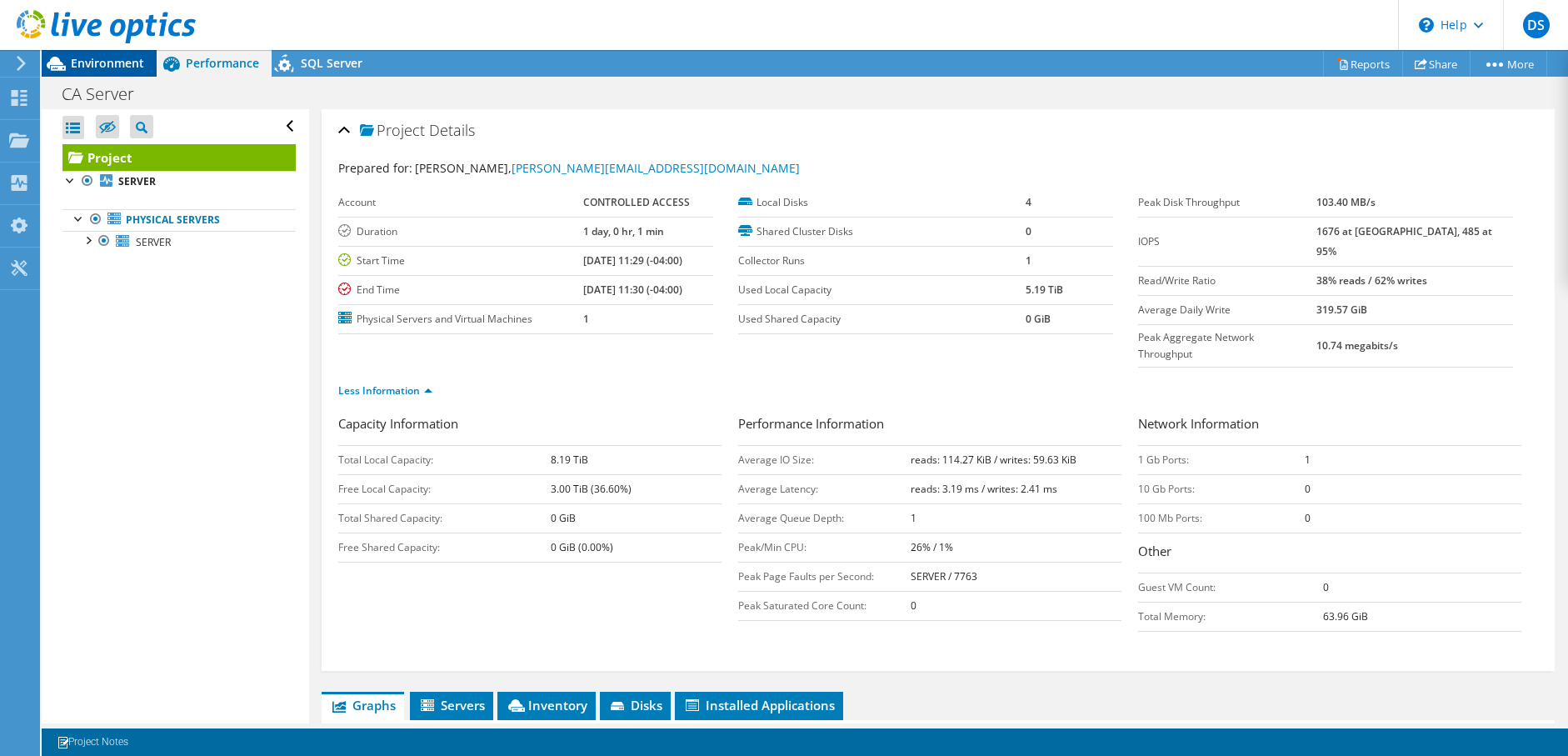
click at [124, 69] on span "Environment" at bounding box center [108, 63] width 74 height 16
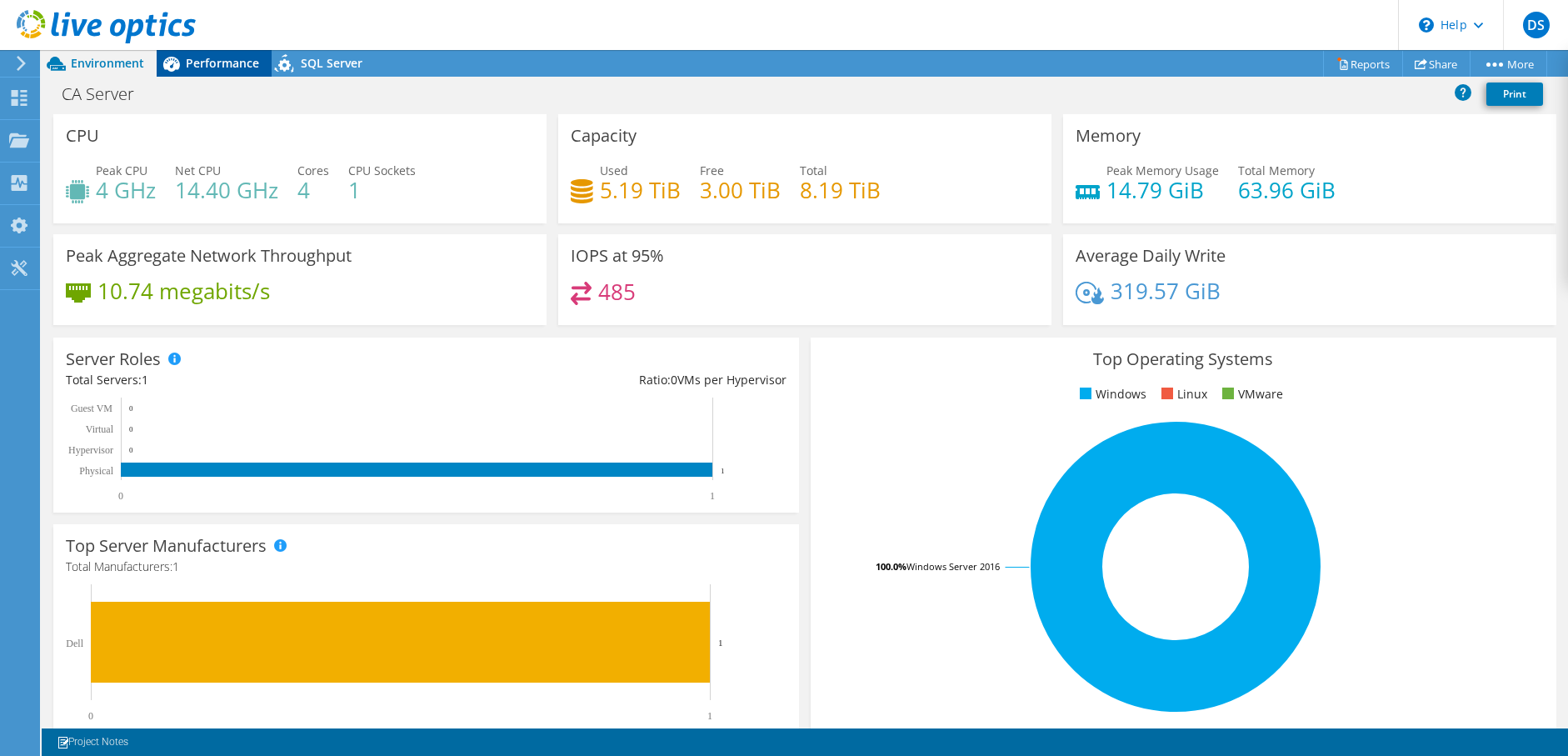
click at [229, 67] on span "Performance" at bounding box center [223, 63] width 74 height 16
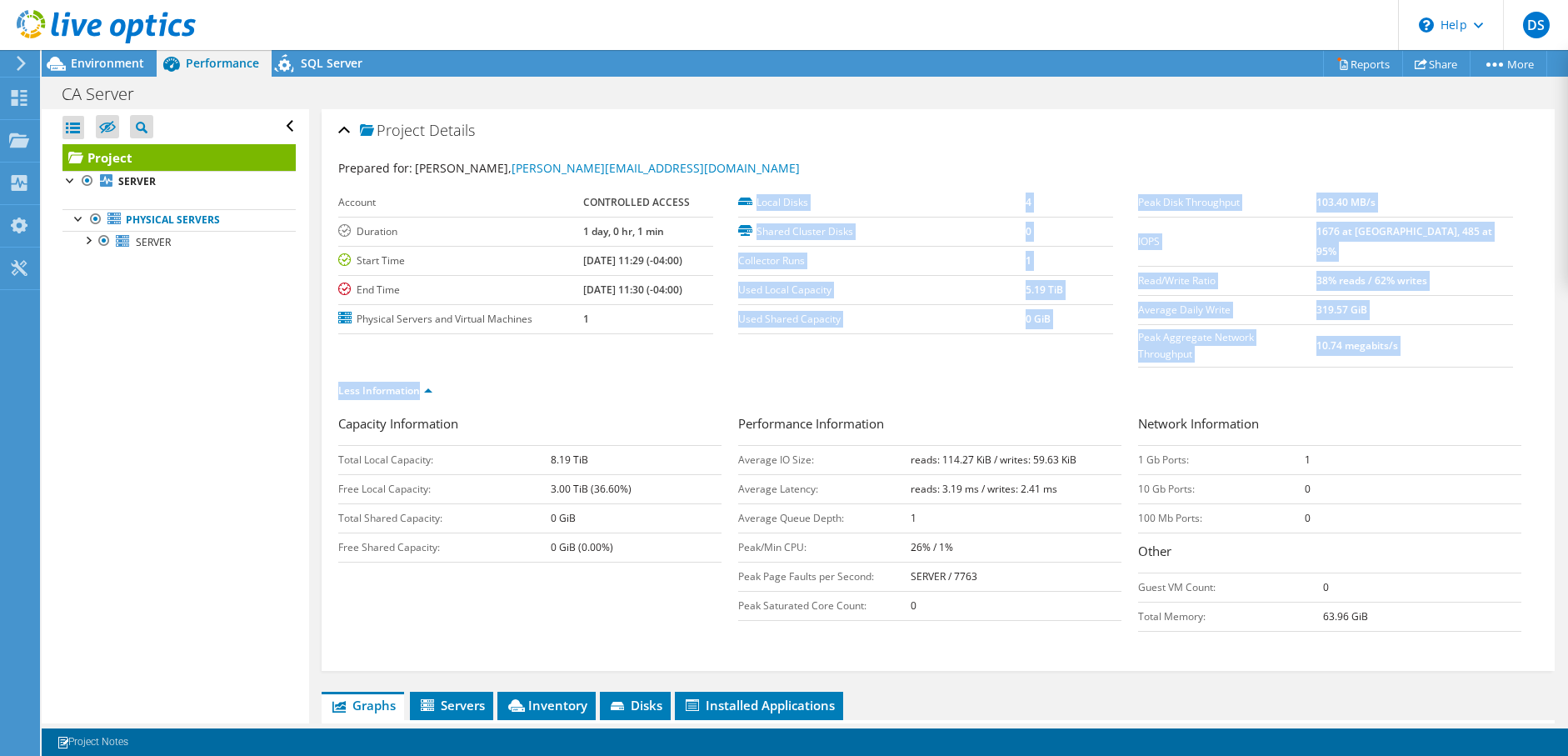
drag, startPoint x: 593, startPoint y: 318, endPoint x: 1103, endPoint y: 336, distance: 510.3
click at [1103, 336] on section "Prepared for: [PERSON_NAME], [PERSON_NAME][EMAIL_ADDRESS][DOMAIN_NAME] Account …" at bounding box center [938, 286] width 1199 height 255
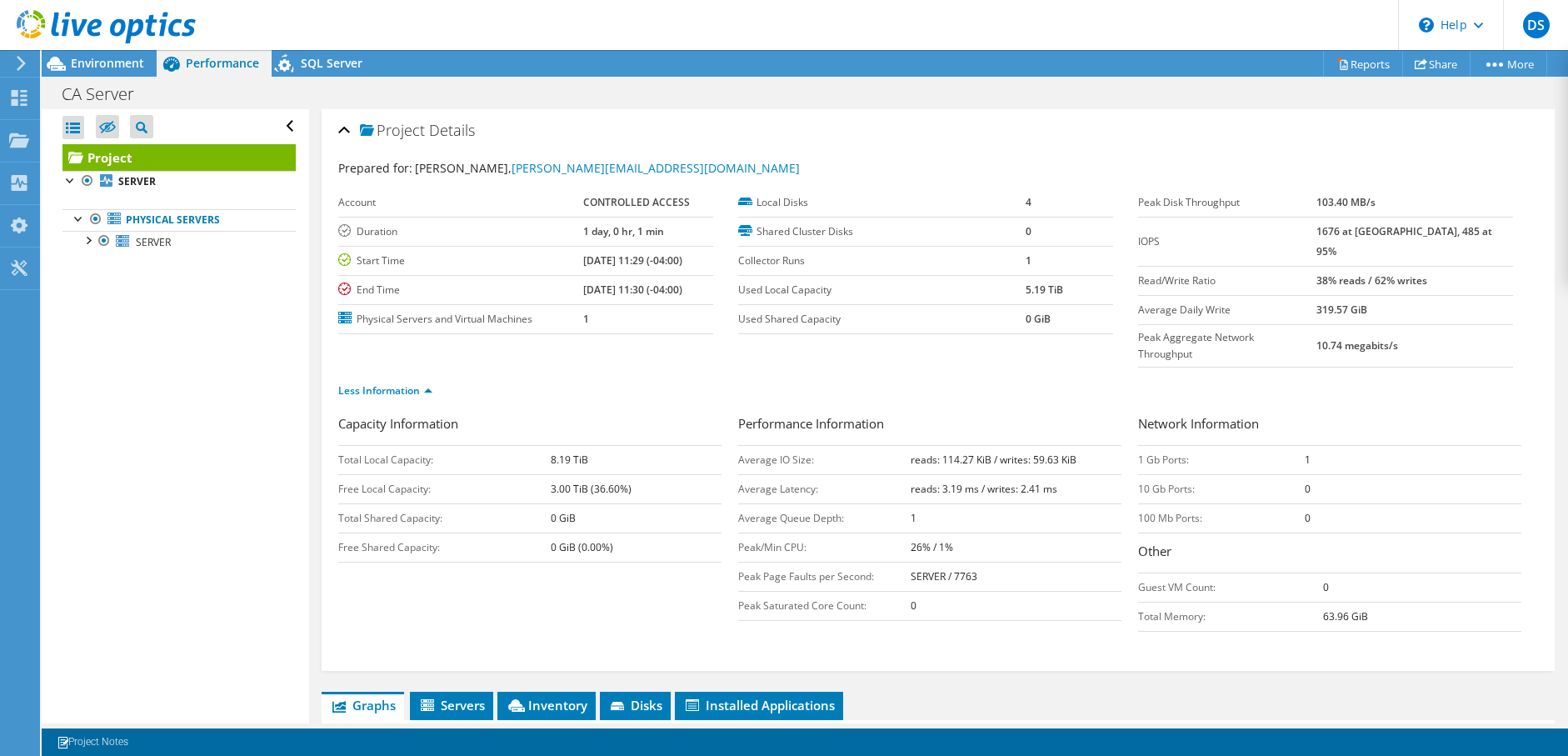
drag, startPoint x: 1103, startPoint y: 336, endPoint x: 1091, endPoint y: 376, distance: 41.8
click at [1091, 376] on div "Less Information" at bounding box center [938, 391] width 1199 height 47
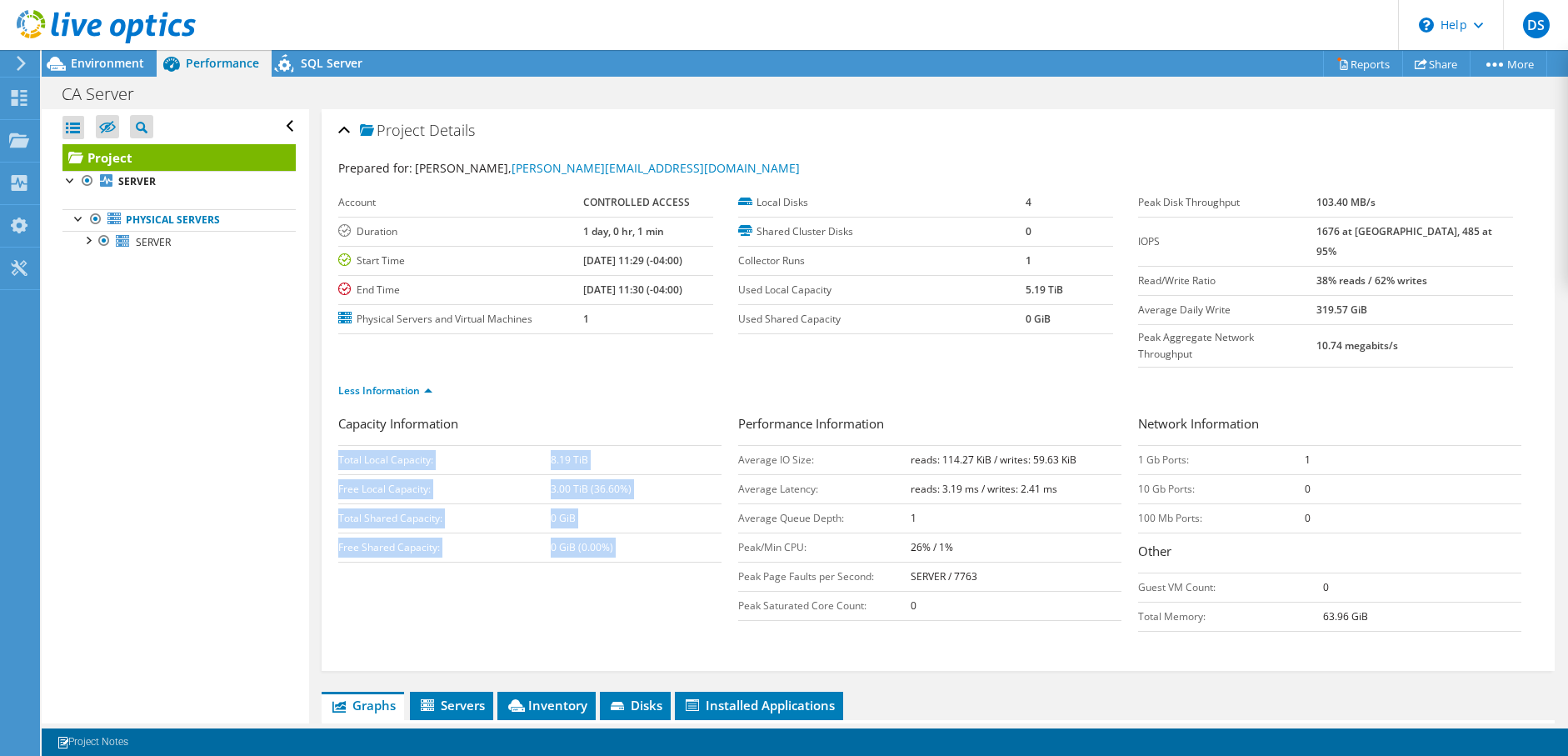
drag, startPoint x: 734, startPoint y: 389, endPoint x: 711, endPoint y: 400, distance: 25.5
click at [711, 414] on div "Capacity Information Total Local Capacity: 8.19 TiB Free Local Capacity: 3.00 T…" at bounding box center [938, 527] width 1199 height 226
